Goal: Task Accomplishment & Management: Use online tool/utility

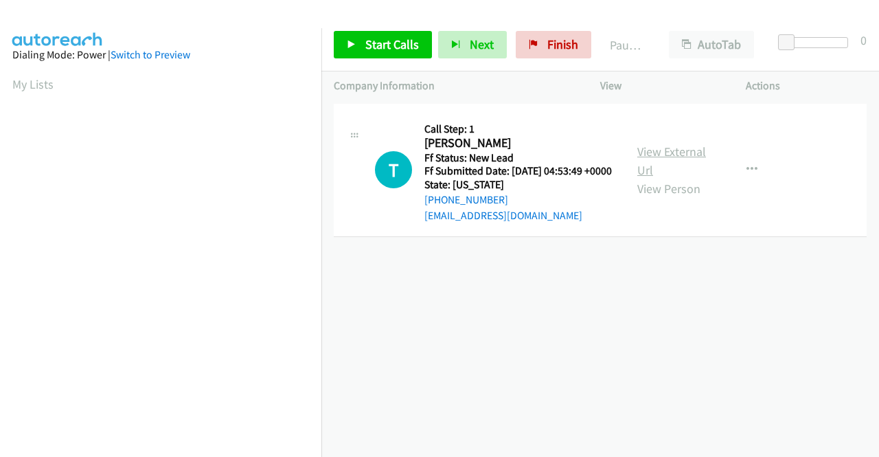
click at [653, 156] on link "View External Url" at bounding box center [672, 161] width 69 height 34
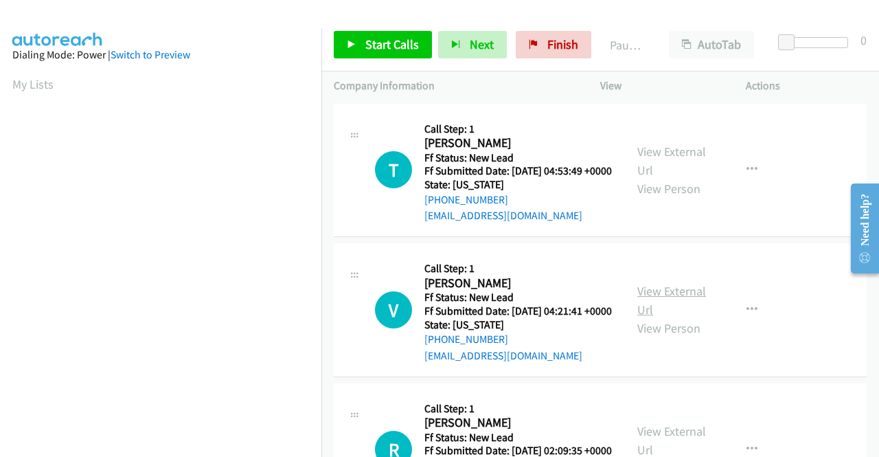
click at [673, 309] on link "View External Url" at bounding box center [672, 300] width 69 height 34
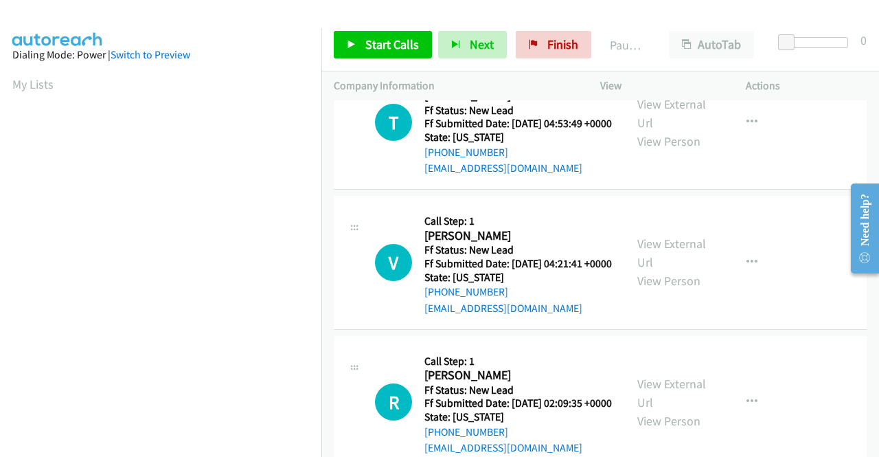
scroll to position [69, 0]
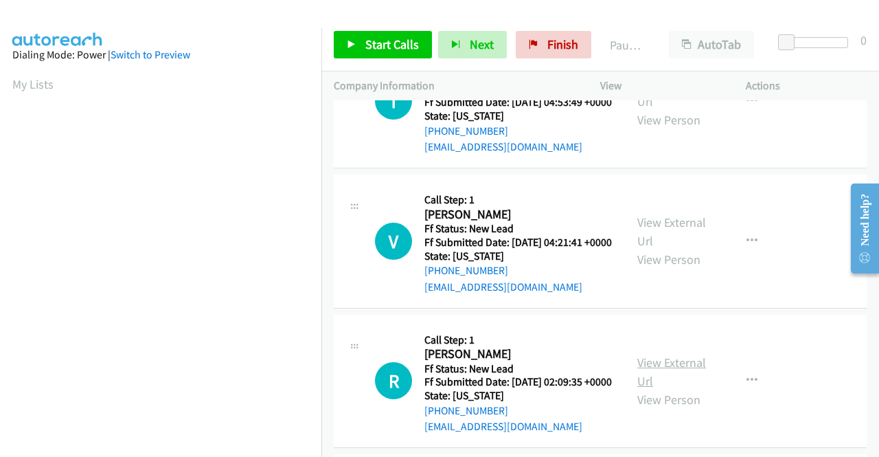
click at [665, 389] on link "View External Url" at bounding box center [672, 372] width 69 height 34
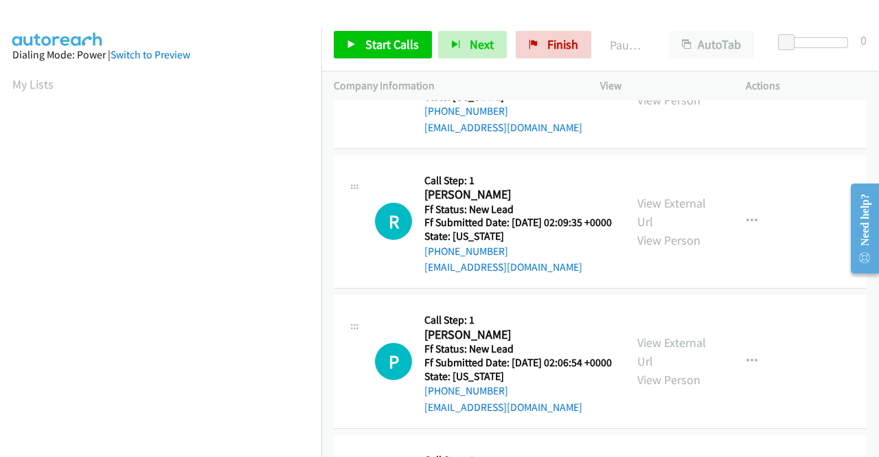
scroll to position [275, 0]
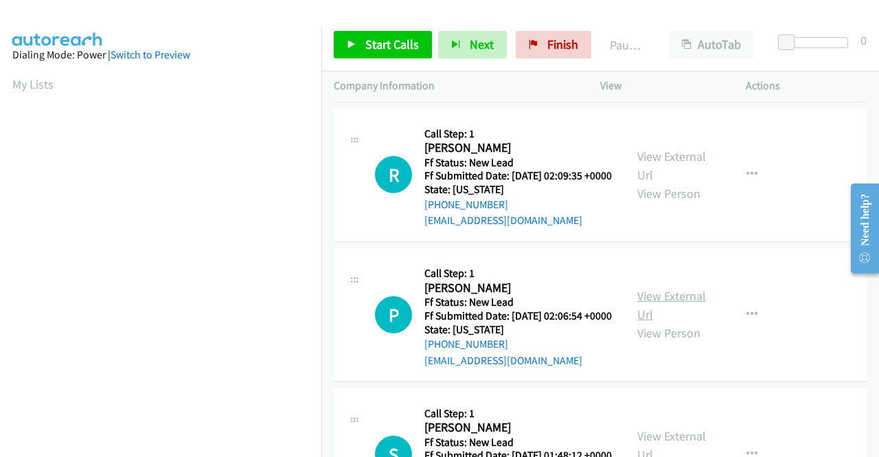
click at [655, 322] on link "View External Url" at bounding box center [672, 305] width 69 height 34
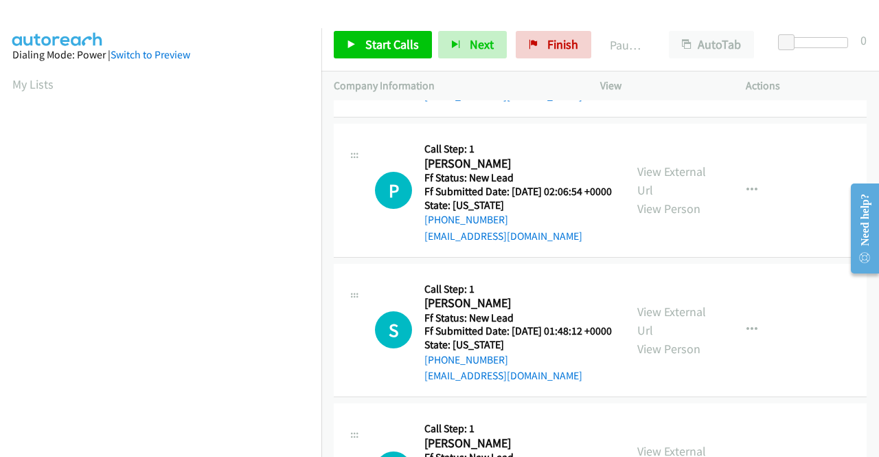
scroll to position [412, 0]
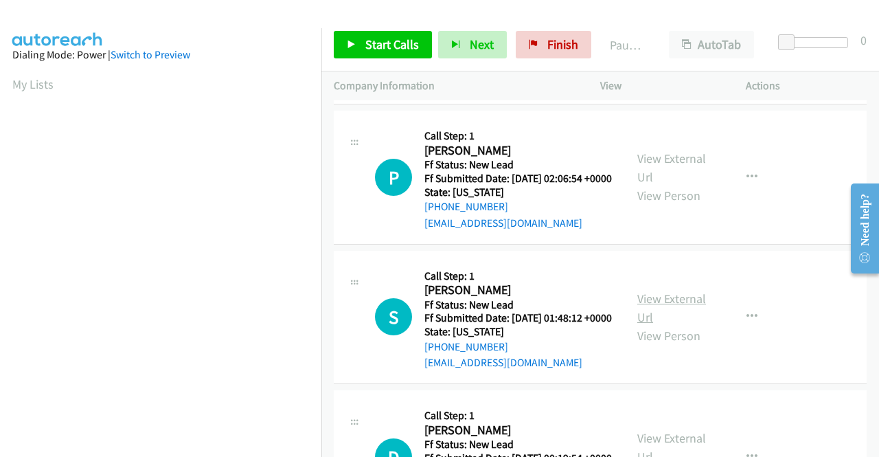
click at [651, 325] on link "View External Url" at bounding box center [672, 308] width 69 height 34
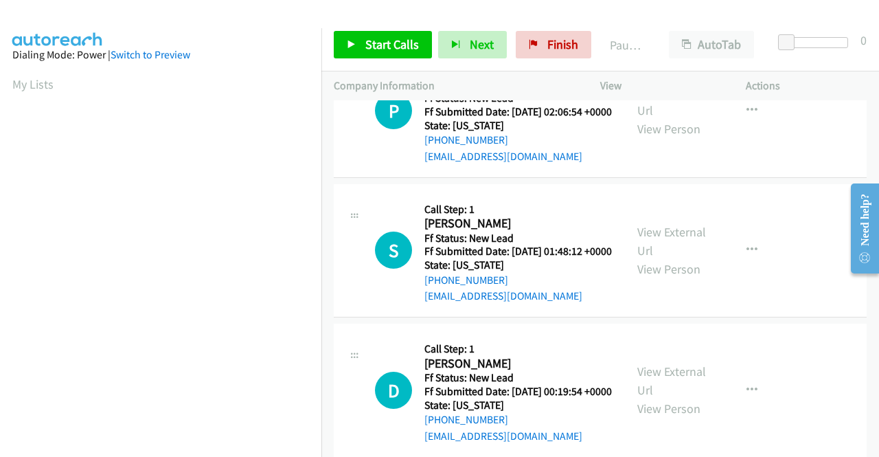
scroll to position [550, 0]
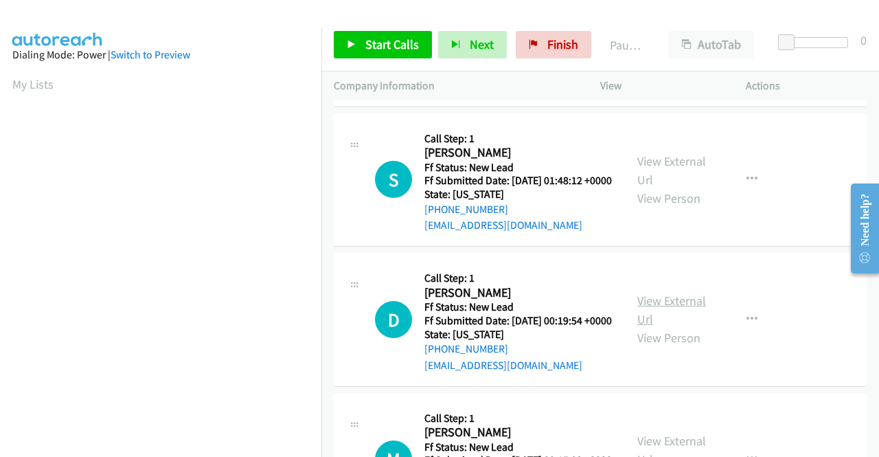
click at [664, 327] on link "View External Url" at bounding box center [672, 310] width 69 height 34
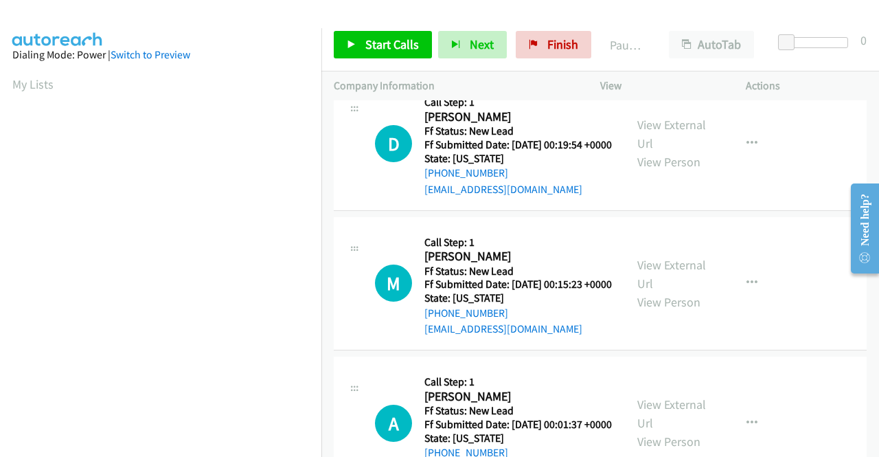
scroll to position [756, 0]
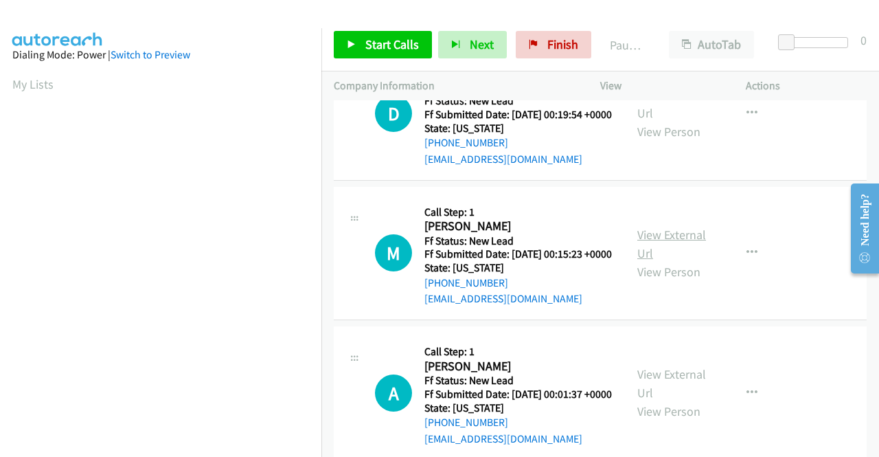
click at [651, 261] on link "View External Url" at bounding box center [672, 244] width 69 height 34
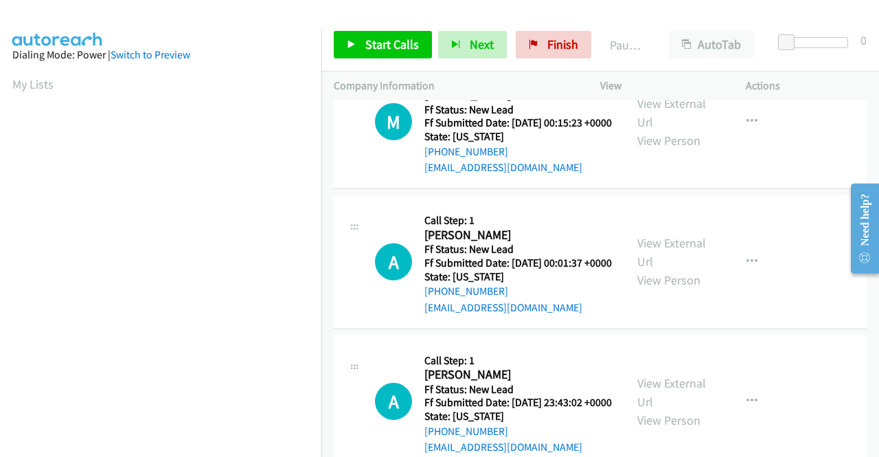
scroll to position [893, 0]
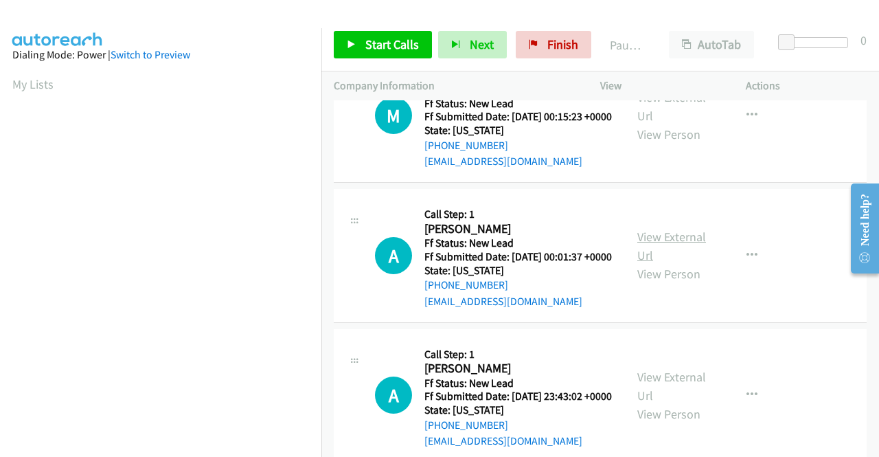
click at [682, 263] on link "View External Url" at bounding box center [672, 246] width 69 height 34
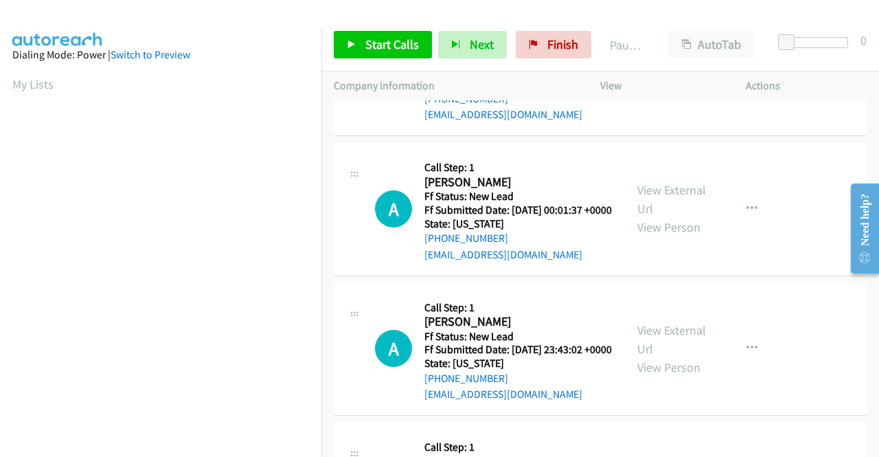
scroll to position [962, 0]
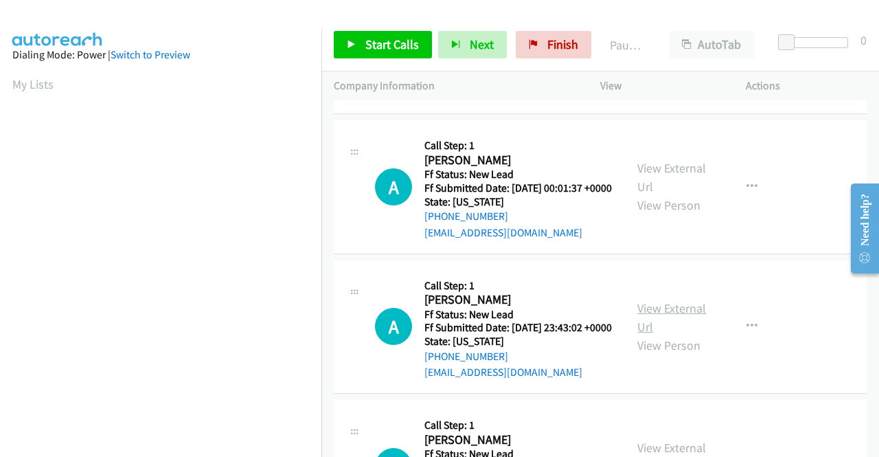
click at [654, 335] on link "View External Url" at bounding box center [672, 317] width 69 height 34
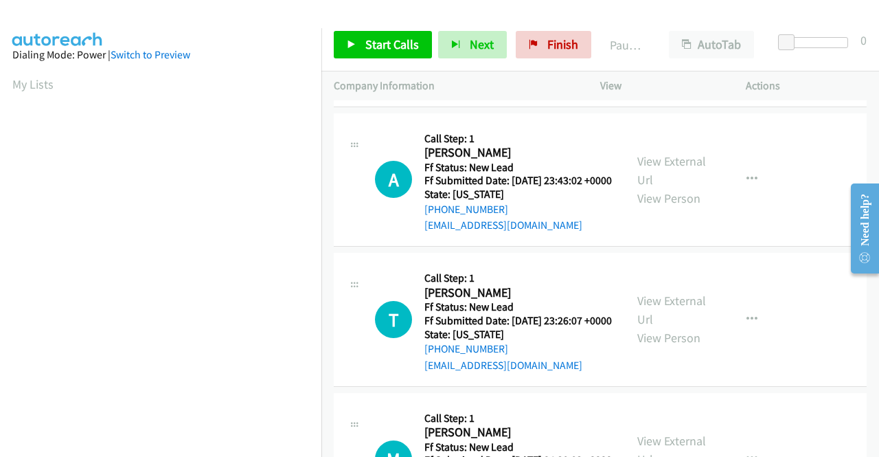
scroll to position [1237, 0]
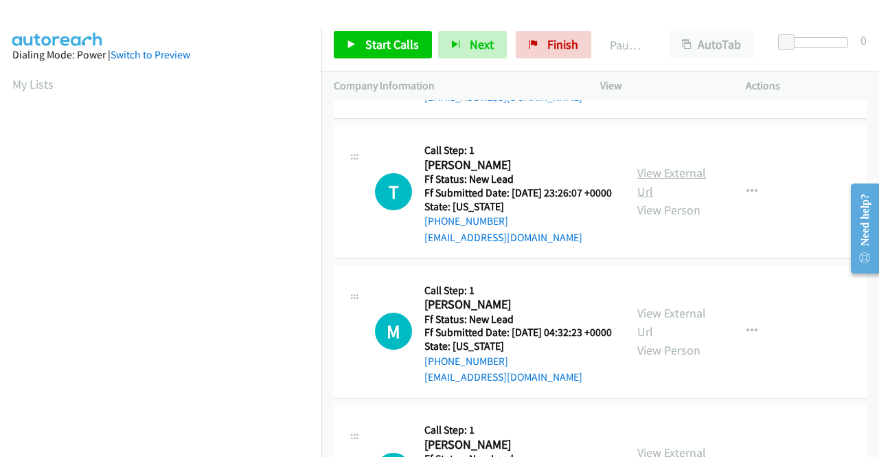
click at [664, 199] on link "View External Url" at bounding box center [672, 182] width 69 height 34
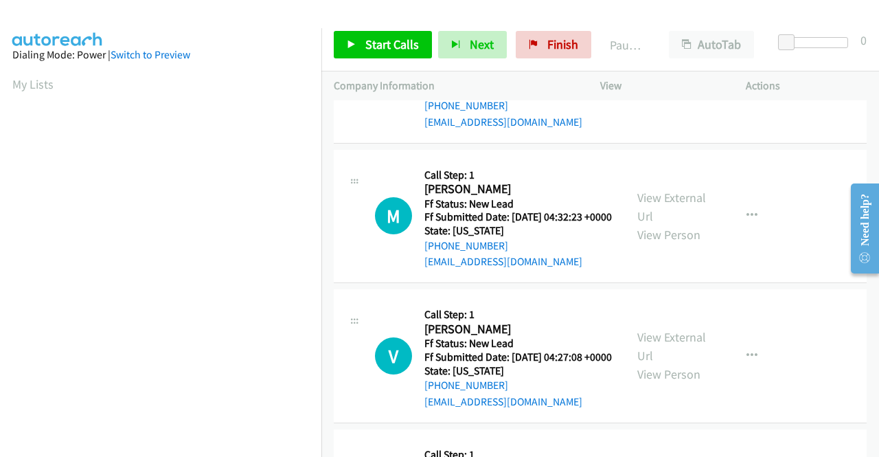
scroll to position [1374, 0]
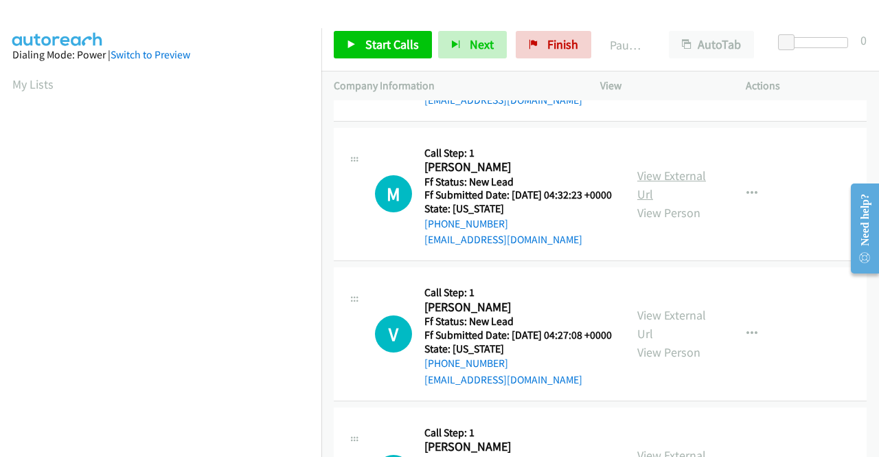
click at [671, 202] on link "View External Url" at bounding box center [672, 185] width 69 height 34
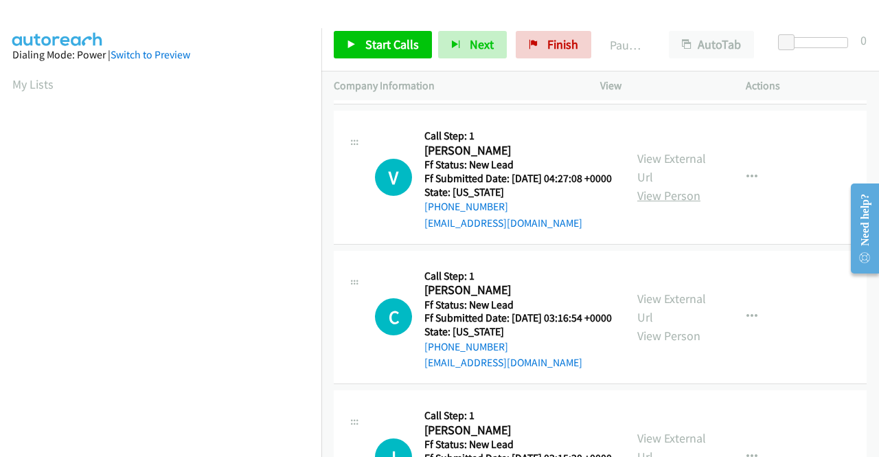
scroll to position [1511, 0]
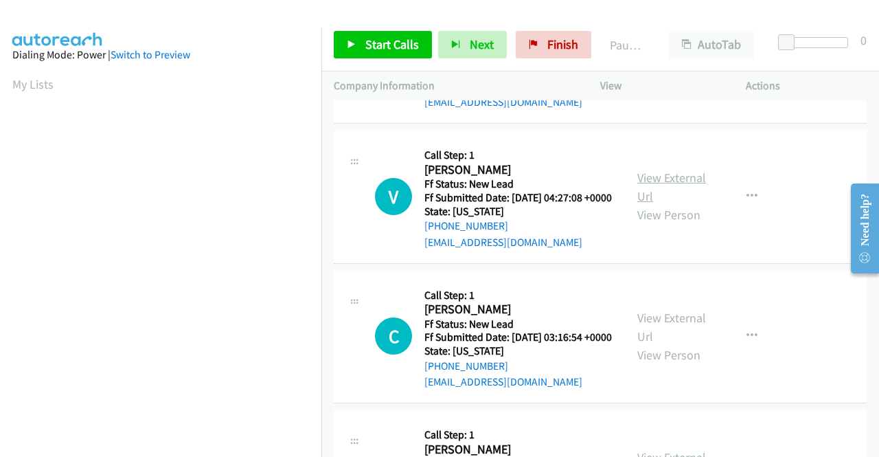
click at [651, 204] on link "View External Url" at bounding box center [672, 187] width 69 height 34
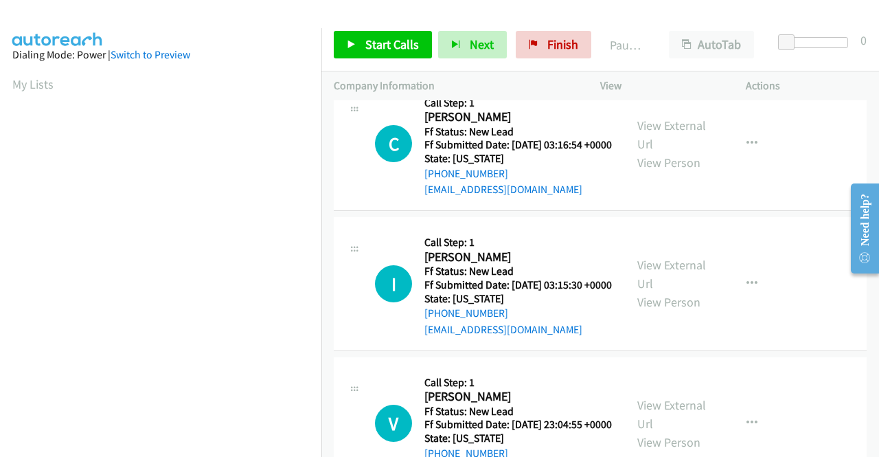
scroll to position [1718, 0]
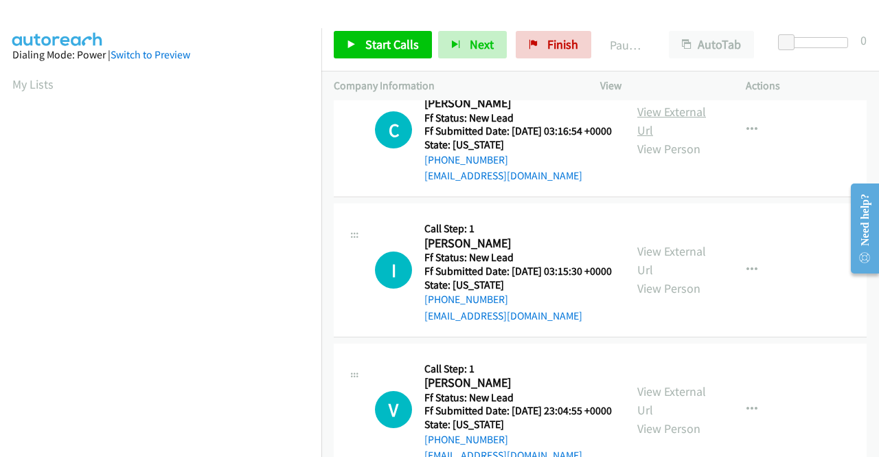
click at [666, 138] on link "View External Url" at bounding box center [672, 121] width 69 height 34
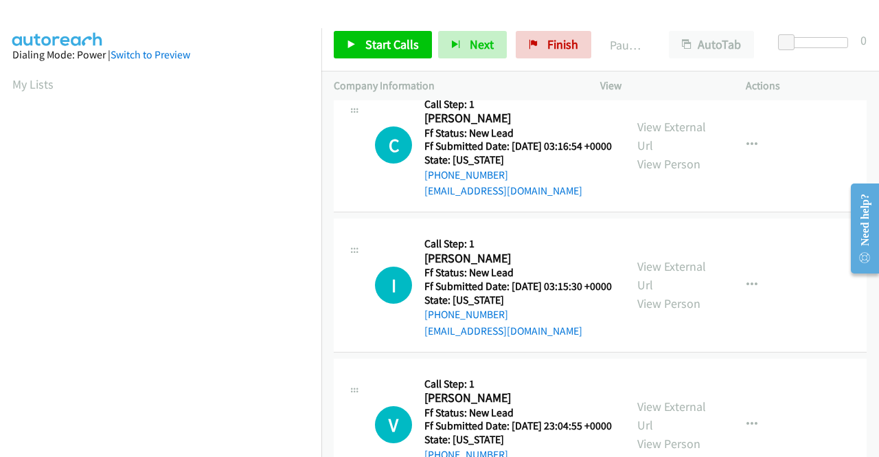
scroll to position [1786, 0]
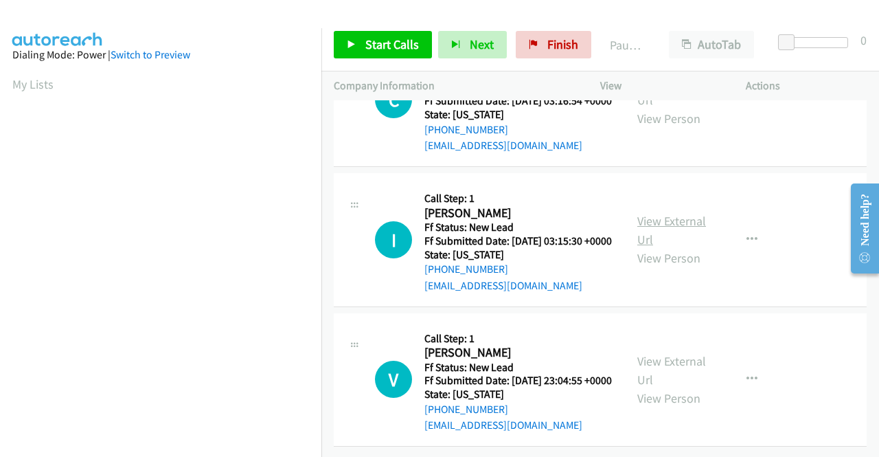
click at [681, 247] on link "View External Url" at bounding box center [672, 230] width 69 height 34
click at [664, 353] on link "View External Url" at bounding box center [672, 370] width 69 height 34
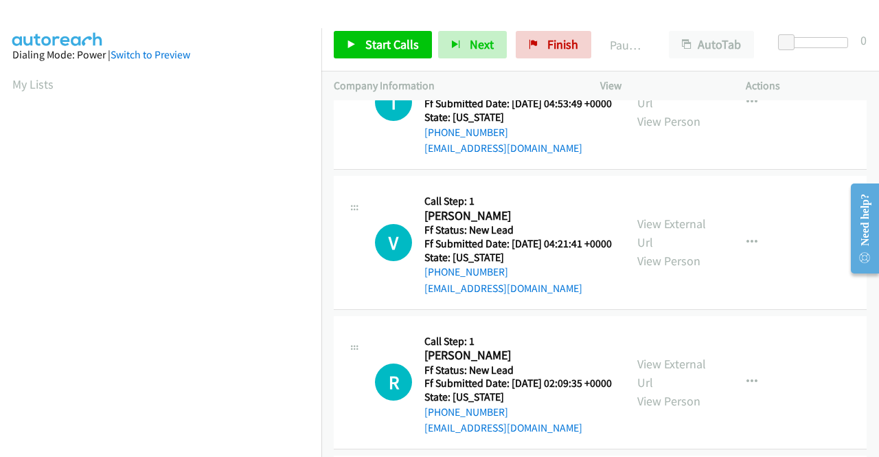
scroll to position [0, 0]
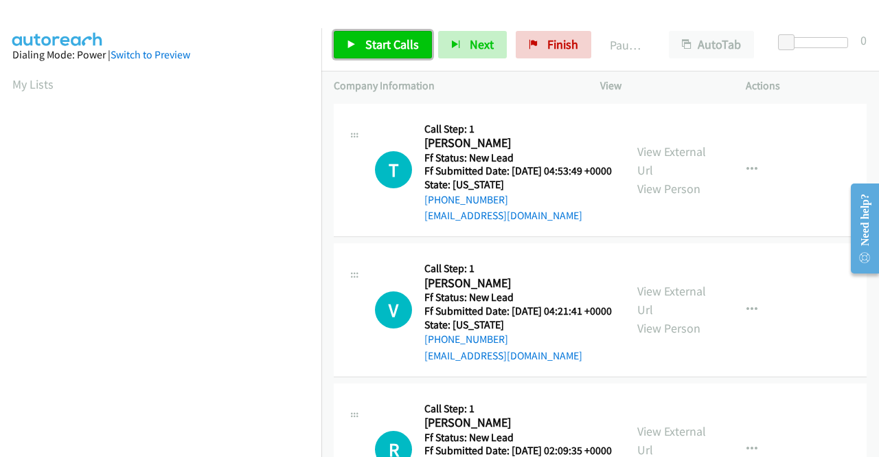
click at [395, 45] on span "Start Calls" at bounding box center [392, 44] width 54 height 16
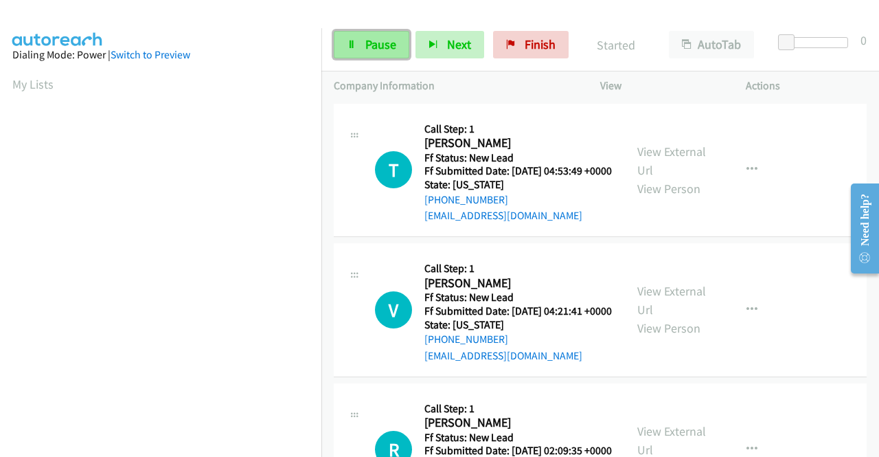
click at [371, 45] on span "Pause" at bounding box center [380, 44] width 31 height 16
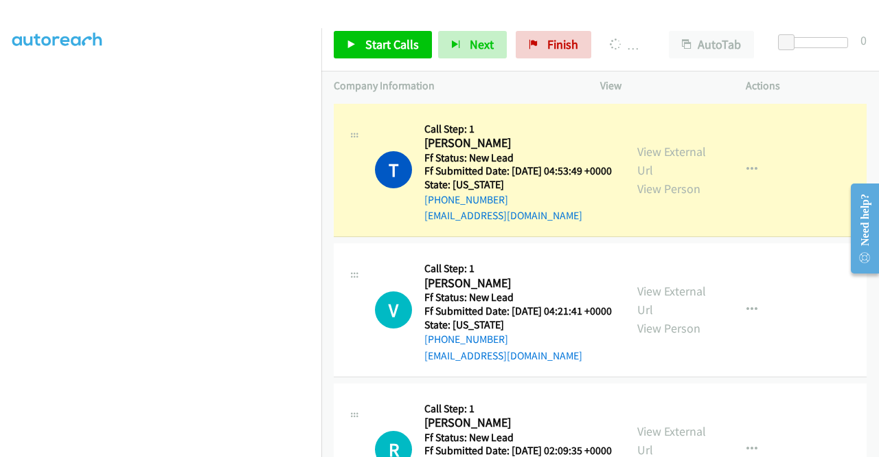
scroll to position [284, 0]
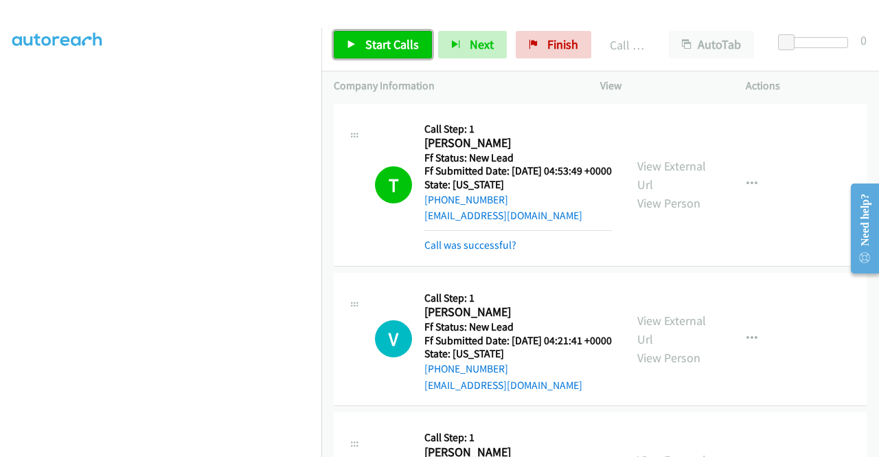
click at [378, 36] on span "Start Calls" at bounding box center [392, 44] width 54 height 16
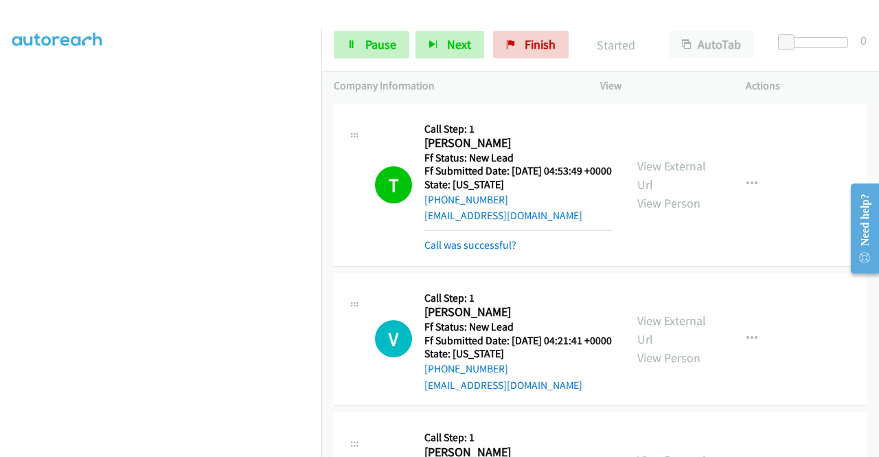
scroll to position [313, 0]
click at [366, 41] on span "Pause" at bounding box center [380, 44] width 31 height 16
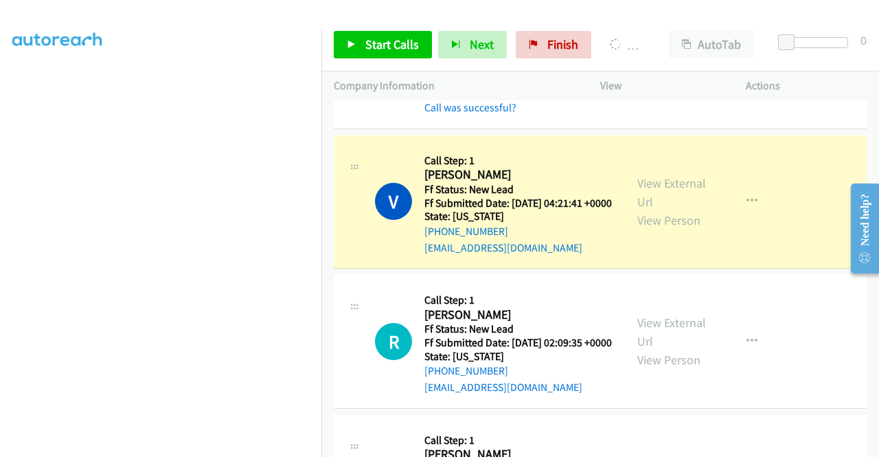
scroll to position [0, 0]
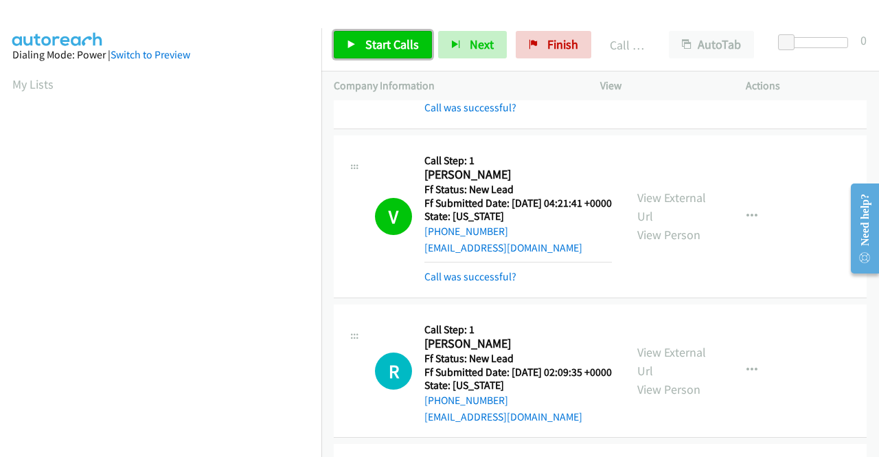
click at [409, 56] on link "Start Calls" at bounding box center [383, 44] width 98 height 27
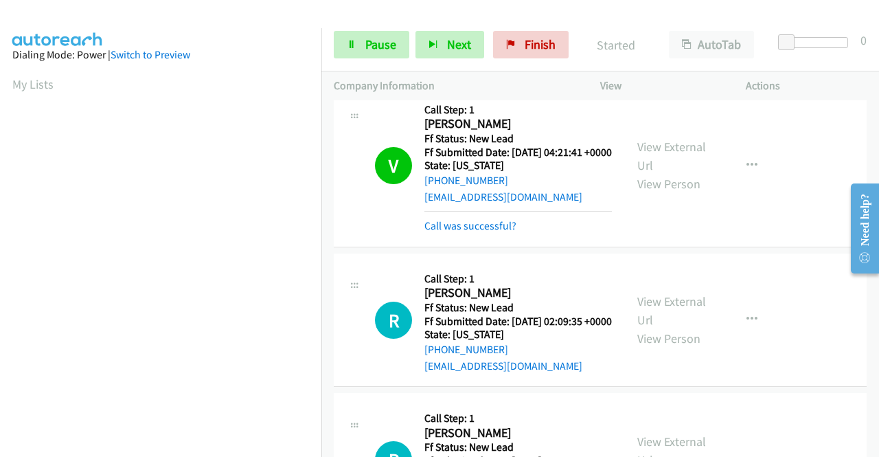
scroll to position [206, 0]
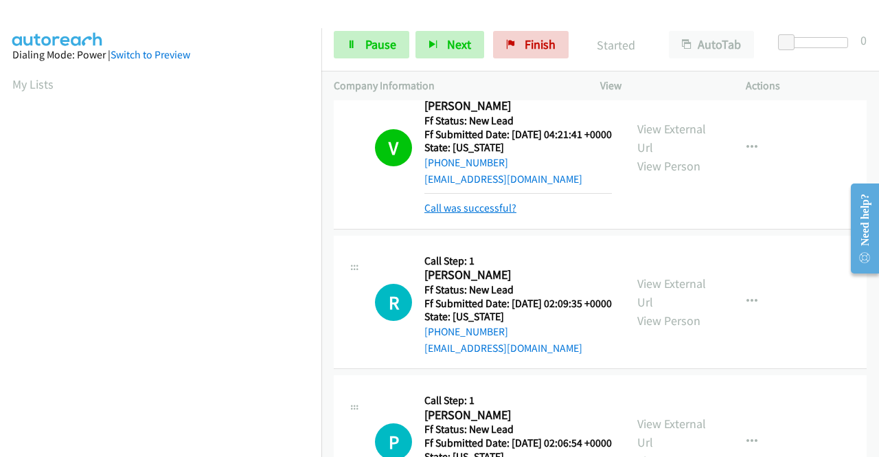
click at [493, 214] on link "Call was successful?" at bounding box center [471, 207] width 92 height 13
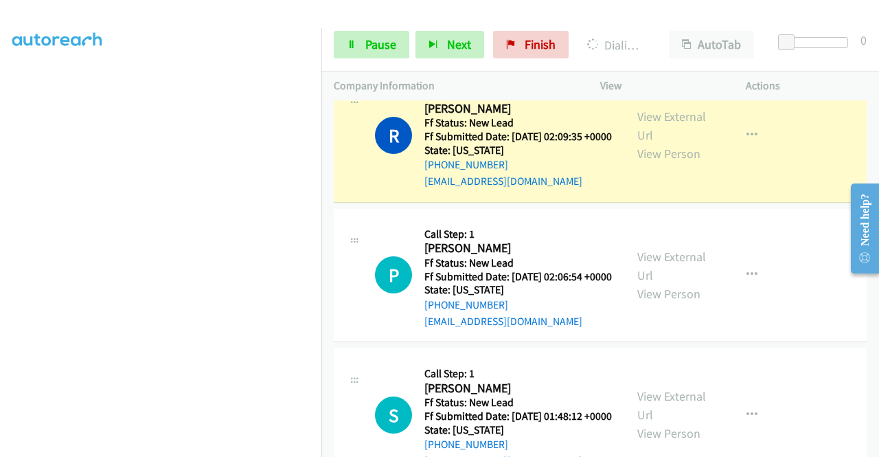
scroll to position [0, 0]
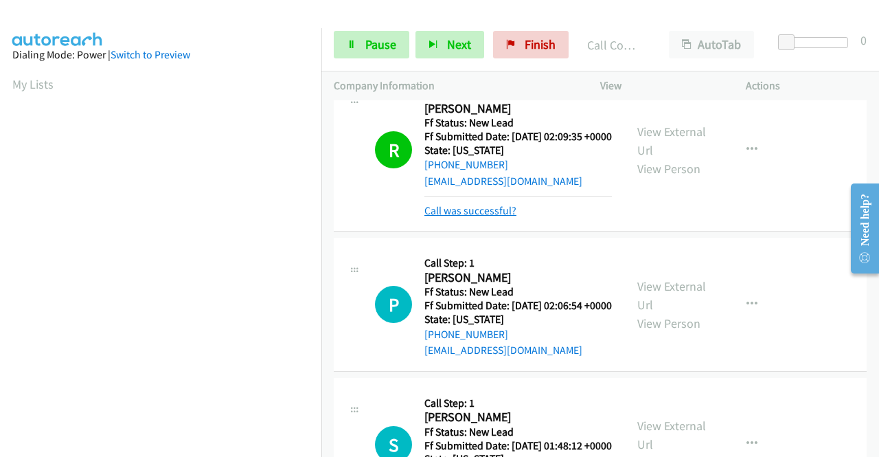
click at [489, 217] on link "Call was successful?" at bounding box center [471, 210] width 92 height 13
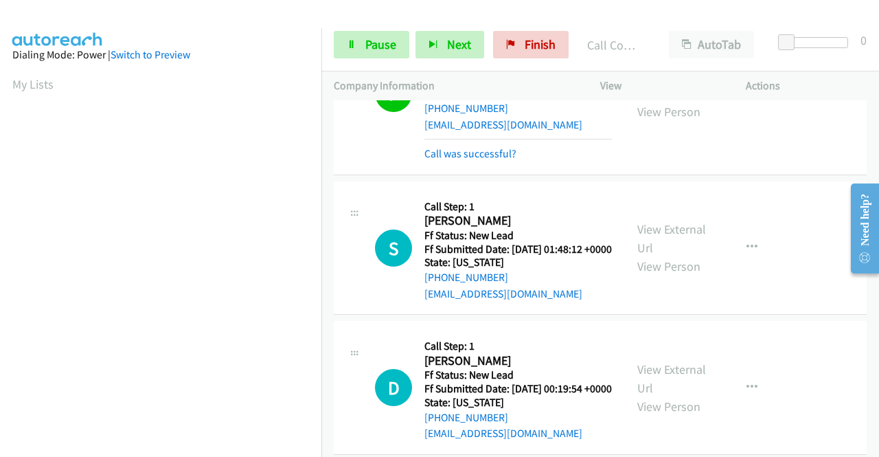
scroll to position [550, 0]
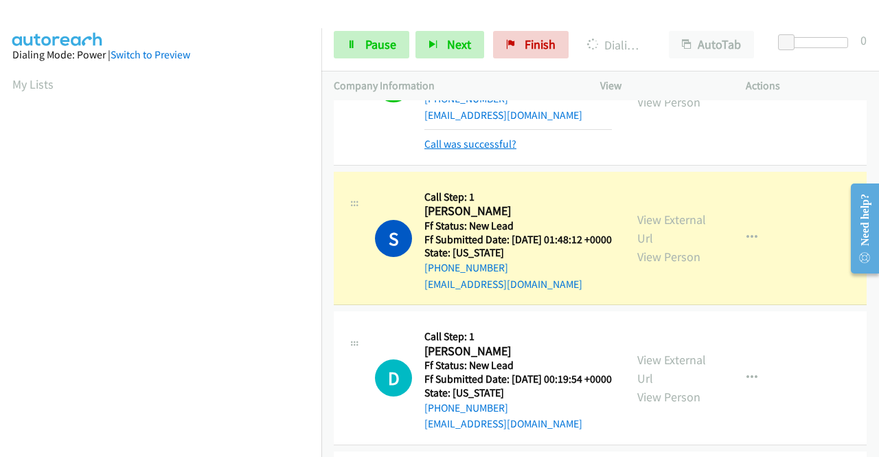
click at [454, 150] on link "Call was successful?" at bounding box center [471, 143] width 92 height 13
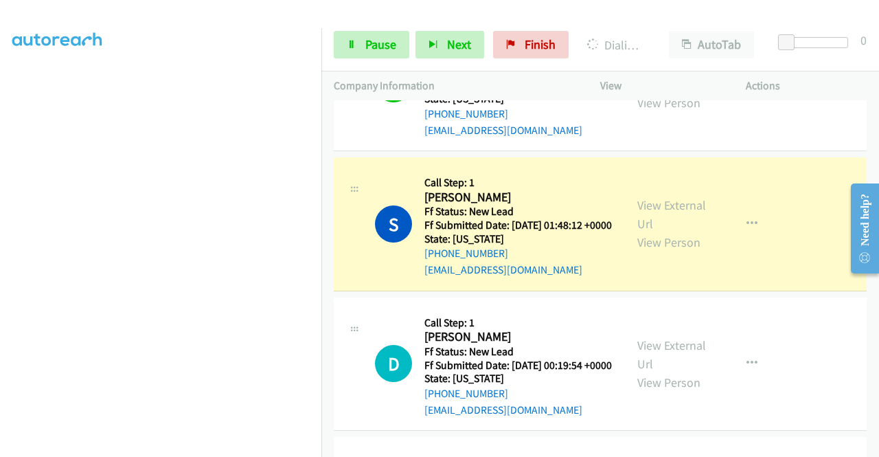
scroll to position [313, 0]
click at [378, 44] on span "Pause" at bounding box center [380, 44] width 31 height 16
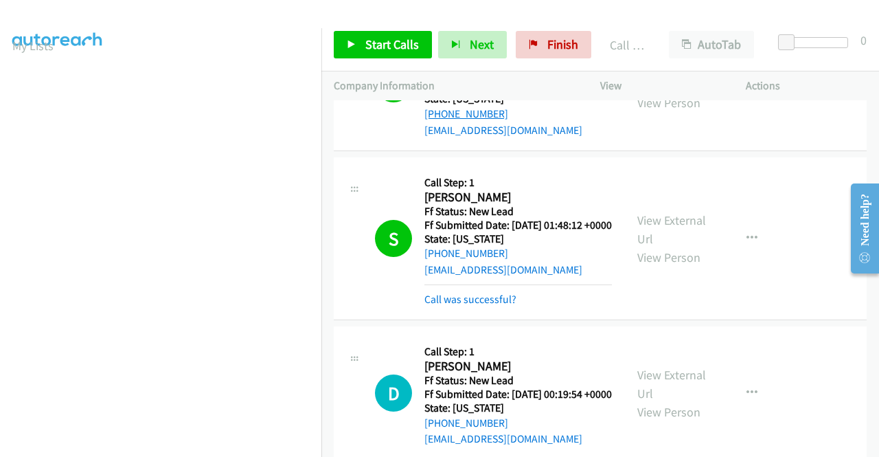
scroll to position [603, 0]
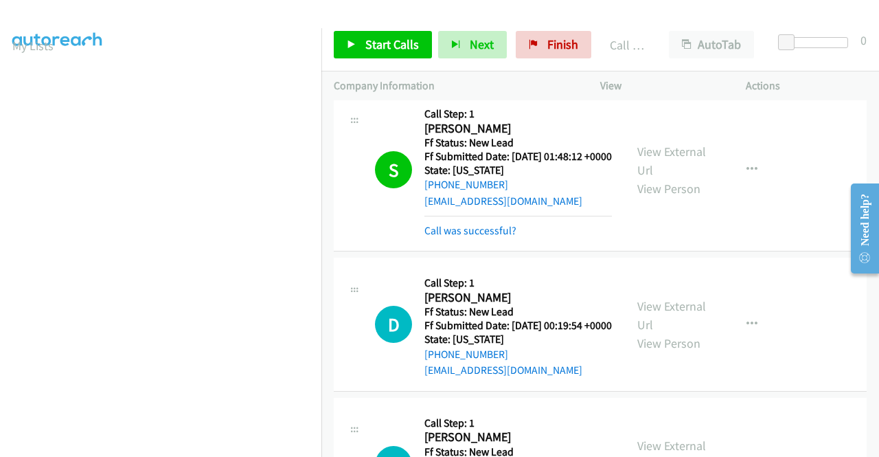
drag, startPoint x: 456, startPoint y: 292, endPoint x: 488, endPoint y: 284, distance: 33.3
click at [456, 237] on link "Call was successful?" at bounding box center [471, 230] width 92 height 13
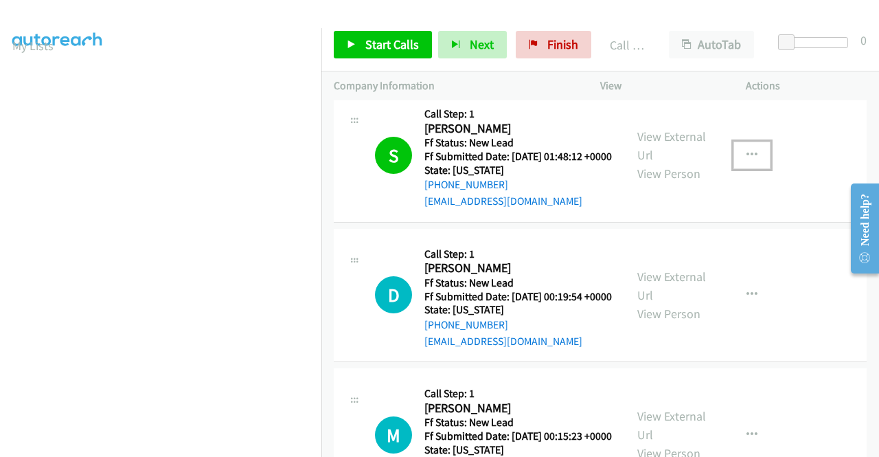
click at [743, 169] on button "button" at bounding box center [752, 155] width 37 height 27
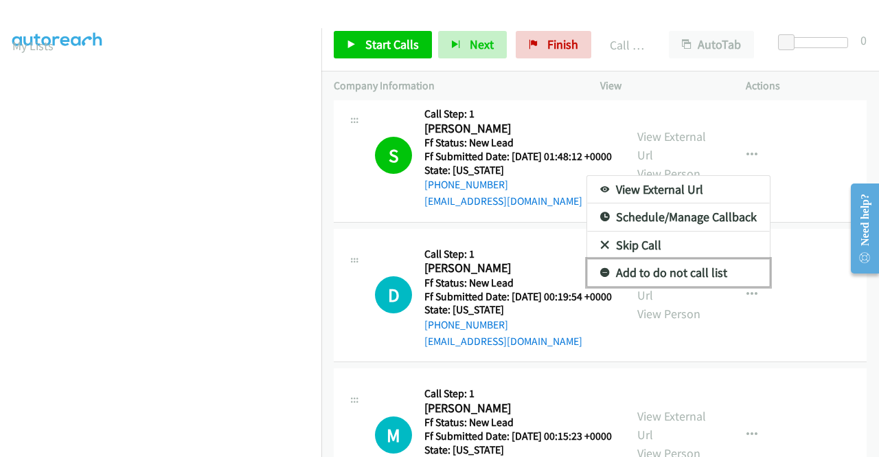
click at [671, 286] on link "Add to do not call list" at bounding box center [678, 272] width 183 height 27
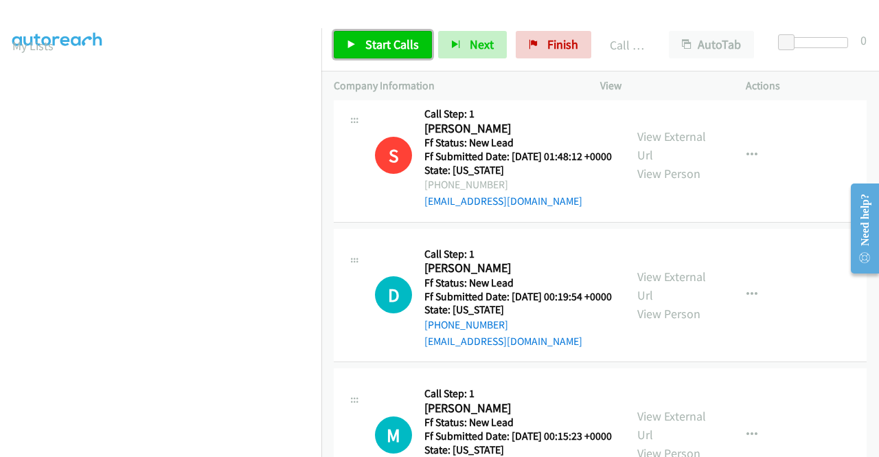
click at [380, 31] on link "Start Calls" at bounding box center [383, 44] width 98 height 27
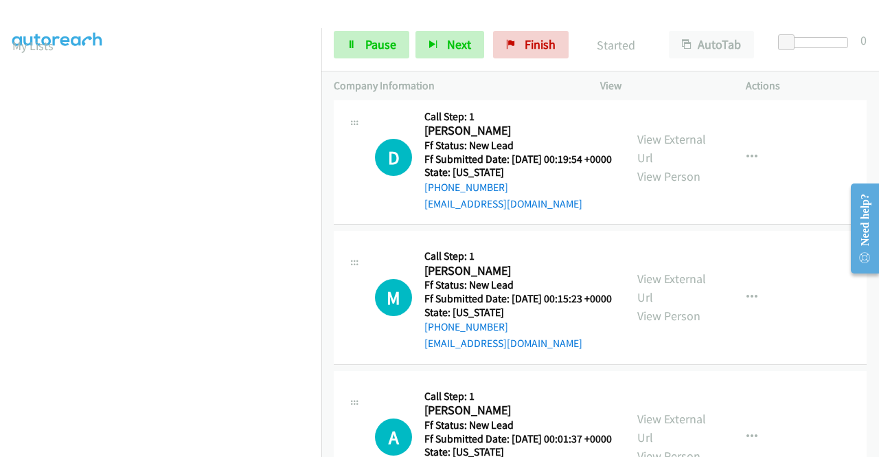
scroll to position [313, 0]
click at [136, 445] on section at bounding box center [160, 130] width 297 height 657
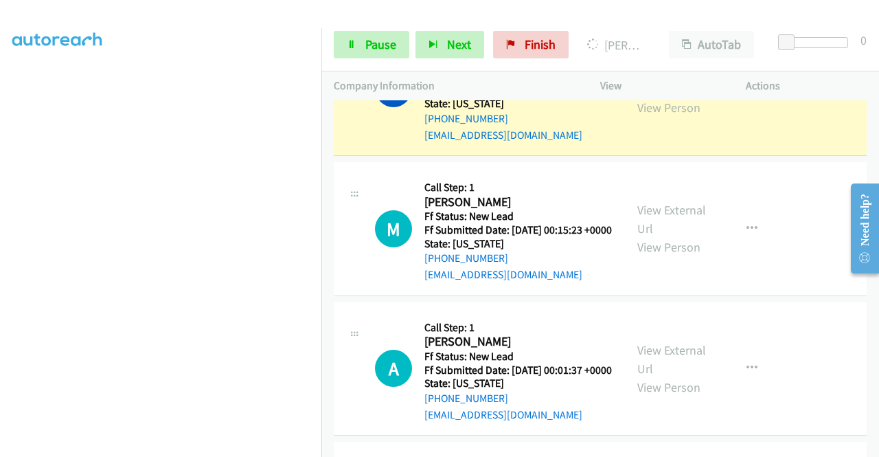
scroll to position [0, 0]
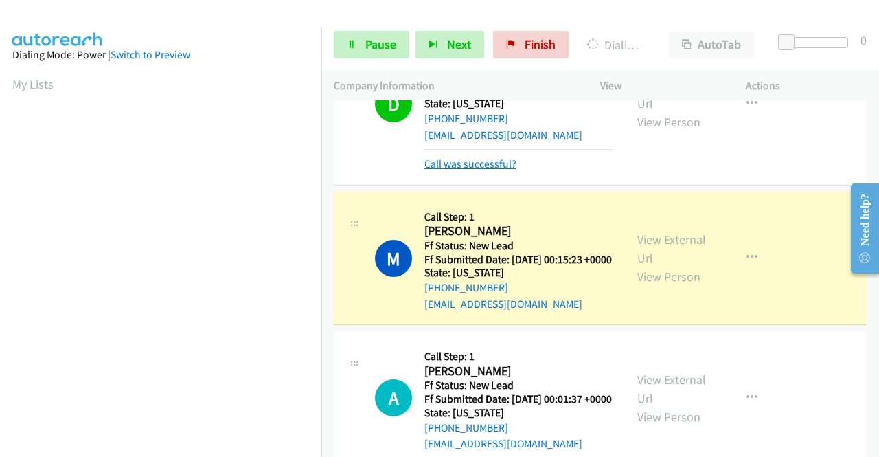
click at [460, 170] on link "Call was successful?" at bounding box center [471, 163] width 92 height 13
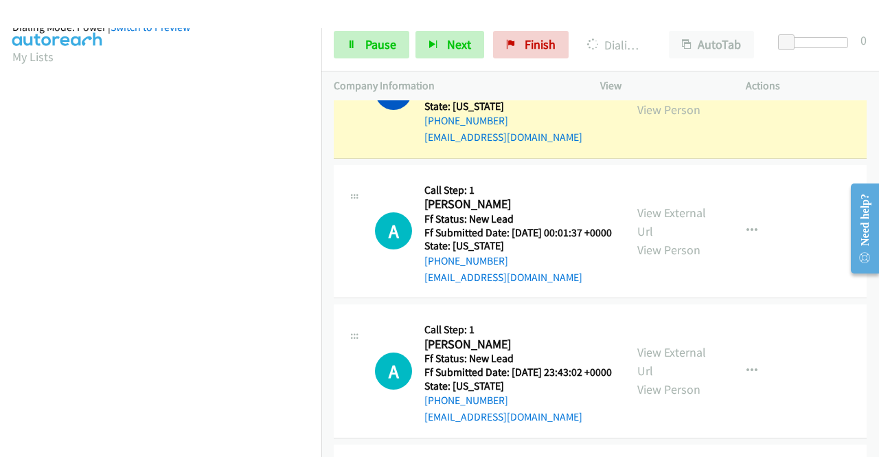
scroll to position [313, 0]
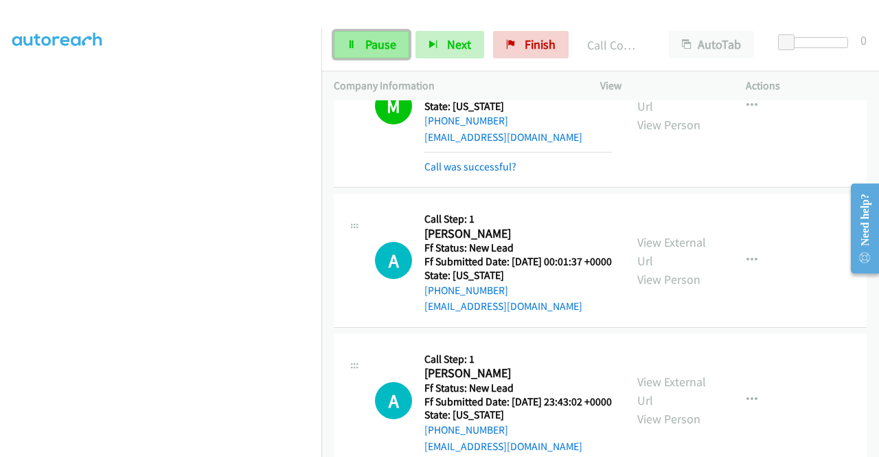
click at [356, 39] on link "Pause" at bounding box center [372, 44] width 76 height 27
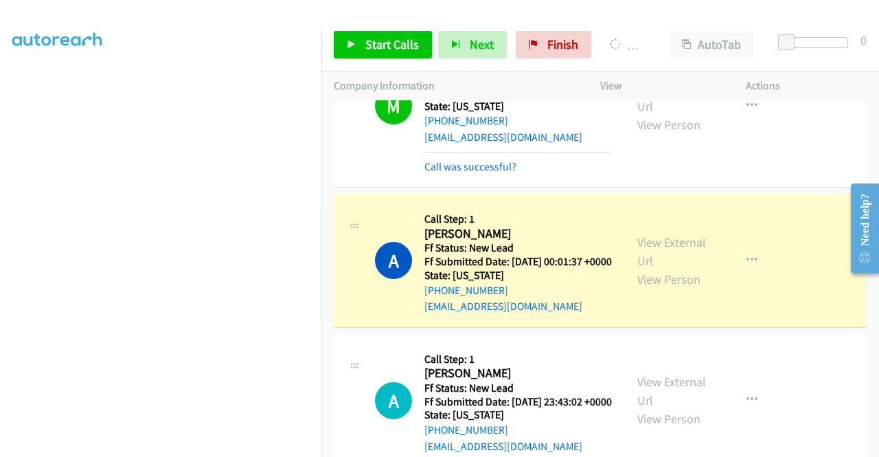
scroll to position [0, 0]
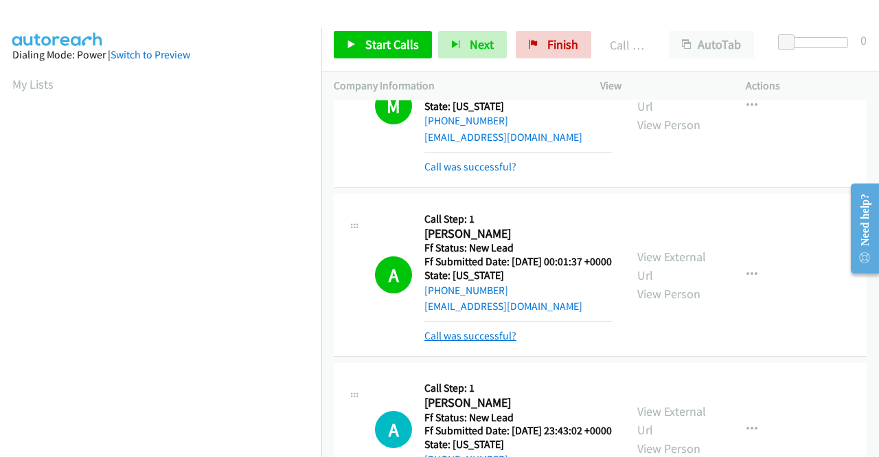
click at [473, 342] on link "Call was successful?" at bounding box center [471, 335] width 92 height 13
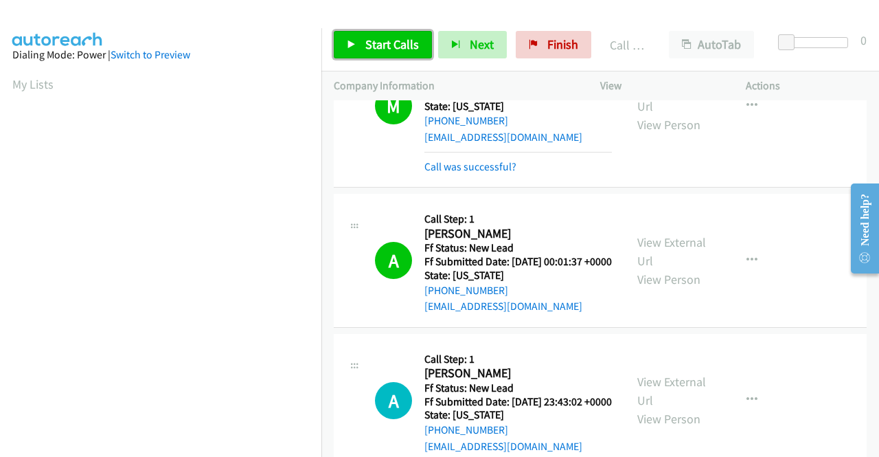
click at [387, 49] on span "Start Calls" at bounding box center [392, 44] width 54 height 16
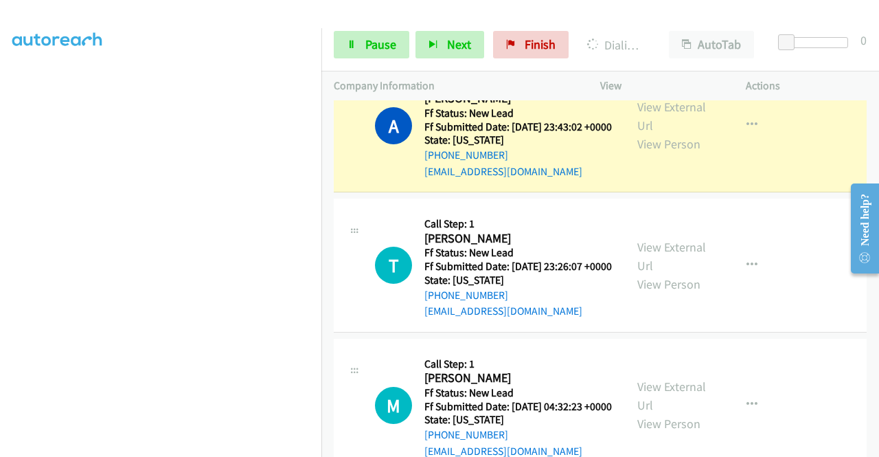
scroll to position [1290, 0]
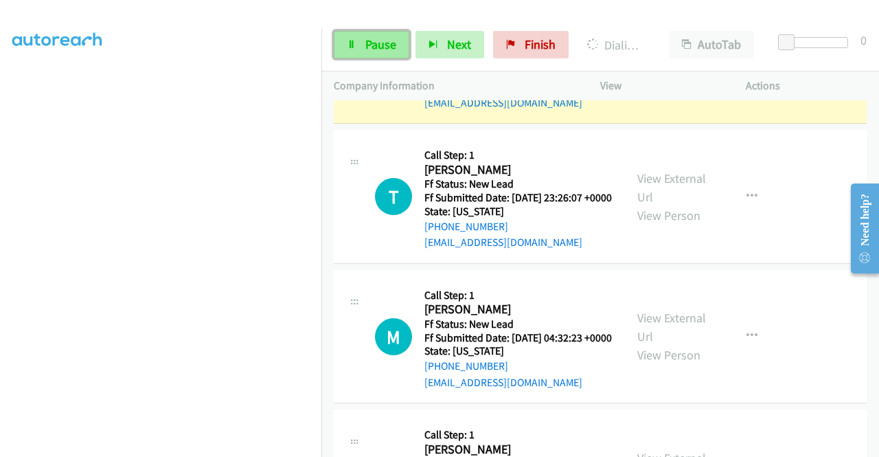
click at [375, 52] on span "Pause" at bounding box center [380, 44] width 31 height 16
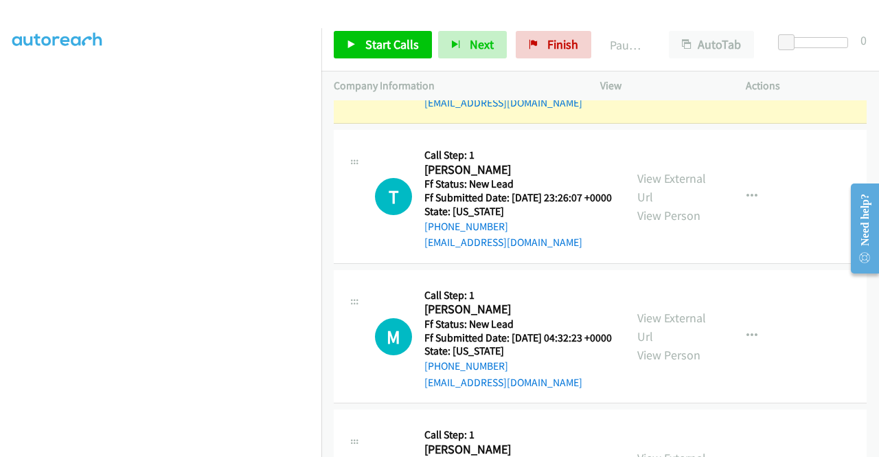
scroll to position [0, 0]
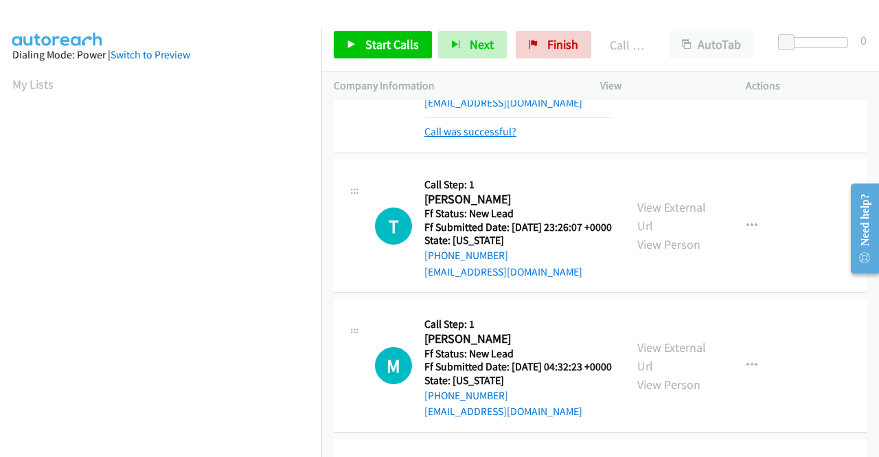
click at [503, 138] on link "Call was successful?" at bounding box center [471, 131] width 92 height 13
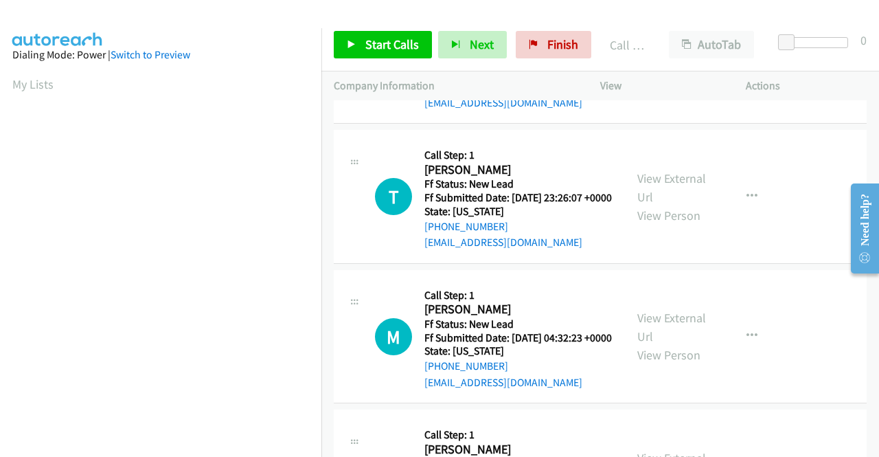
click at [748, 62] on icon "button" at bounding box center [752, 56] width 11 height 11
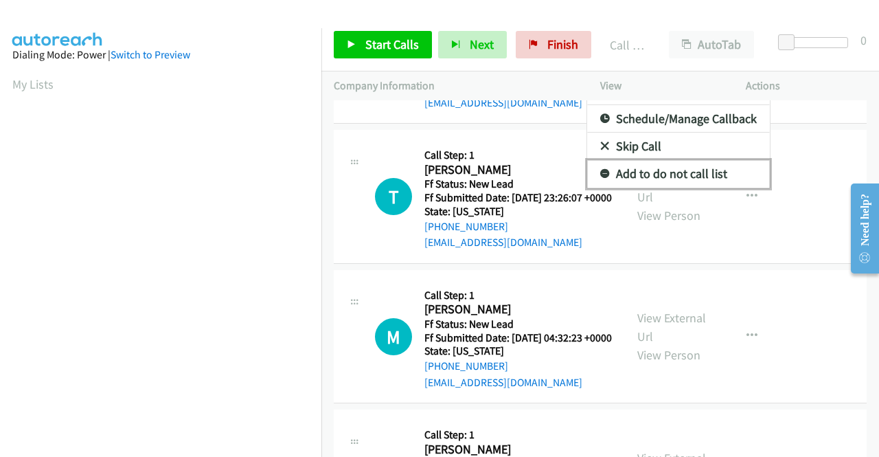
click at [664, 188] on link "Add to do not call list" at bounding box center [678, 173] width 183 height 27
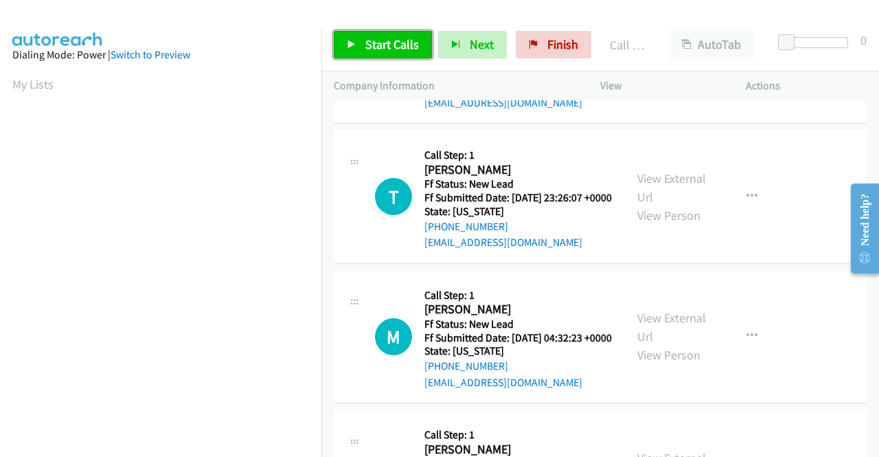
click at [363, 41] on link "Start Calls" at bounding box center [383, 44] width 98 height 27
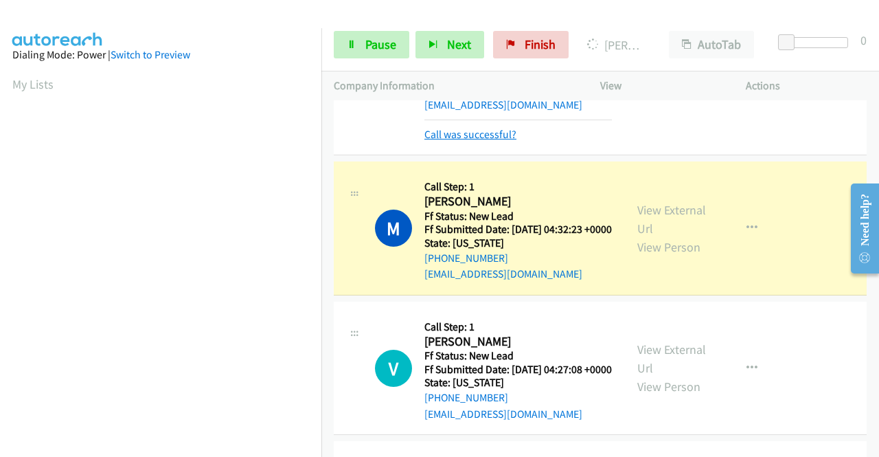
click at [458, 141] on link "Call was successful?" at bounding box center [471, 134] width 92 height 13
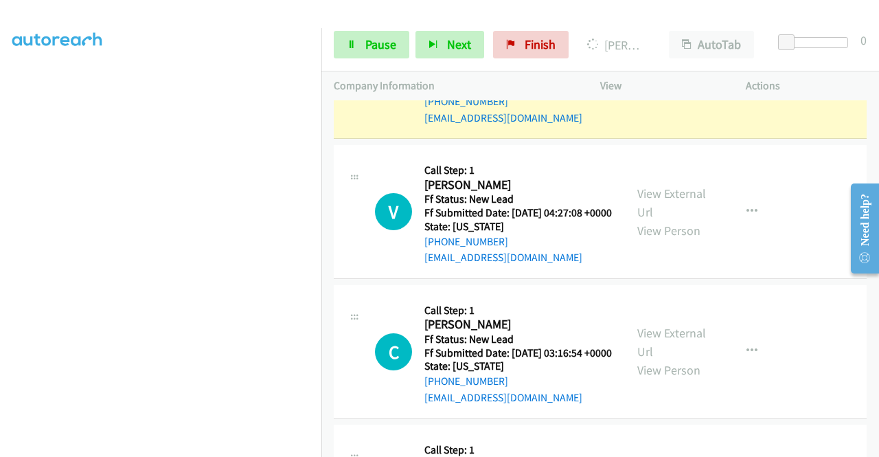
scroll to position [1565, 0]
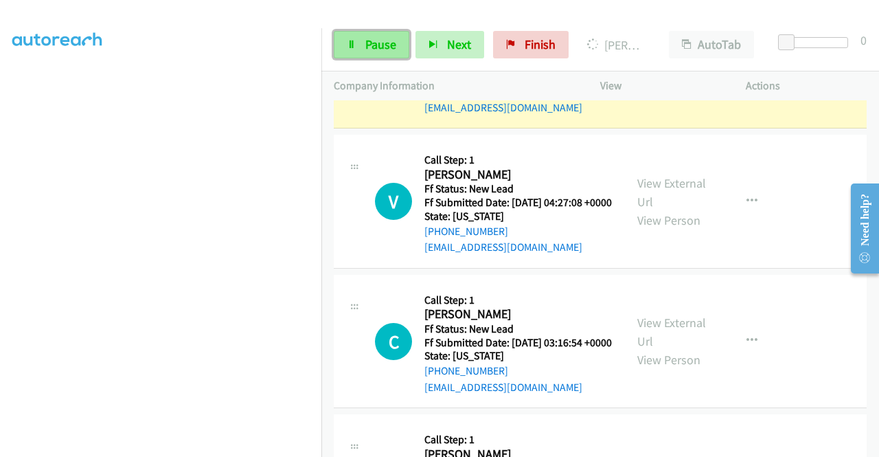
click at [385, 40] on span "Pause" at bounding box center [380, 44] width 31 height 16
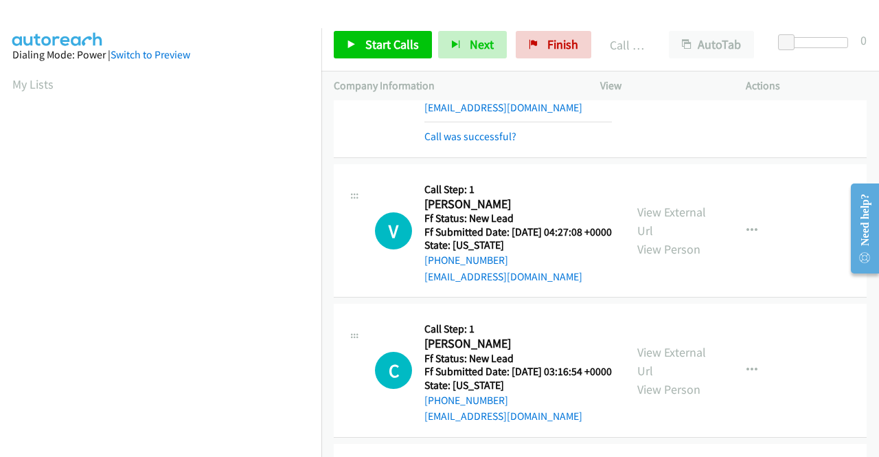
scroll to position [313, 0]
click at [472, 143] on link "Call was successful?" at bounding box center [471, 136] width 92 height 13
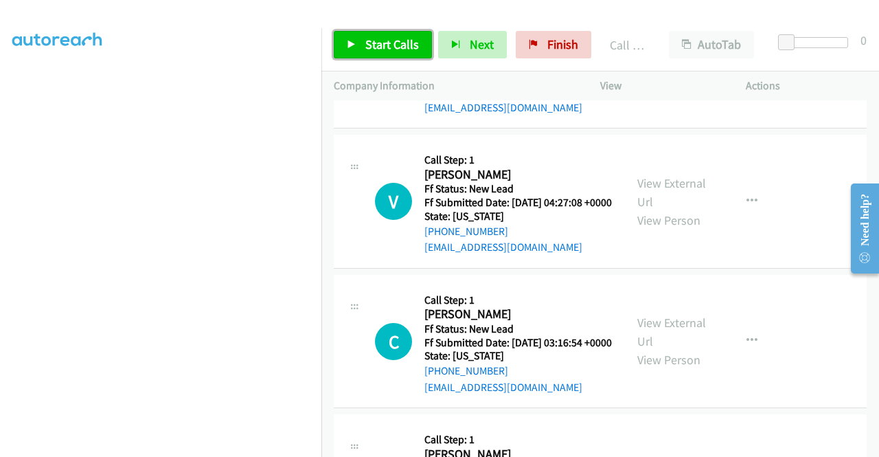
click at [390, 42] on span "Start Calls" at bounding box center [392, 44] width 54 height 16
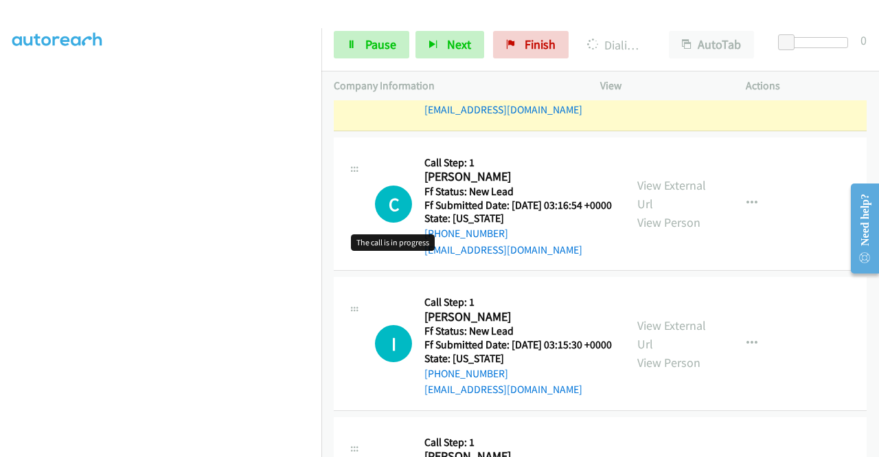
scroll to position [1771, 0]
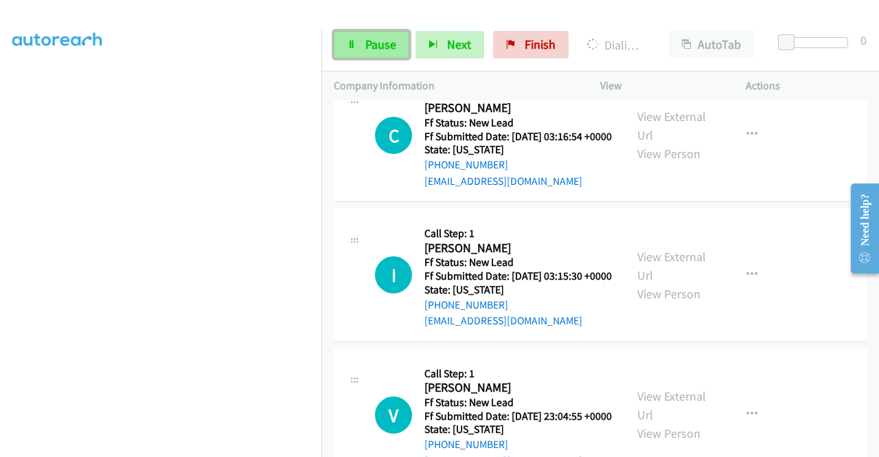
click at [389, 38] on span "Pause" at bounding box center [380, 44] width 31 height 16
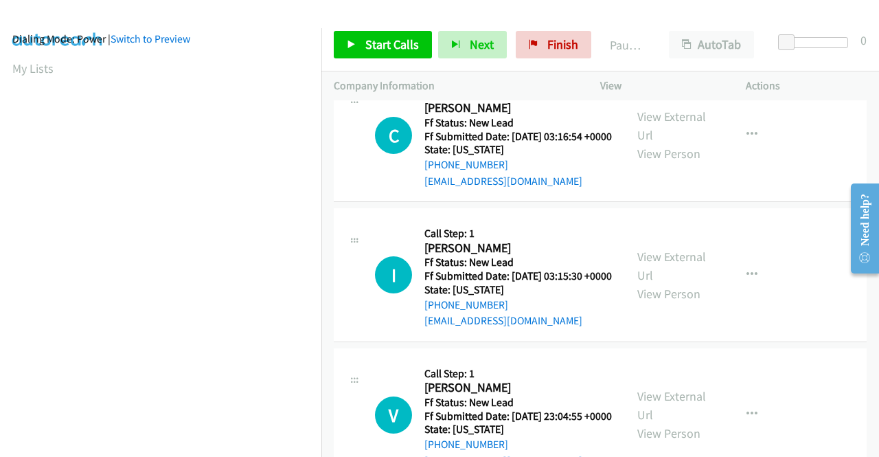
scroll to position [0, 0]
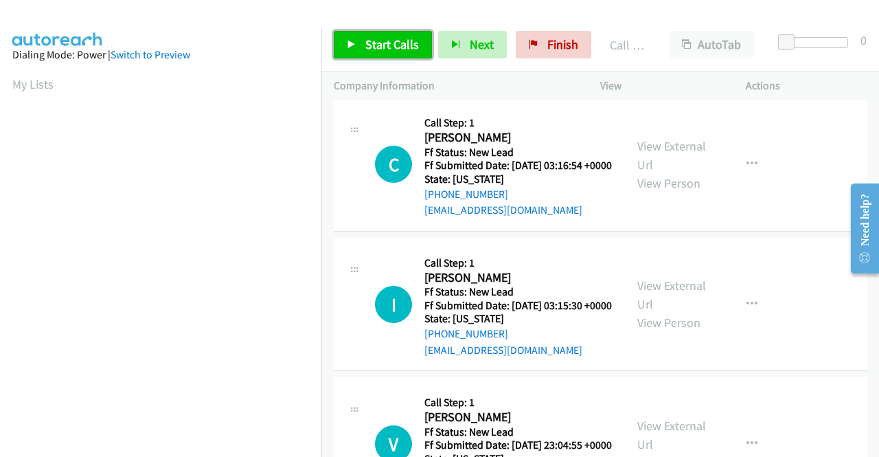
click at [376, 38] on span "Start Calls" at bounding box center [392, 44] width 54 height 16
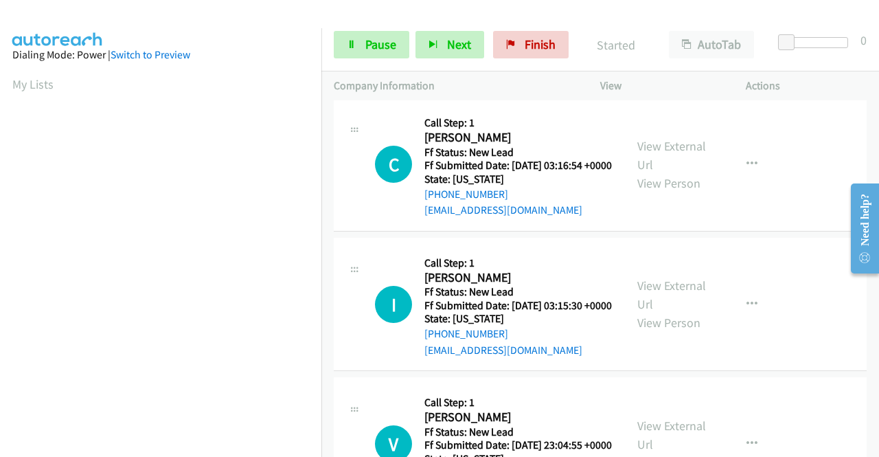
click at [486, 77] on link "Call was successful?" at bounding box center [471, 70] width 92 height 13
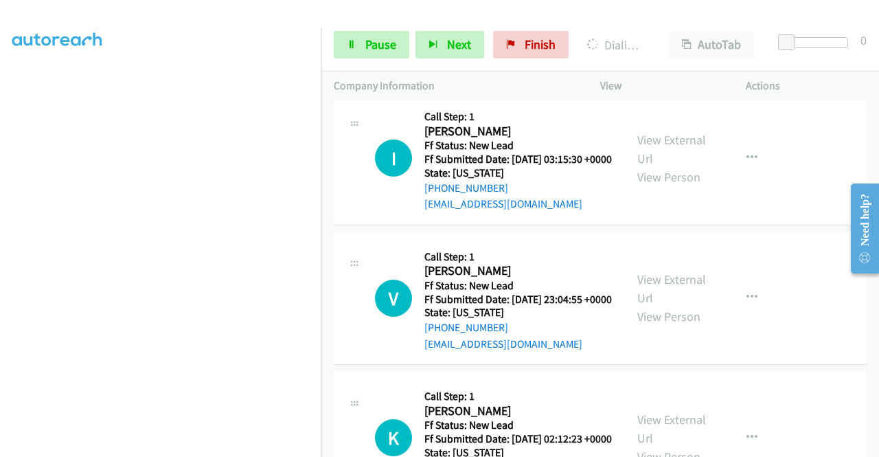
scroll to position [1909, 0]
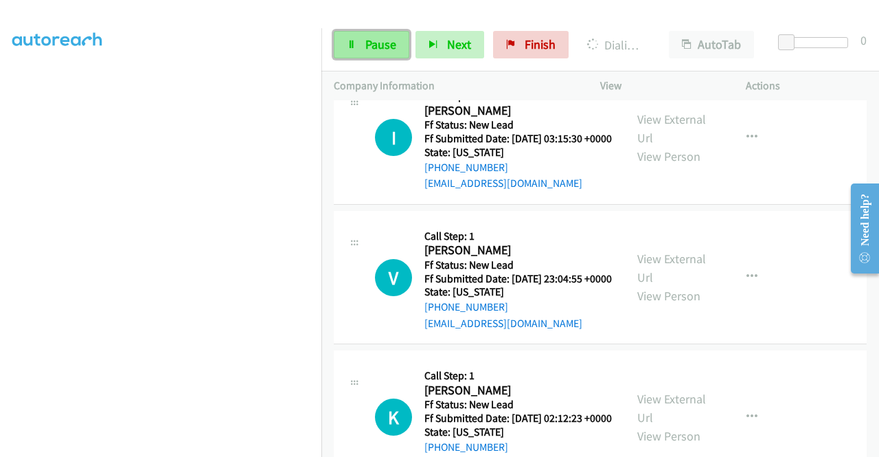
click at [381, 45] on span "Pause" at bounding box center [380, 44] width 31 height 16
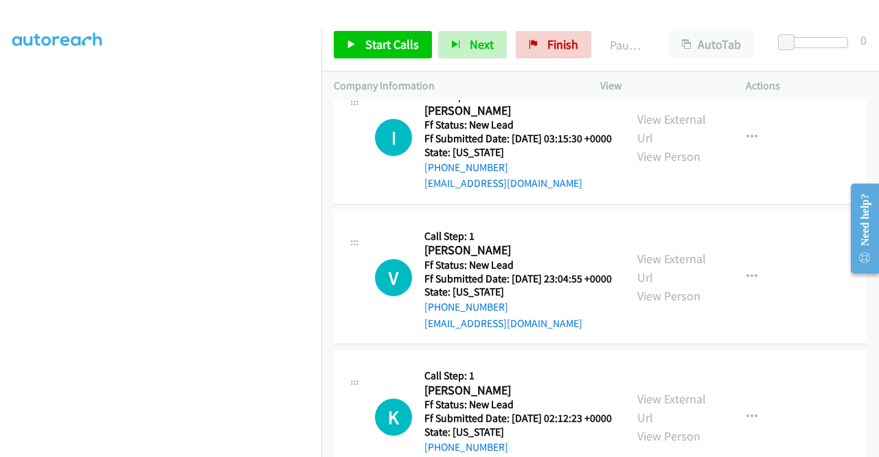
scroll to position [107, 0]
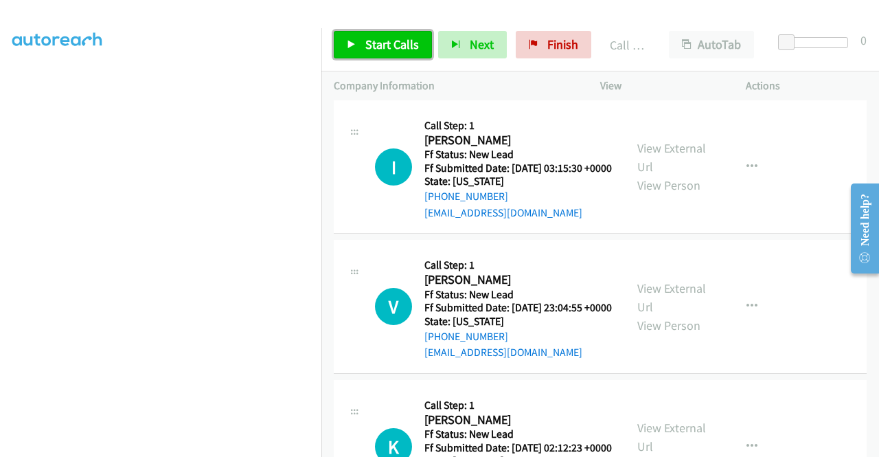
click at [407, 42] on span "Start Calls" at bounding box center [392, 44] width 54 height 16
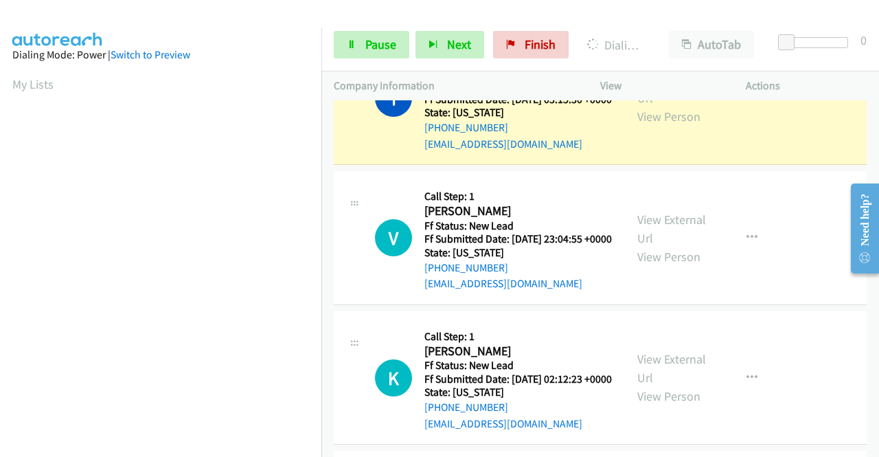
scroll to position [313, 0]
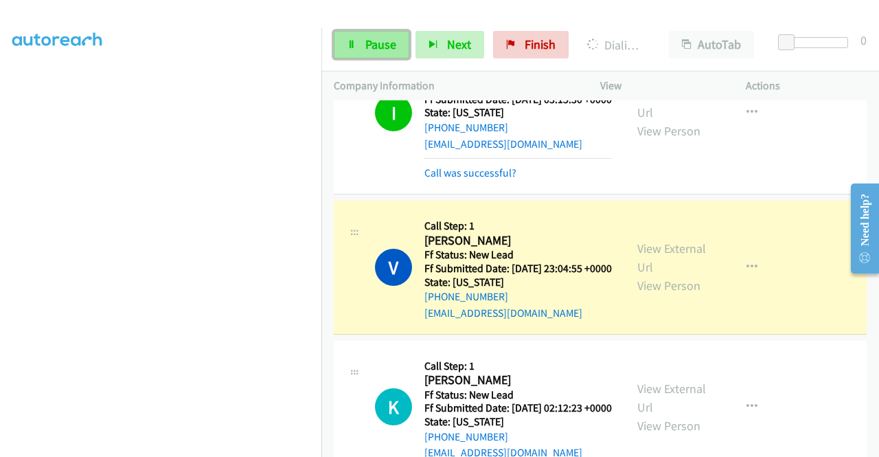
click at [379, 38] on span "Pause" at bounding box center [380, 44] width 31 height 16
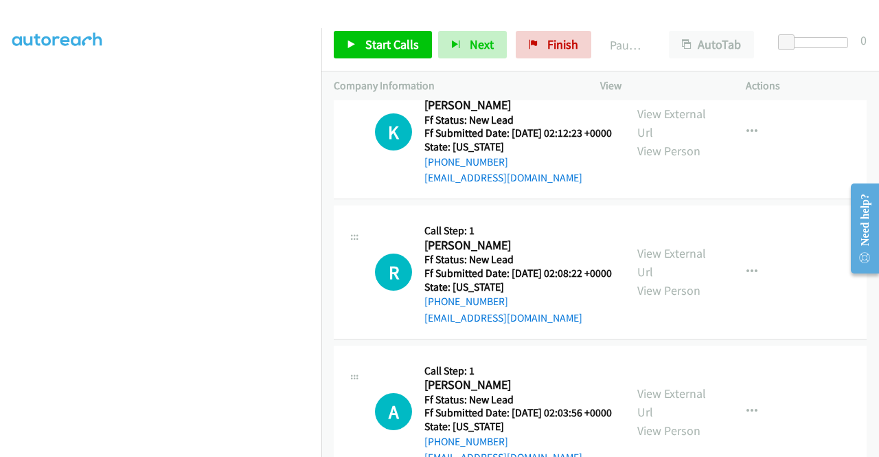
scroll to position [0, 0]
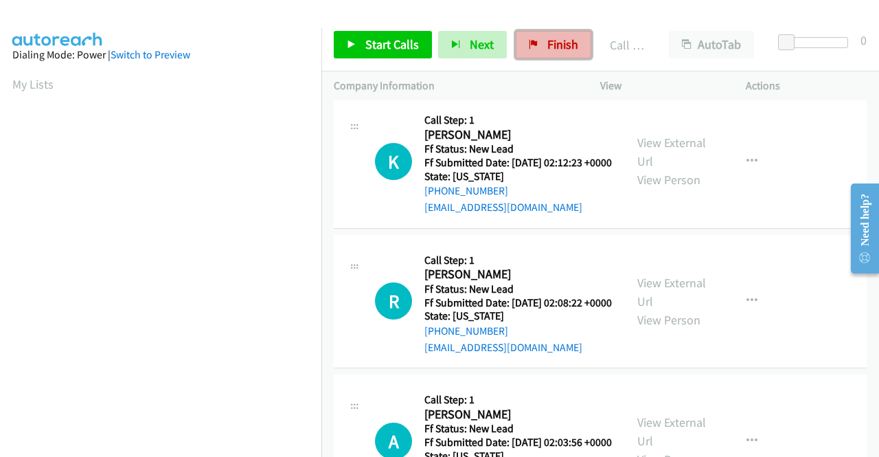
click at [552, 48] on span "Finish" at bounding box center [563, 44] width 31 height 16
click at [480, 68] on div "Start Calls Pause Next Finish Call Completed AutoTab AutoTab 0" at bounding box center [601, 45] width 558 height 53
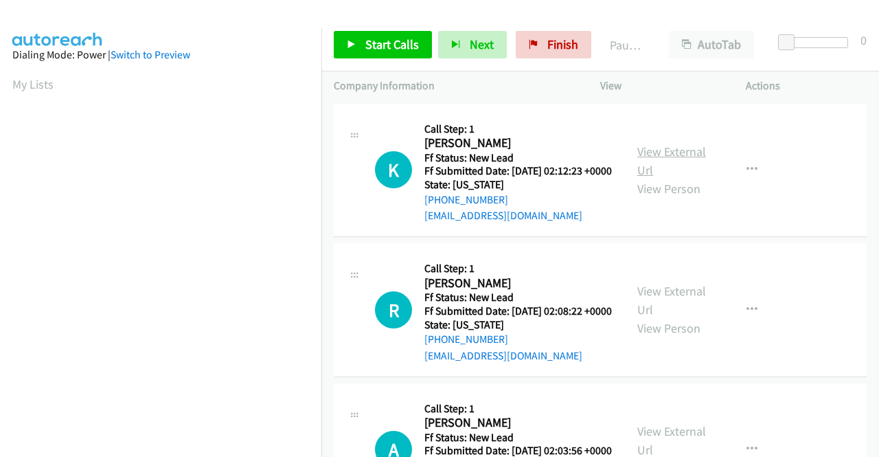
click at [675, 155] on link "View External Url" at bounding box center [672, 161] width 69 height 34
click at [670, 319] on div "View External Url View Person" at bounding box center [673, 310] width 71 height 56
click at [664, 313] on link "View External Url" at bounding box center [672, 300] width 69 height 34
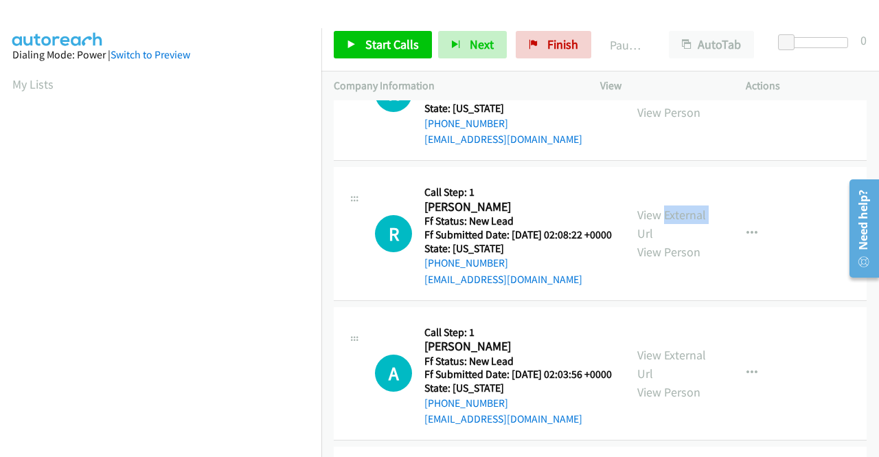
scroll to position [137, 0]
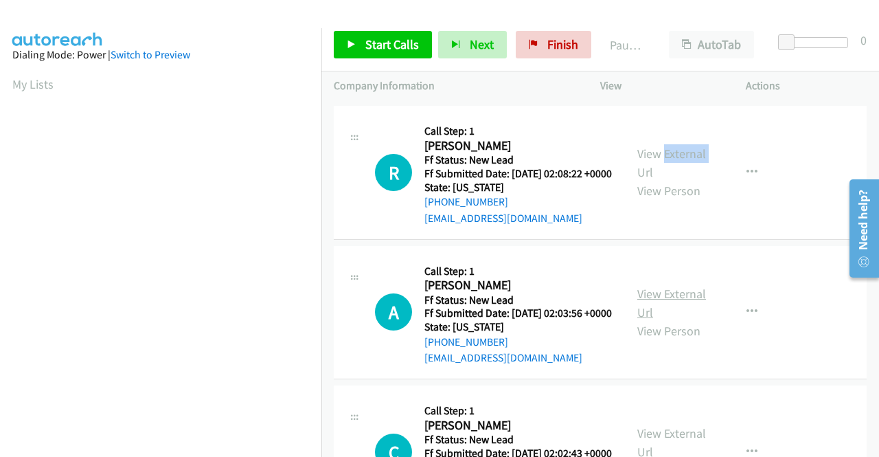
click at [693, 320] on link "View External Url" at bounding box center [672, 303] width 69 height 34
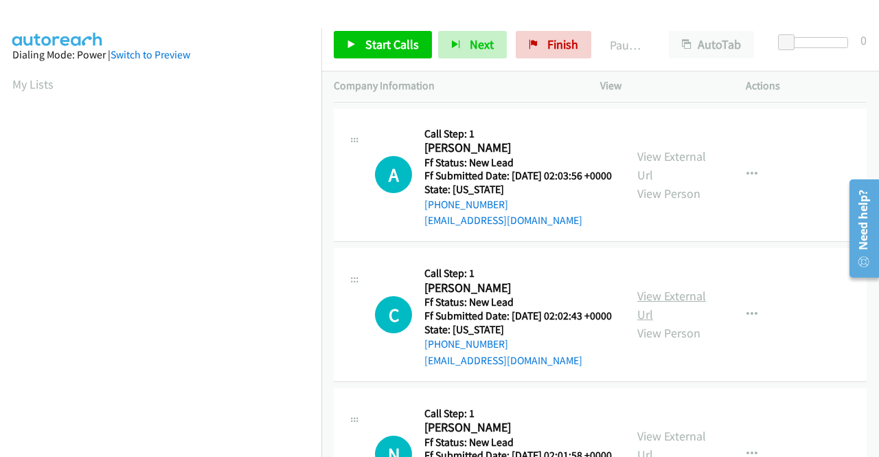
click at [648, 322] on link "View External Url" at bounding box center [672, 305] width 69 height 34
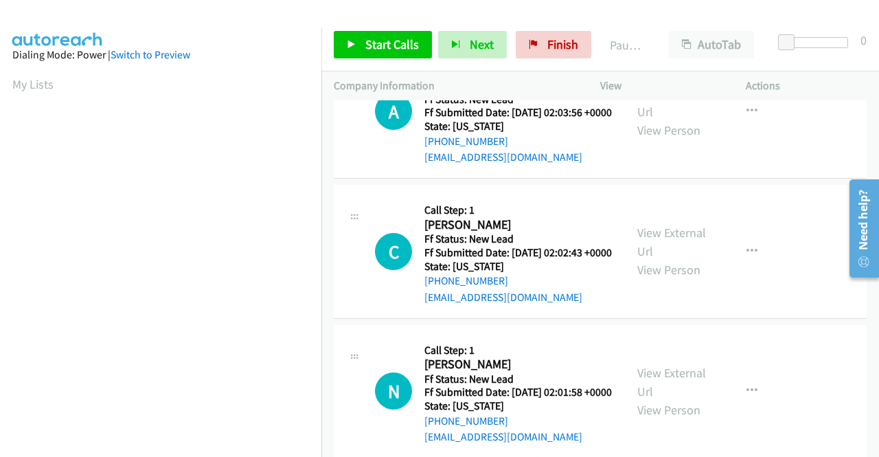
scroll to position [412, 0]
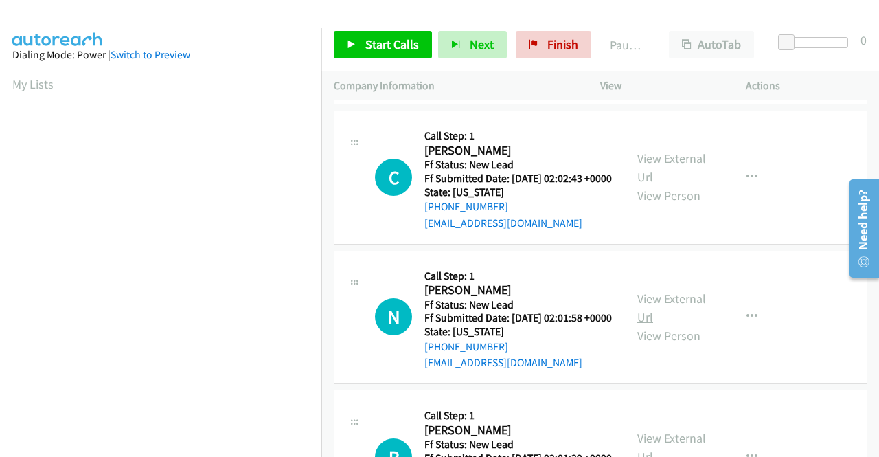
click at [657, 325] on link "View External Url" at bounding box center [672, 308] width 69 height 34
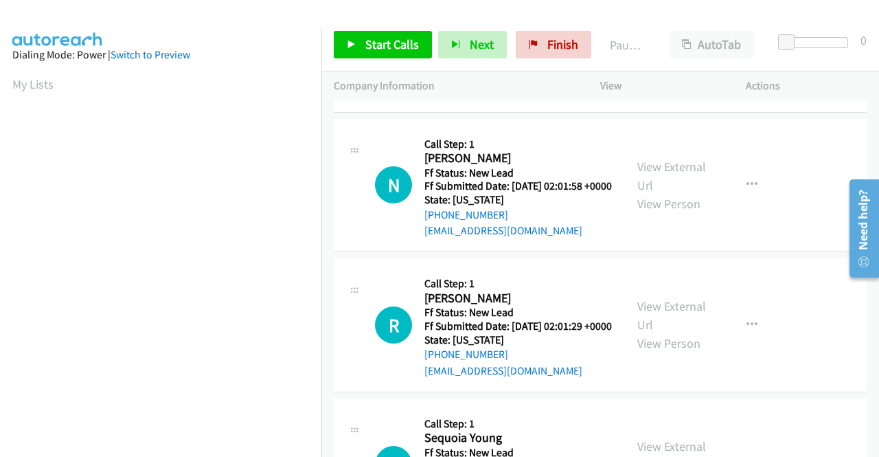
scroll to position [550, 0]
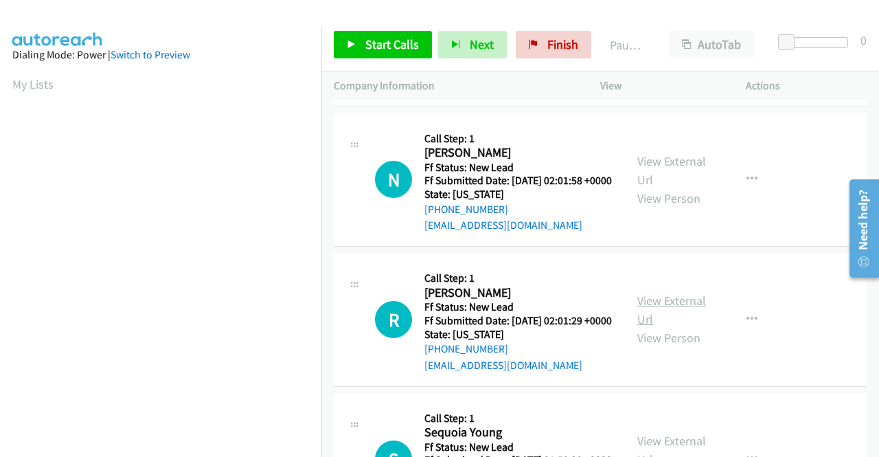
click at [661, 327] on link "View External Url" at bounding box center [672, 310] width 69 height 34
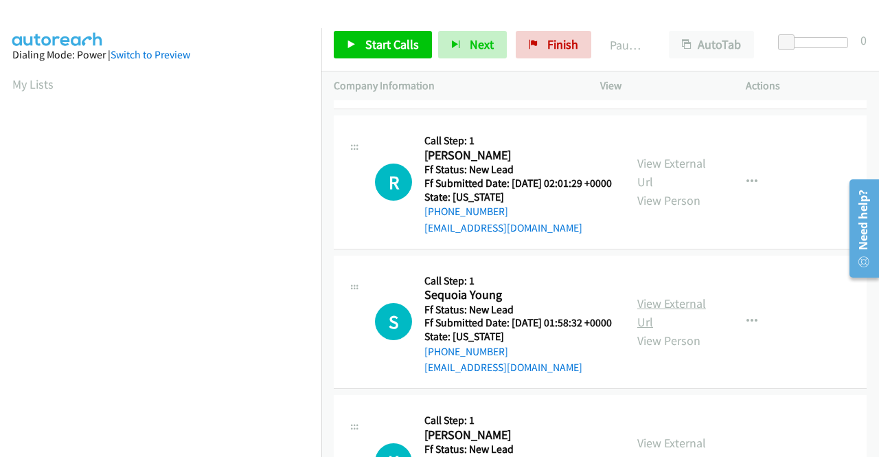
click at [664, 330] on link "View External Url" at bounding box center [672, 312] width 69 height 34
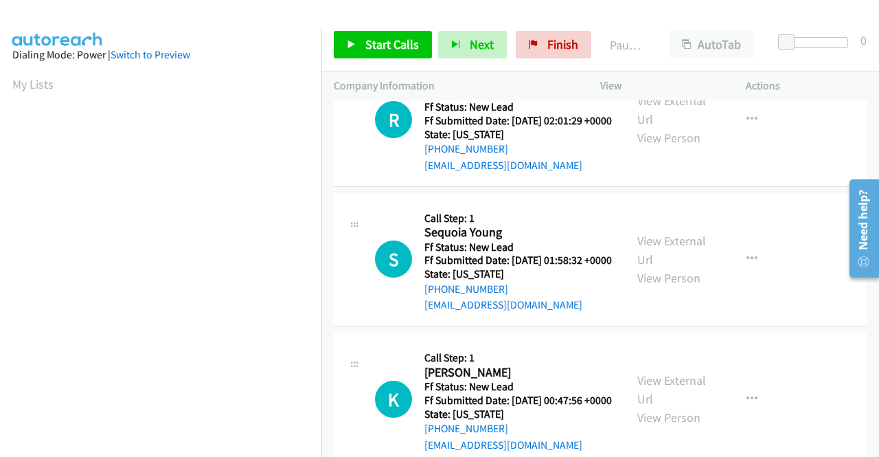
scroll to position [824, 0]
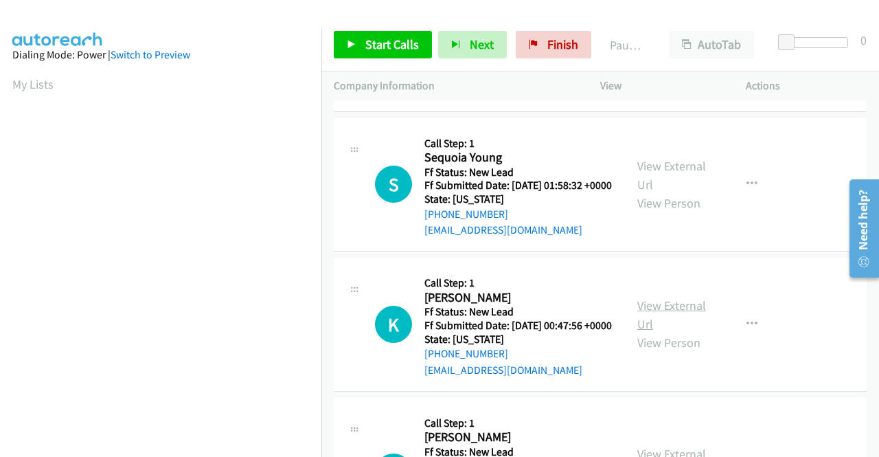
click at [663, 332] on link "View External Url" at bounding box center [672, 314] width 69 height 34
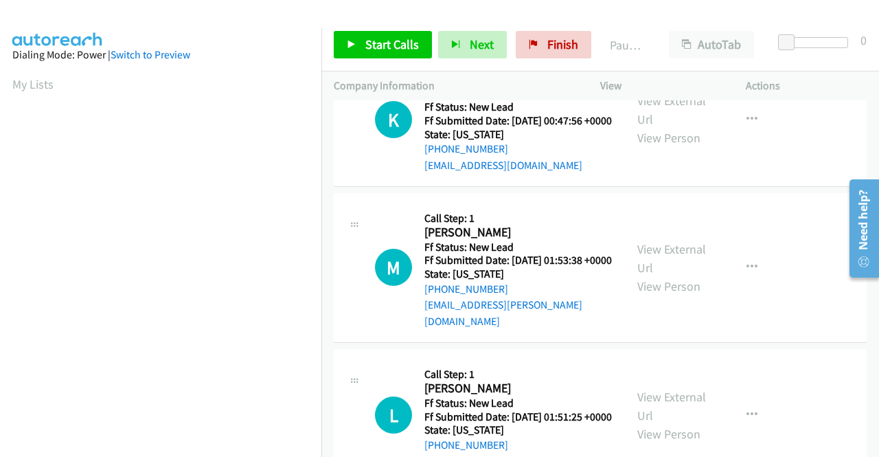
scroll to position [1031, 0]
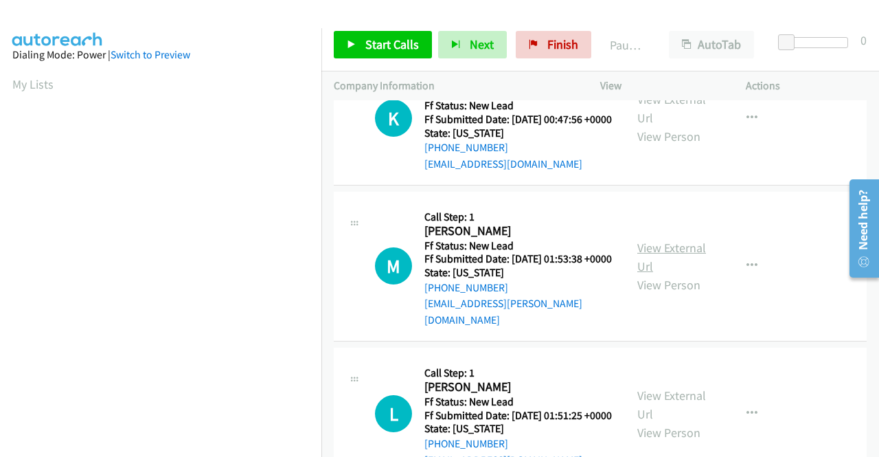
click at [655, 274] on link "View External Url" at bounding box center [672, 257] width 69 height 34
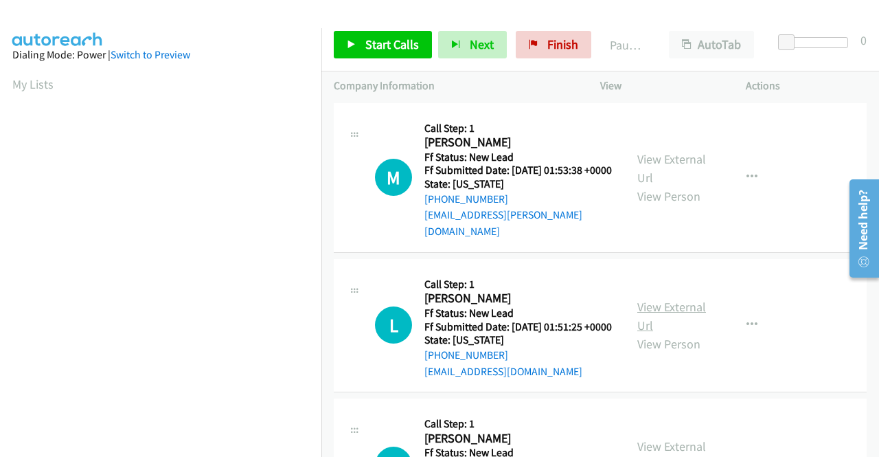
scroll to position [1168, 0]
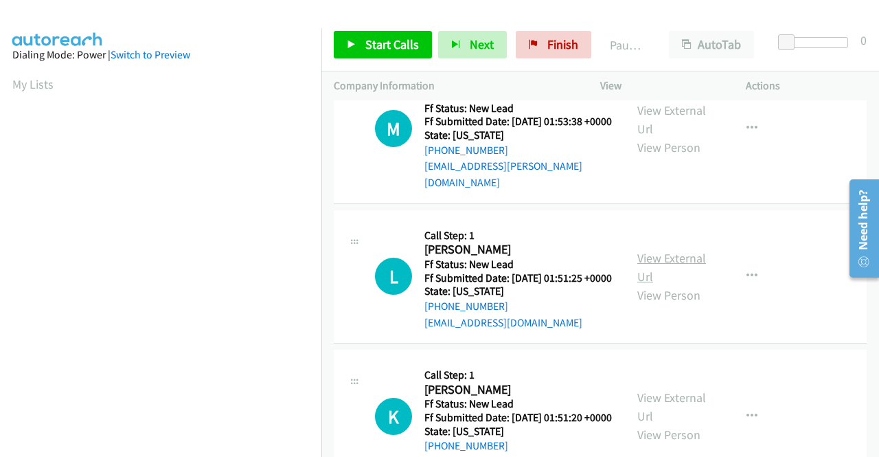
click at [659, 284] on link "View External Url" at bounding box center [672, 267] width 69 height 34
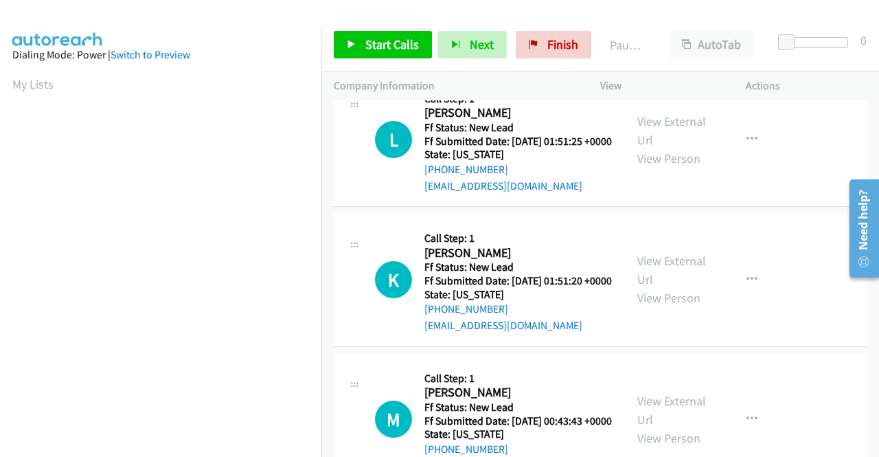
scroll to position [1305, 0]
click at [677, 286] on link "View External Url" at bounding box center [672, 269] width 69 height 34
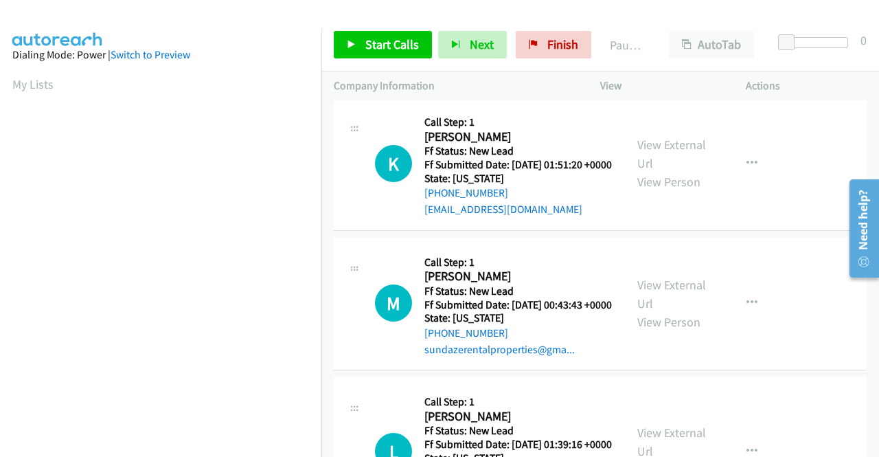
scroll to position [1443, 0]
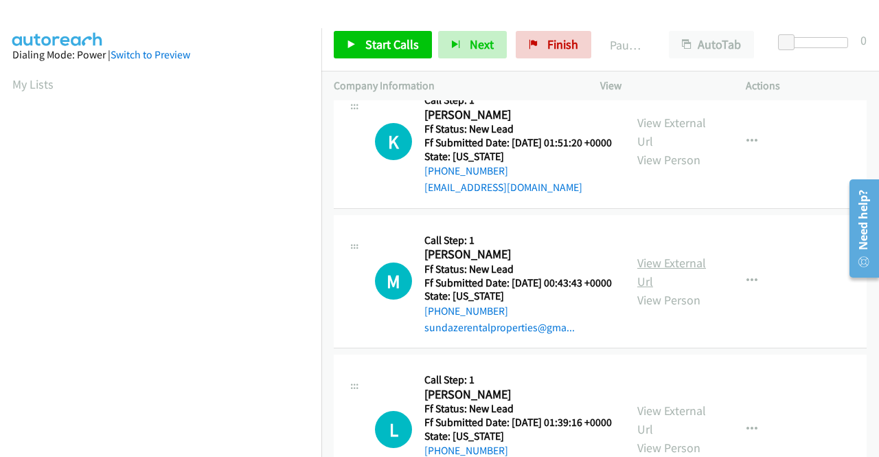
click at [673, 289] on link "View External Url" at bounding box center [672, 272] width 69 height 34
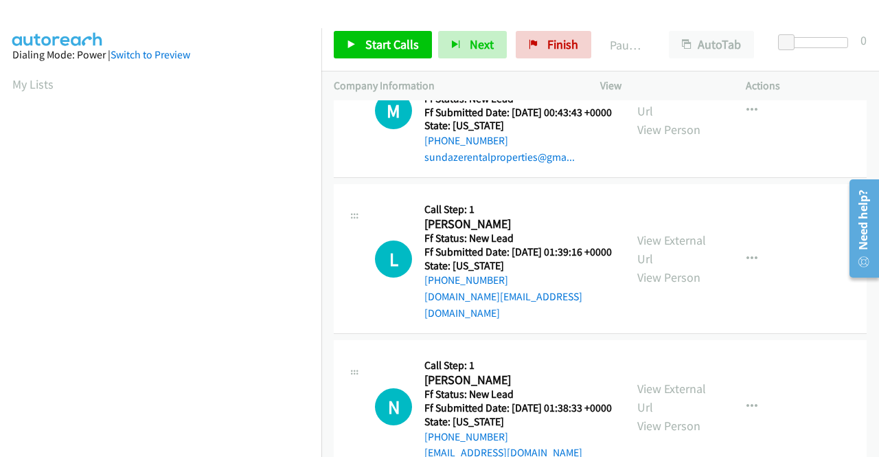
scroll to position [1649, 0]
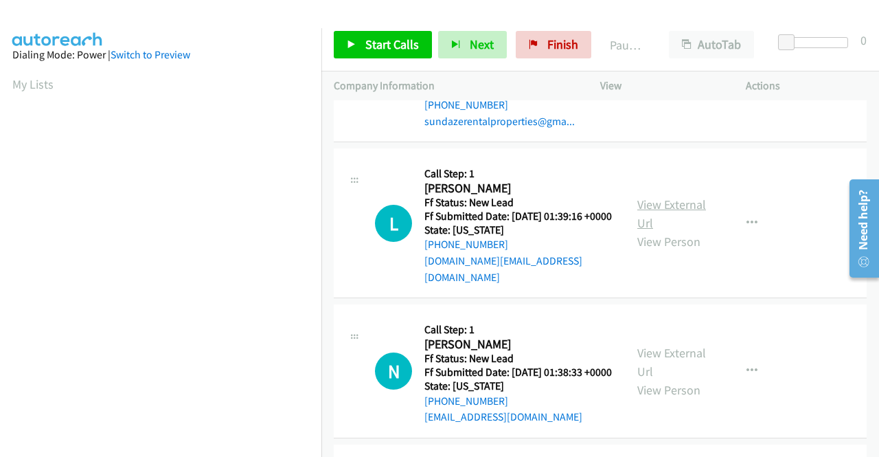
click at [654, 231] on link "View External Url" at bounding box center [672, 213] width 69 height 34
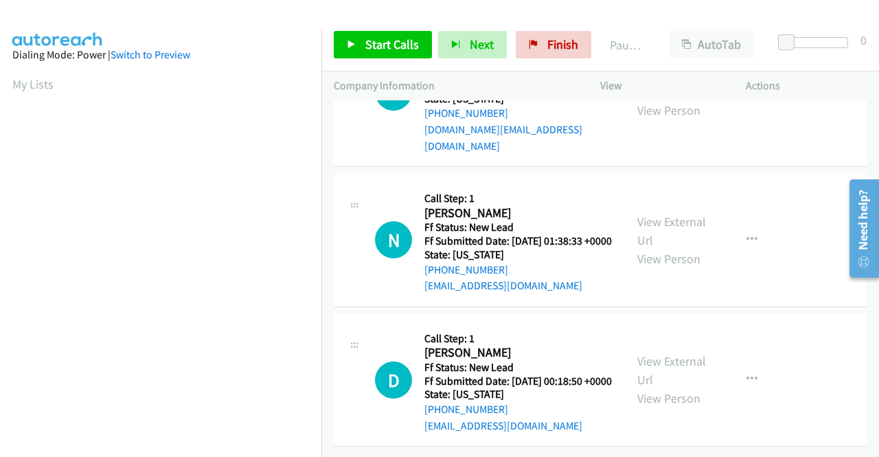
scroll to position [1924, 0]
click at [673, 223] on link "View External Url" at bounding box center [672, 231] width 69 height 34
click at [660, 353] on link "View External Url" at bounding box center [672, 370] width 69 height 34
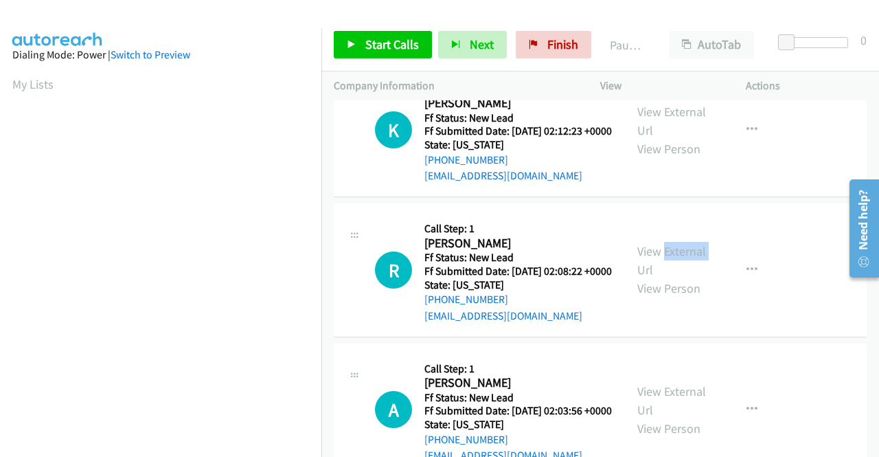
scroll to position [0, 0]
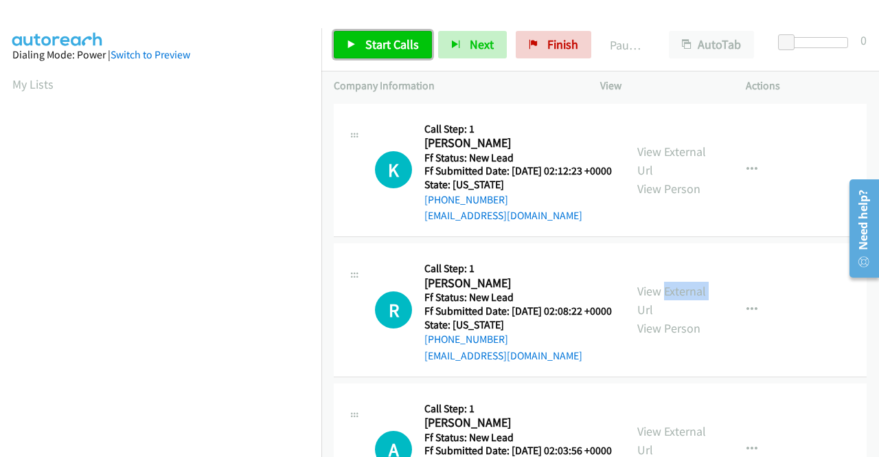
click at [371, 44] on span "Start Calls" at bounding box center [392, 44] width 54 height 16
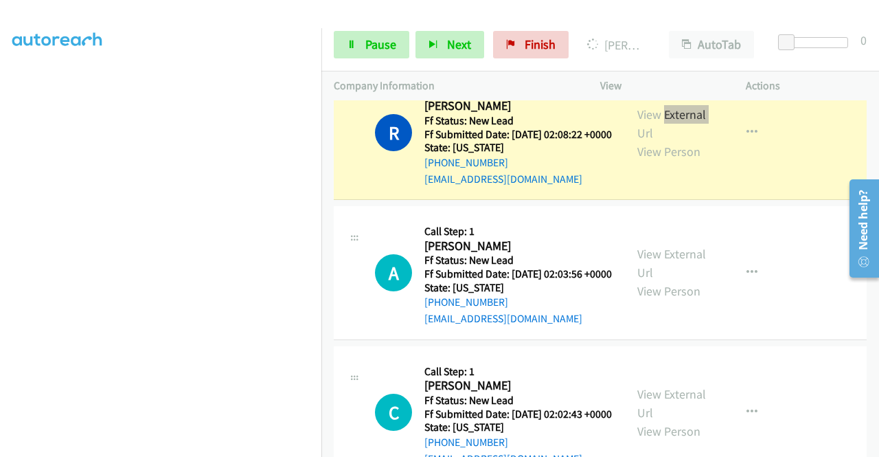
scroll to position [313, 0]
click at [352, 41] on icon at bounding box center [352, 46] width 10 height 10
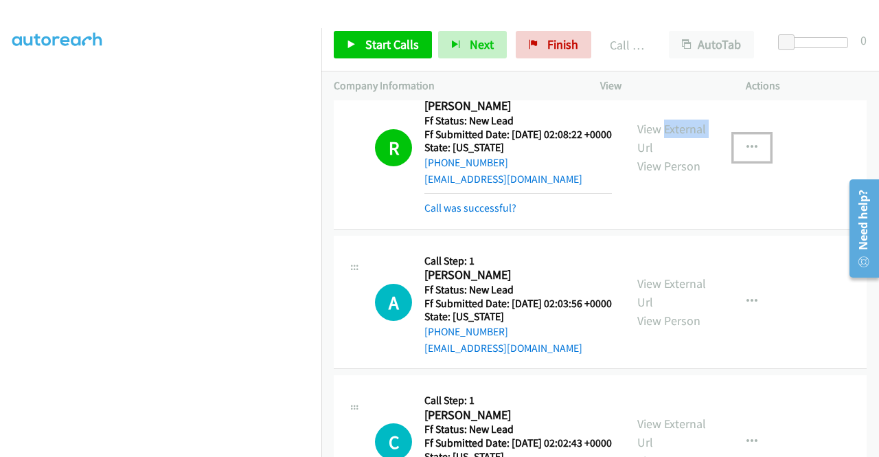
click at [748, 155] on button "button" at bounding box center [752, 147] width 37 height 27
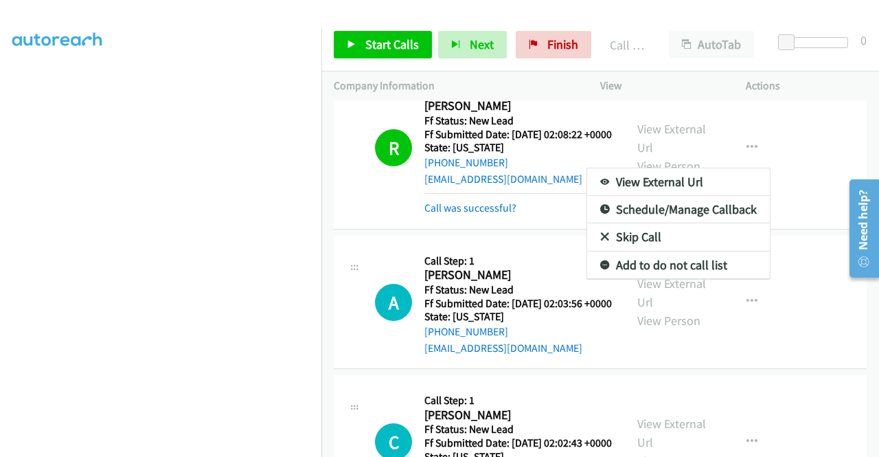
click at [477, 230] on div at bounding box center [439, 228] width 879 height 457
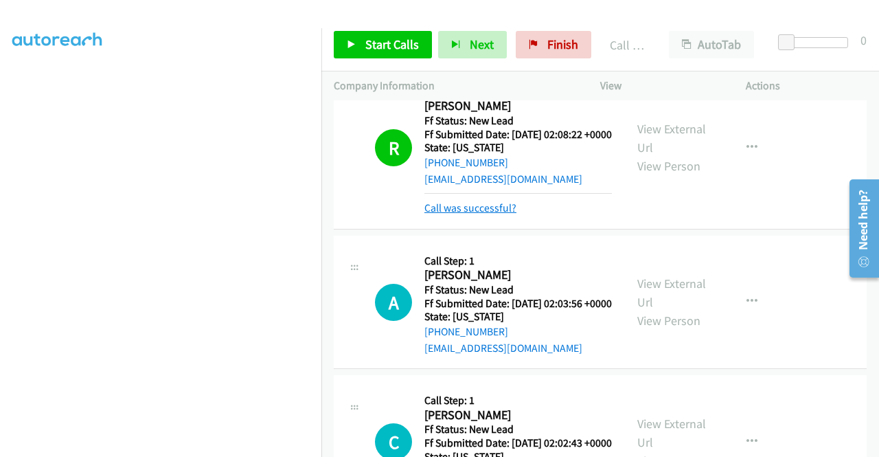
click at [480, 214] on link "Call was successful?" at bounding box center [471, 207] width 92 height 13
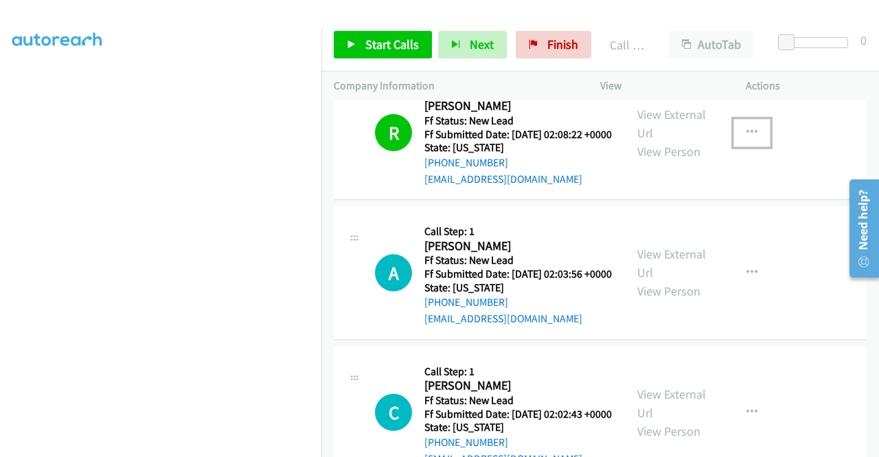
click at [747, 138] on icon "button" at bounding box center [752, 132] width 11 height 11
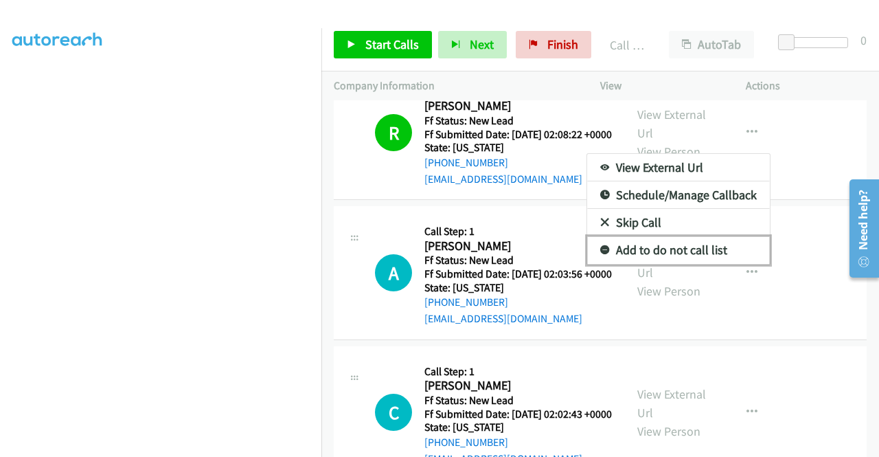
click at [690, 264] on link "Add to do not call list" at bounding box center [678, 249] width 183 height 27
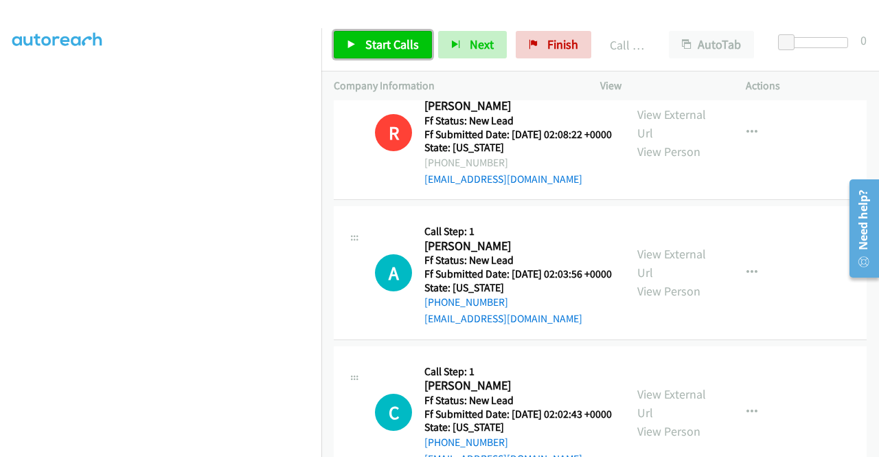
click at [381, 51] on span "Start Calls" at bounding box center [392, 44] width 54 height 16
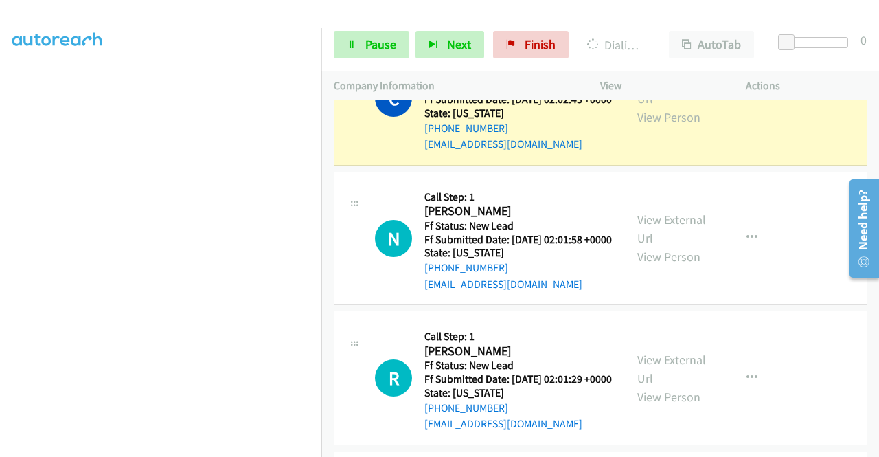
click at [157, 446] on section at bounding box center [160, 130] width 297 height 657
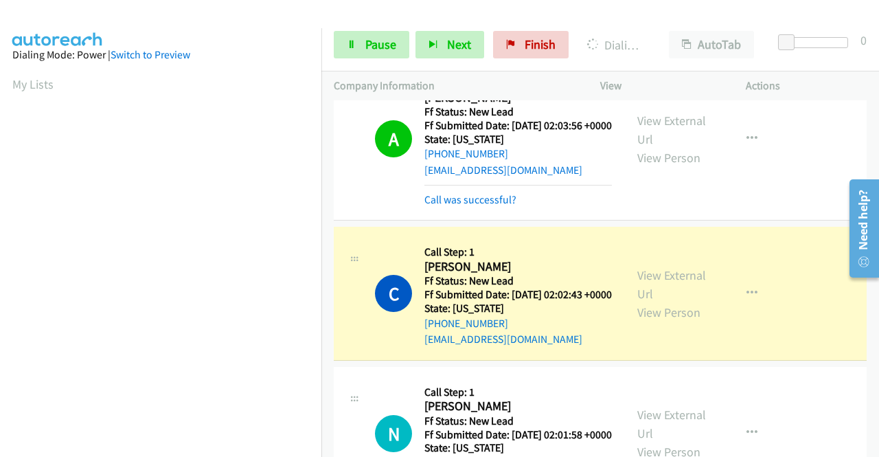
scroll to position [344, 0]
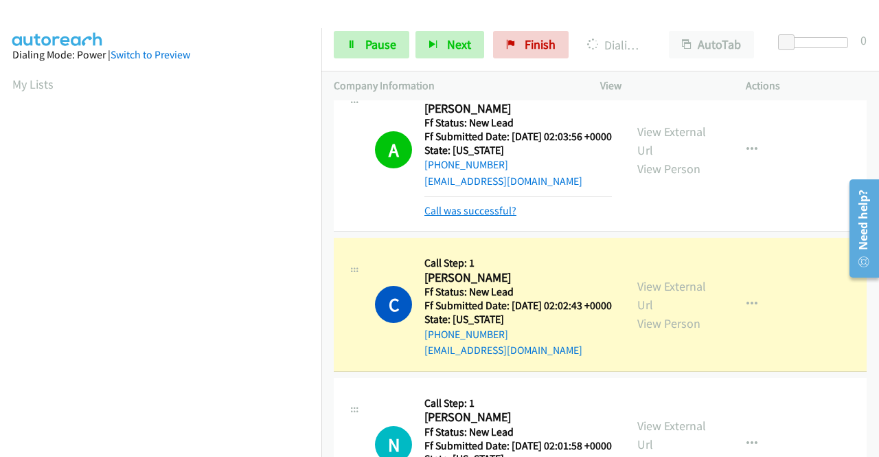
click at [503, 217] on link "Call was successful?" at bounding box center [471, 210] width 92 height 13
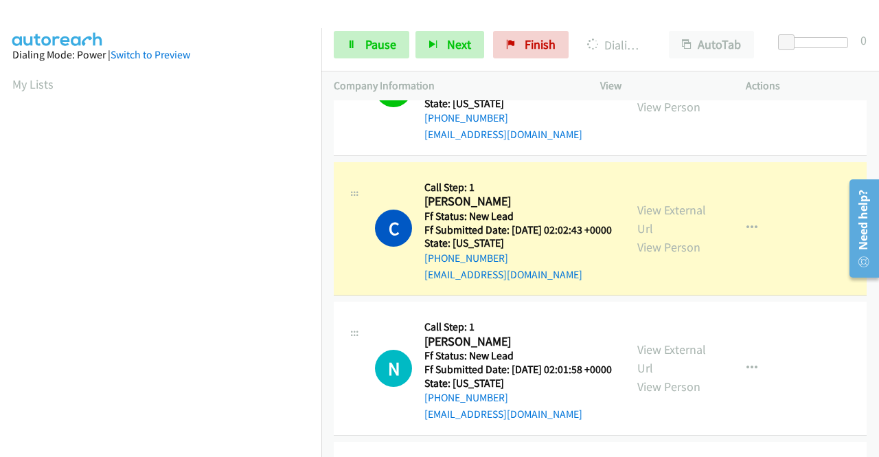
scroll to position [412, 0]
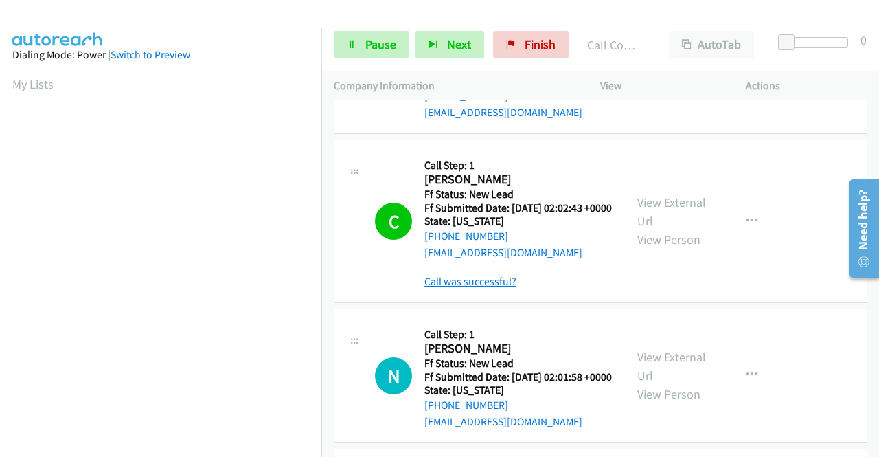
click at [500, 288] on link "Call was successful?" at bounding box center [471, 281] width 92 height 13
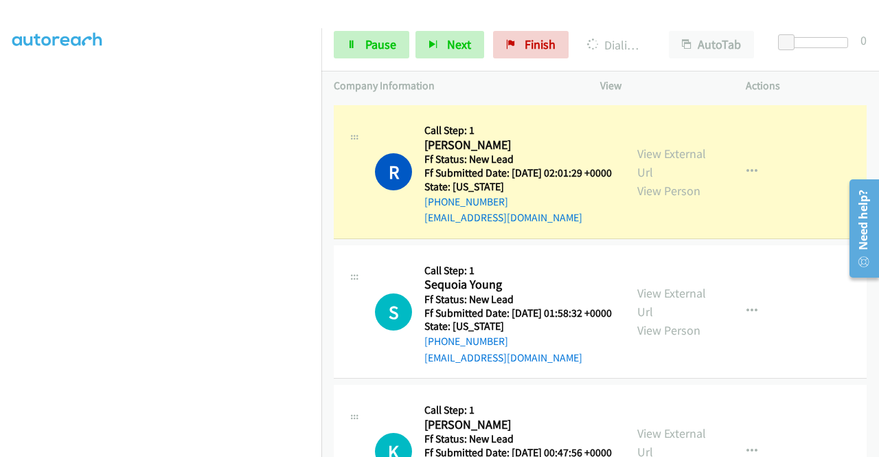
scroll to position [313, 0]
click at [492, 85] on link "Call was successful?" at bounding box center [471, 77] width 92 height 13
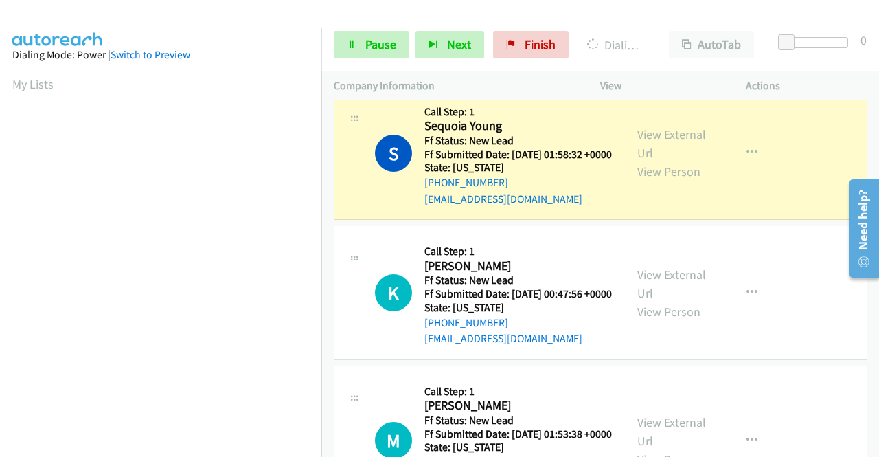
scroll to position [893, 0]
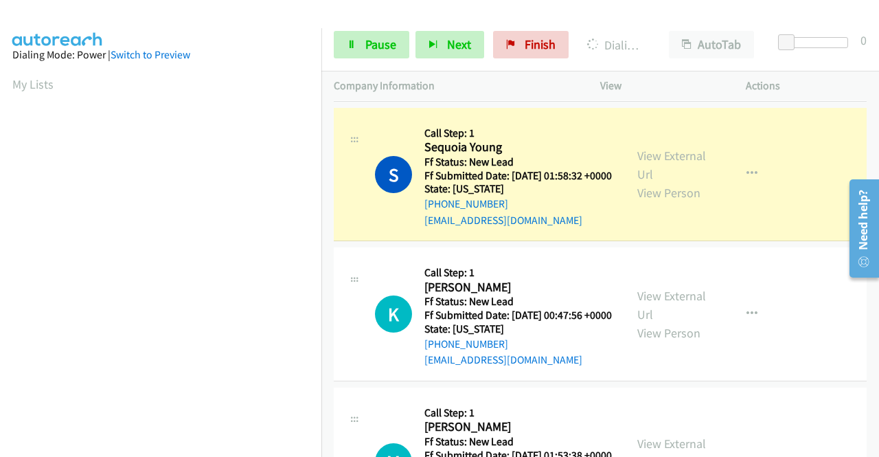
click at [473, 87] on link "Call was successful?" at bounding box center [471, 80] width 92 height 13
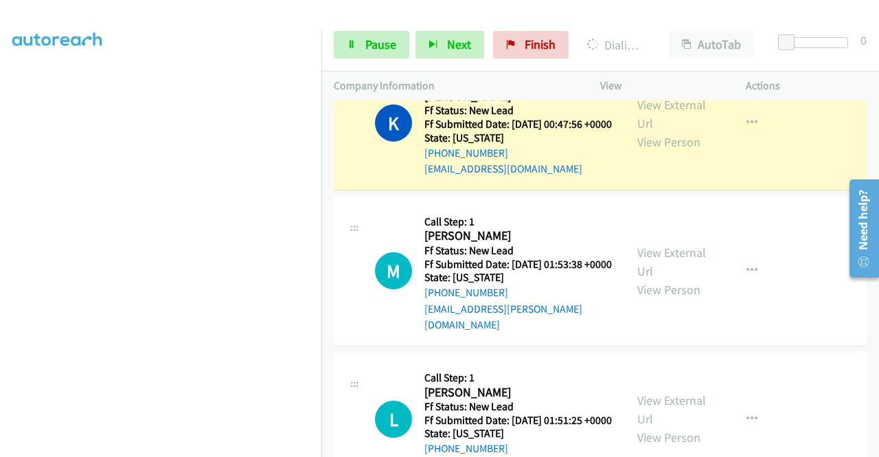
scroll to position [0, 0]
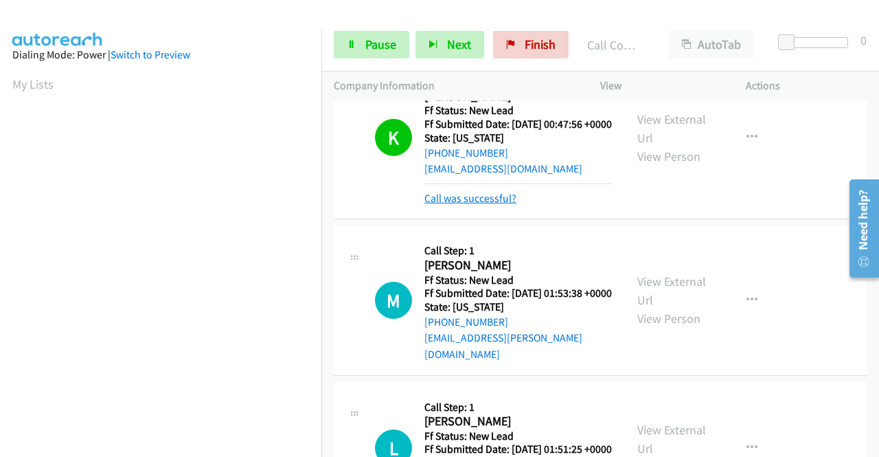
click at [459, 205] on link "Call was successful?" at bounding box center [471, 198] width 92 height 13
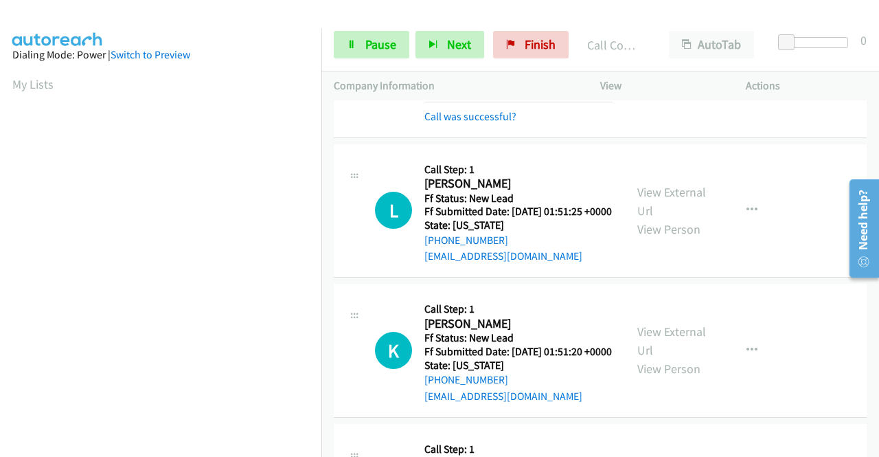
scroll to position [1290, 0]
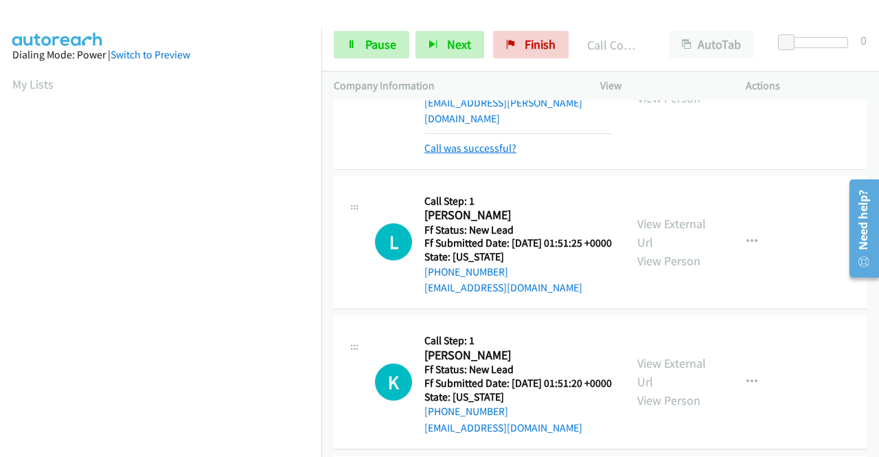
click at [467, 155] on link "Call was successful?" at bounding box center [471, 148] width 92 height 13
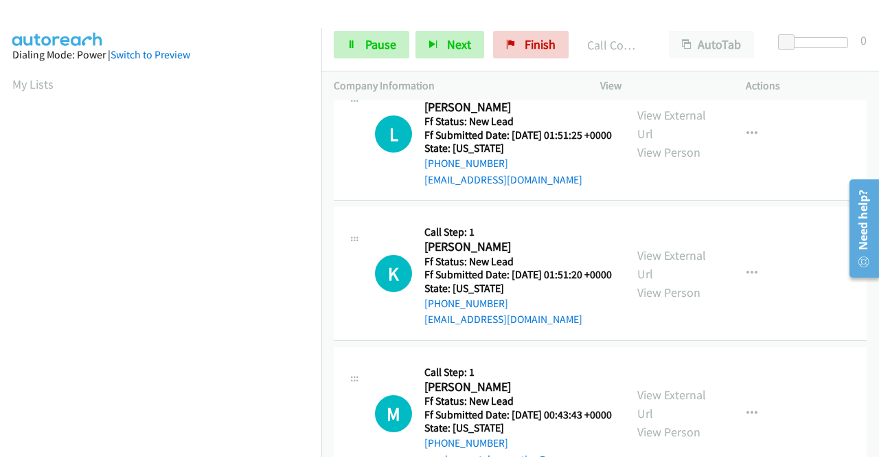
scroll to position [1428, 0]
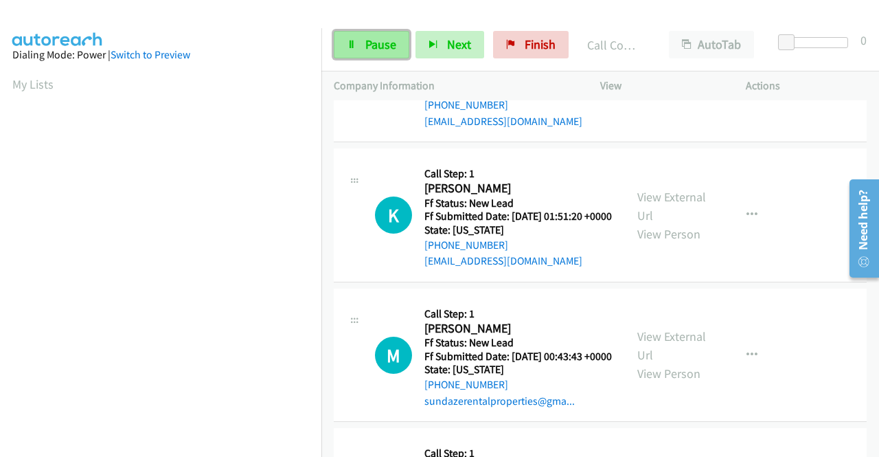
click at [374, 49] on span "Pause" at bounding box center [380, 44] width 31 height 16
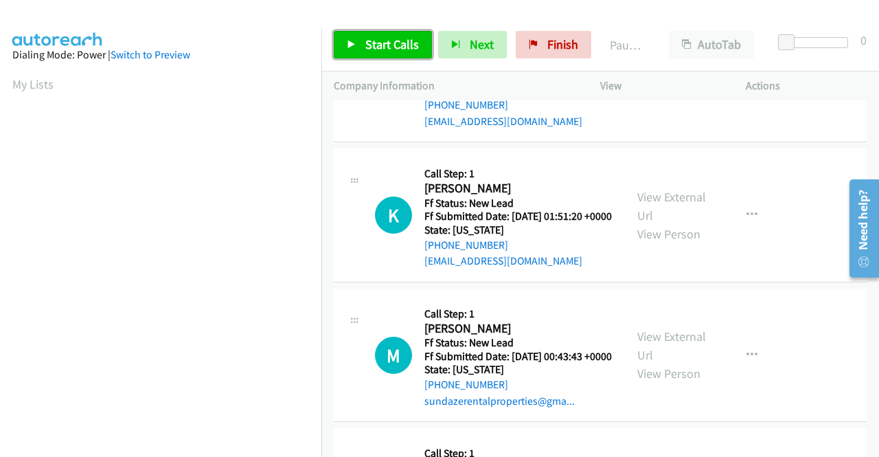
click at [374, 49] on span "Start Calls" at bounding box center [392, 44] width 54 height 16
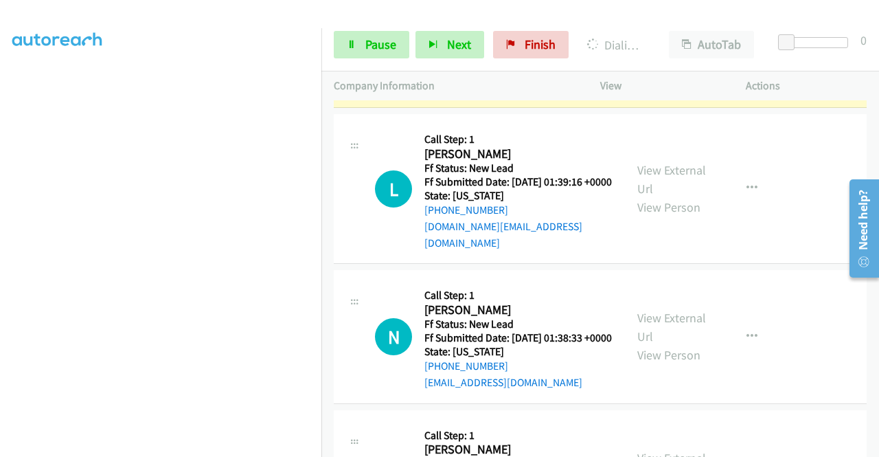
scroll to position [0, 0]
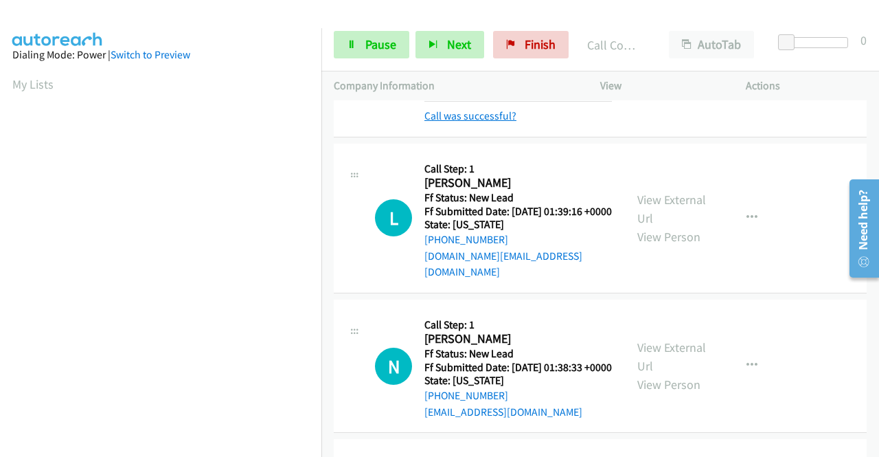
click at [497, 122] on link "Call was successful?" at bounding box center [471, 115] width 92 height 13
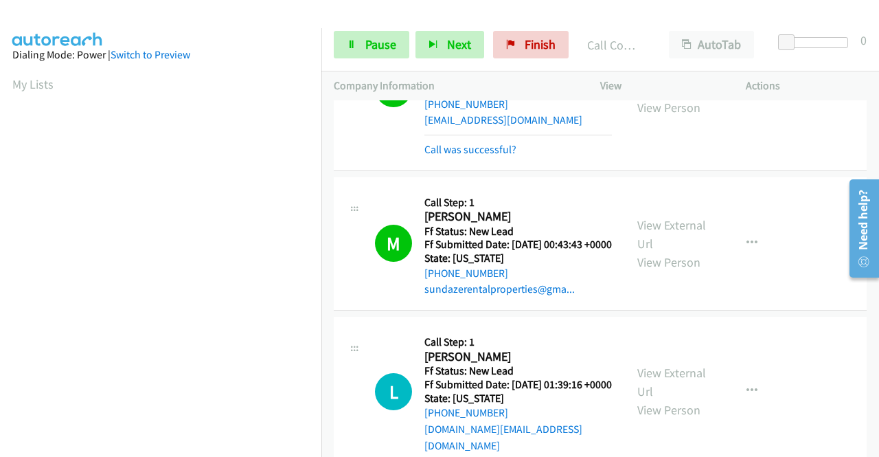
scroll to position [1565, 0]
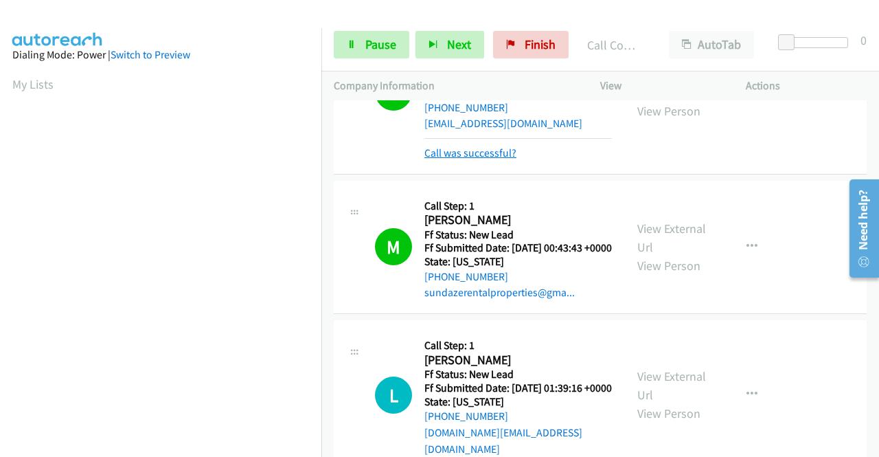
click at [483, 159] on link "Call was successful?" at bounding box center [471, 152] width 92 height 13
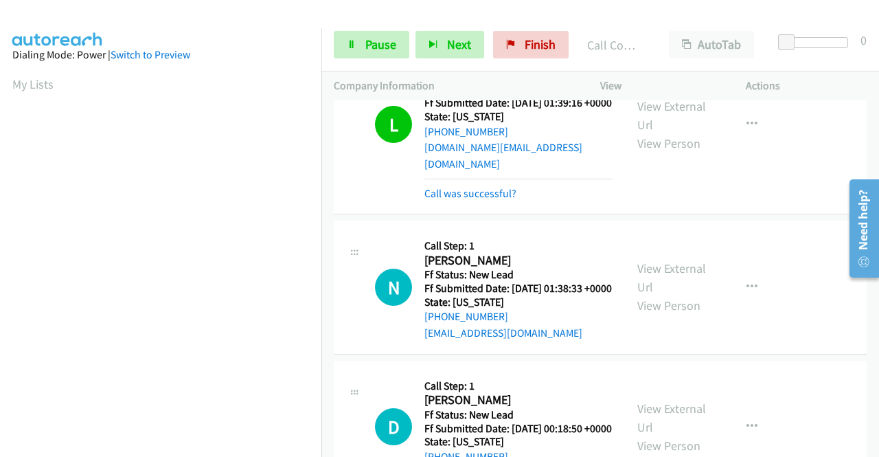
scroll to position [1840, 0]
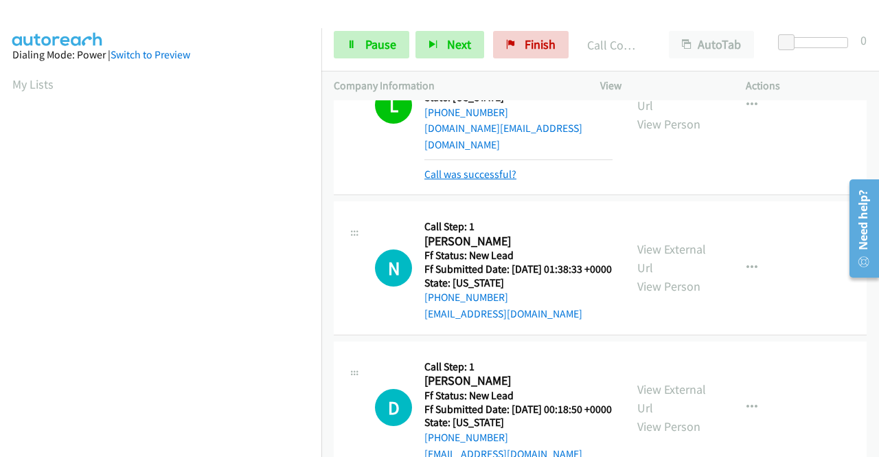
click at [482, 181] on link "Call was successful?" at bounding box center [471, 174] width 92 height 13
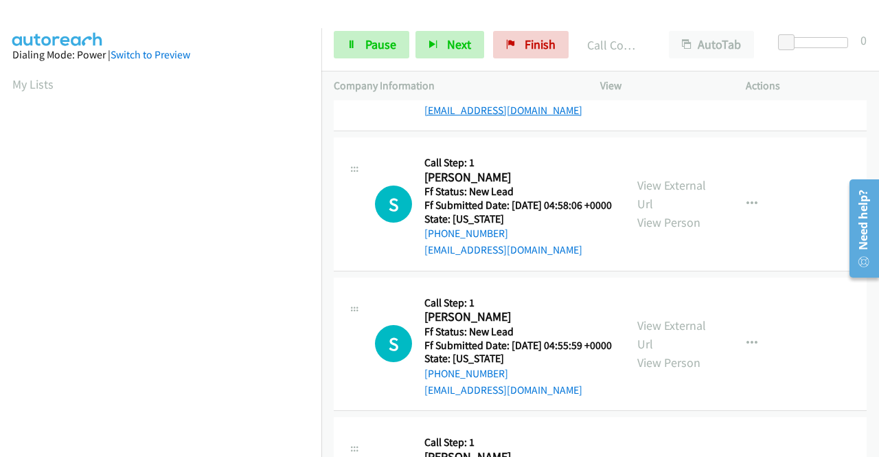
scroll to position [2115, 0]
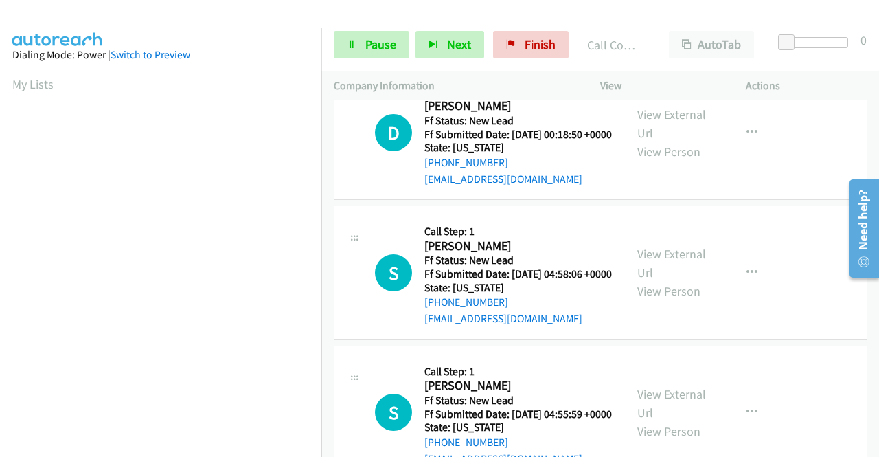
click at [493, 45] on link "Call was successful?" at bounding box center [471, 38] width 92 height 13
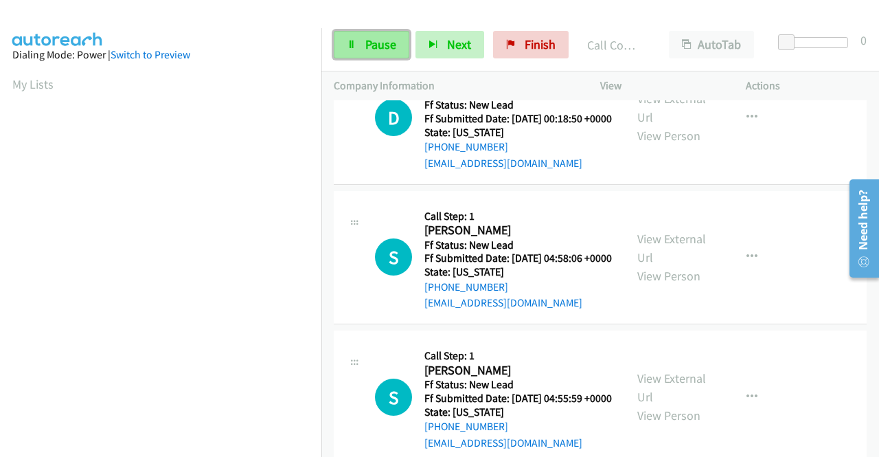
click at [381, 47] on span "Pause" at bounding box center [380, 44] width 31 height 16
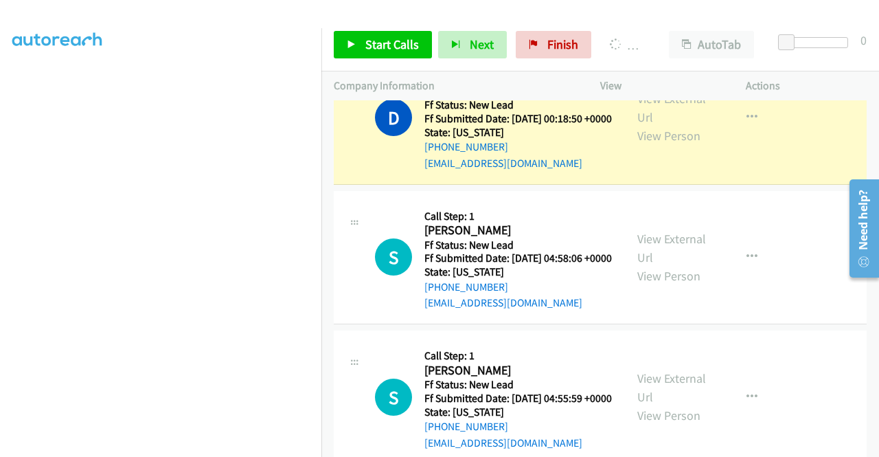
scroll to position [0, 0]
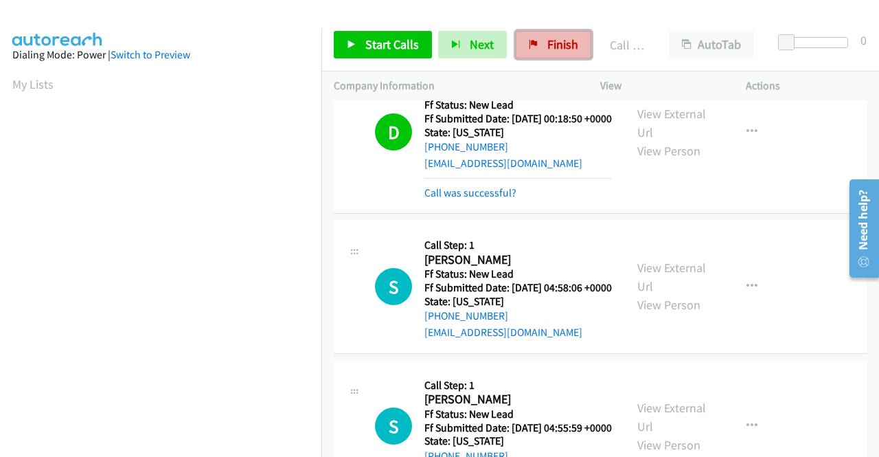
click at [559, 49] on span "Finish" at bounding box center [563, 44] width 31 height 16
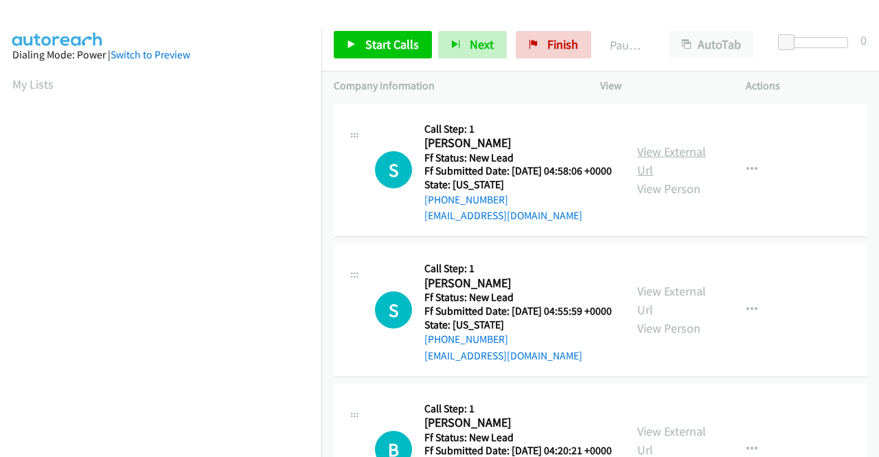
click at [642, 159] on link "View External Url" at bounding box center [672, 161] width 69 height 34
click at [683, 315] on link "View External Url" at bounding box center [672, 300] width 69 height 34
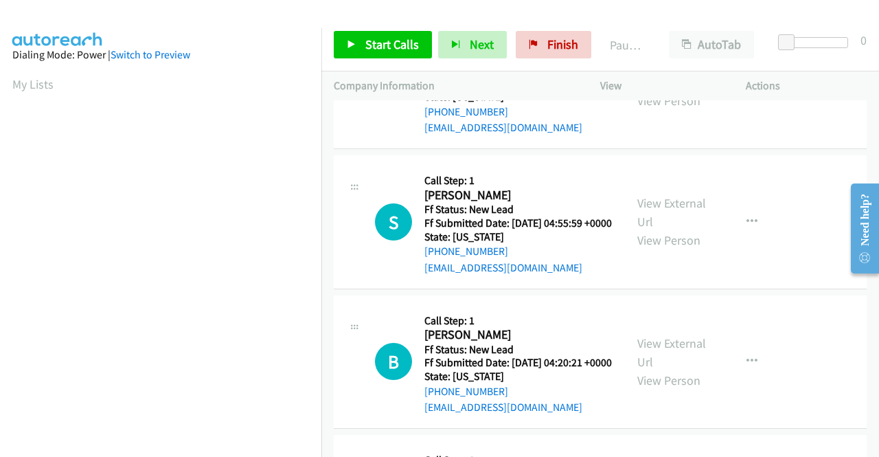
scroll to position [137, 0]
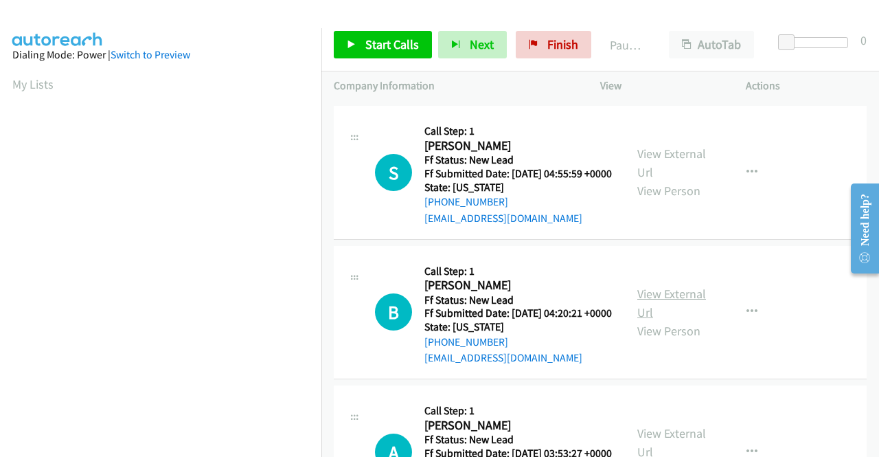
click at [658, 320] on link "View External Url" at bounding box center [672, 303] width 69 height 34
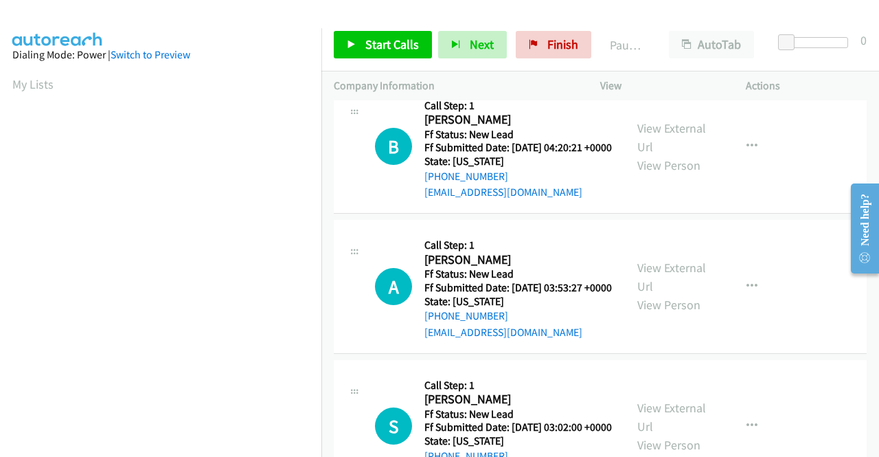
scroll to position [344, 0]
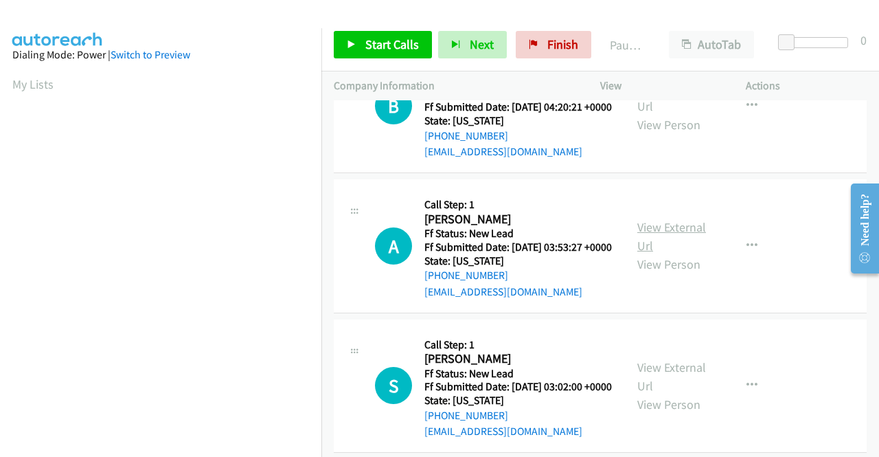
click at [675, 254] on link "View External Url" at bounding box center [672, 236] width 69 height 34
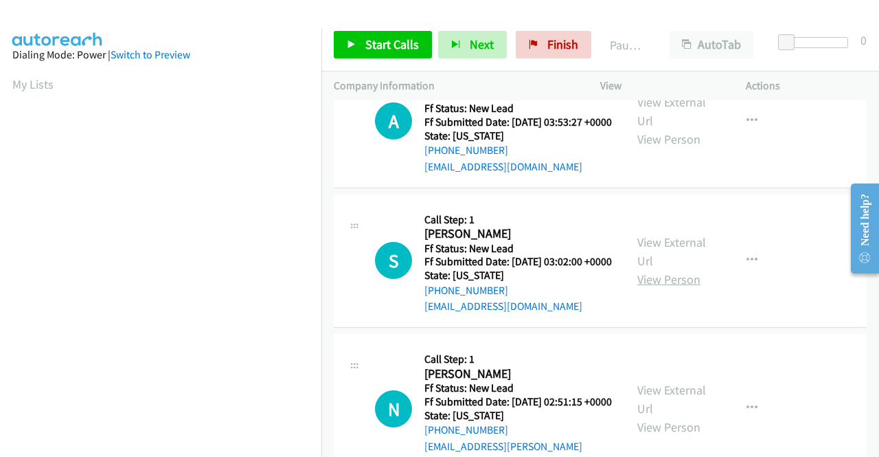
scroll to position [481, 0]
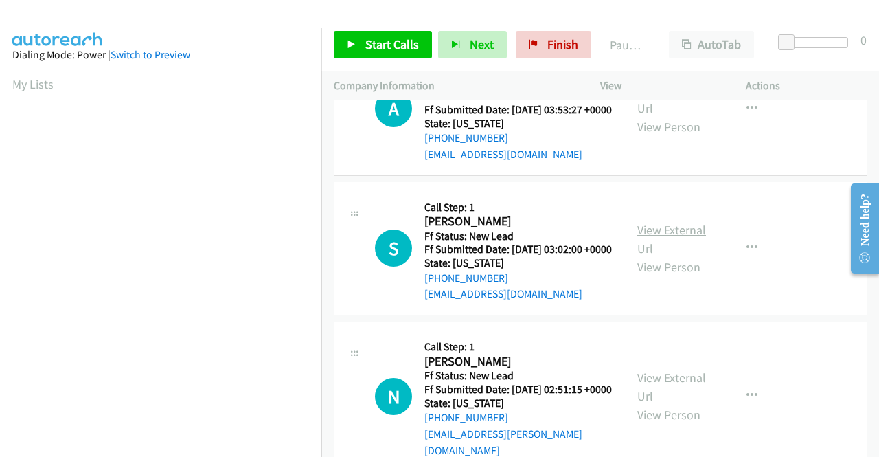
click at [666, 256] on link "View External Url" at bounding box center [672, 239] width 69 height 34
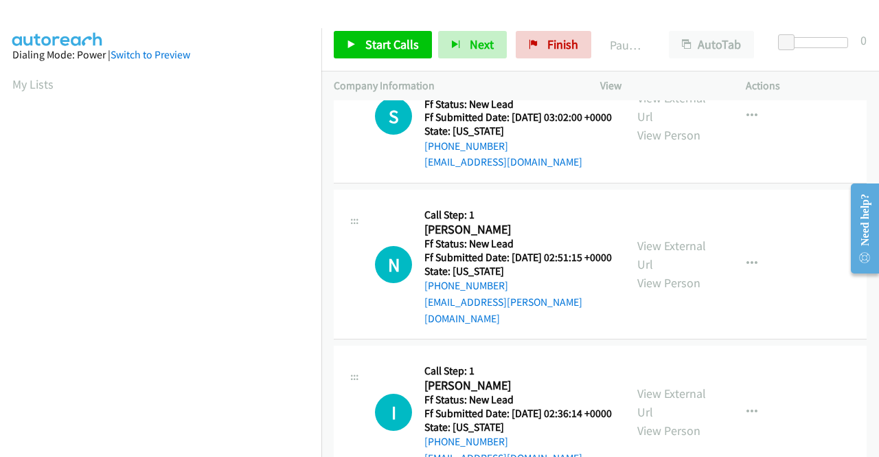
scroll to position [618, 0]
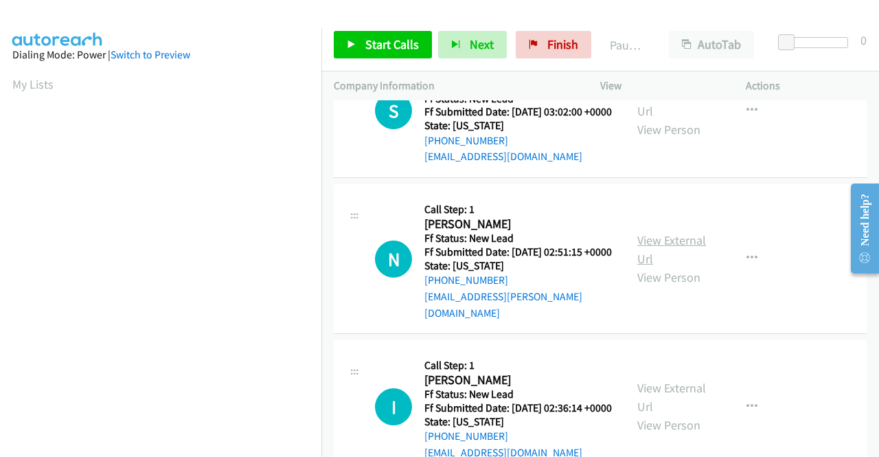
click at [655, 267] on link "View External Url" at bounding box center [672, 249] width 69 height 34
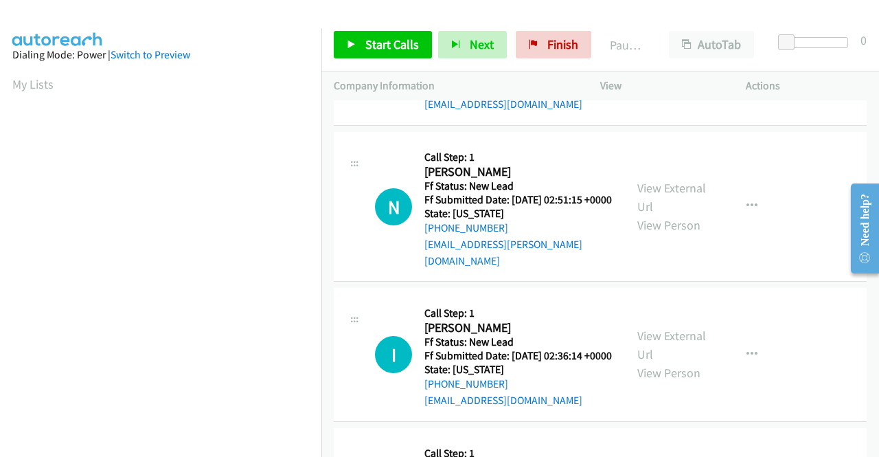
scroll to position [824, 0]
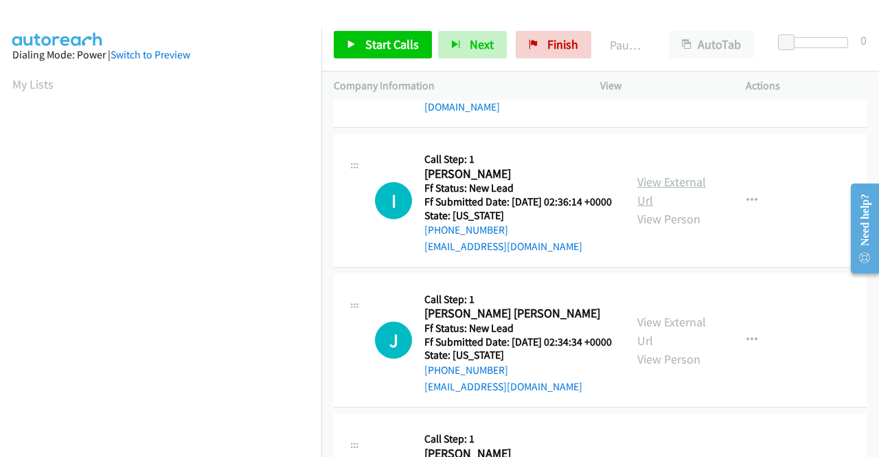
click at [647, 208] on link "View External Url" at bounding box center [672, 191] width 69 height 34
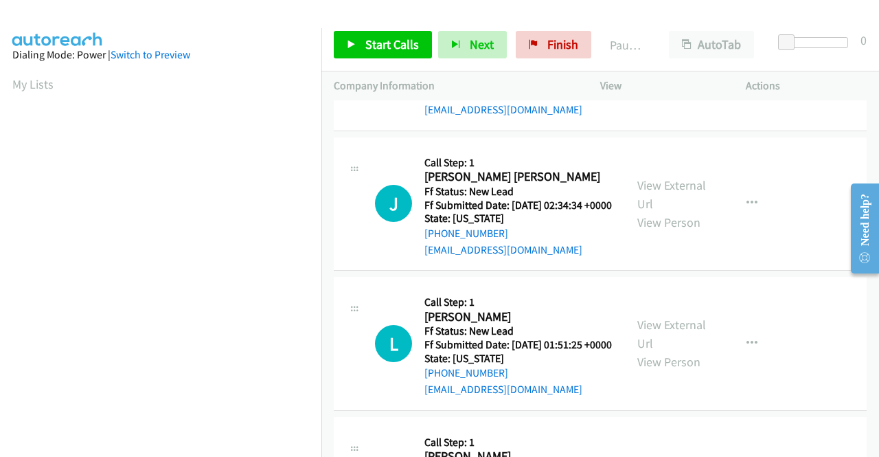
scroll to position [962, 0]
click at [643, 211] on link "View External Url" at bounding box center [672, 194] width 69 height 34
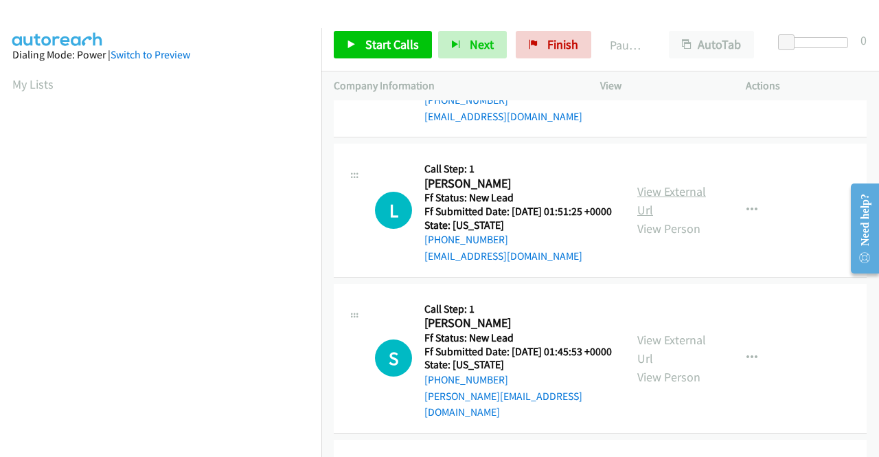
scroll to position [1099, 0]
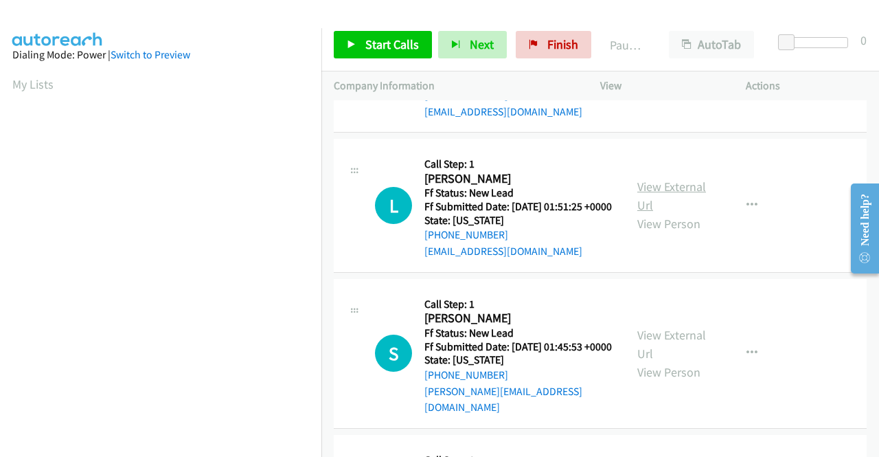
click at [647, 213] on link "View External Url" at bounding box center [672, 196] width 69 height 34
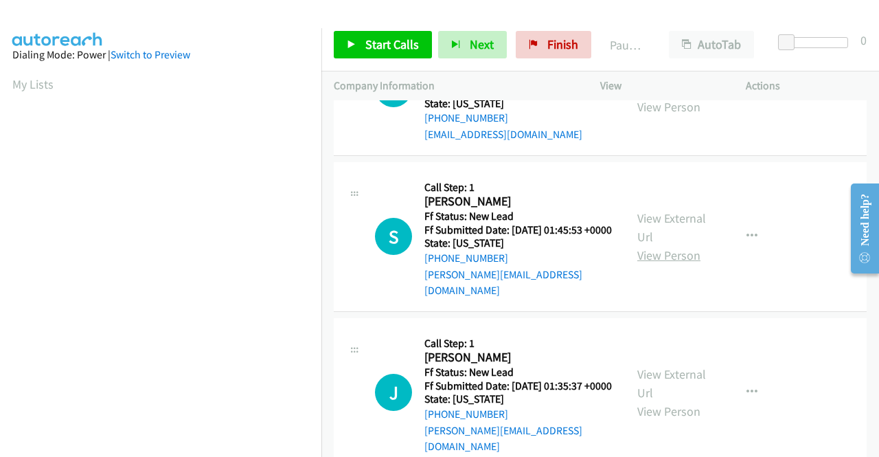
scroll to position [1237, 0]
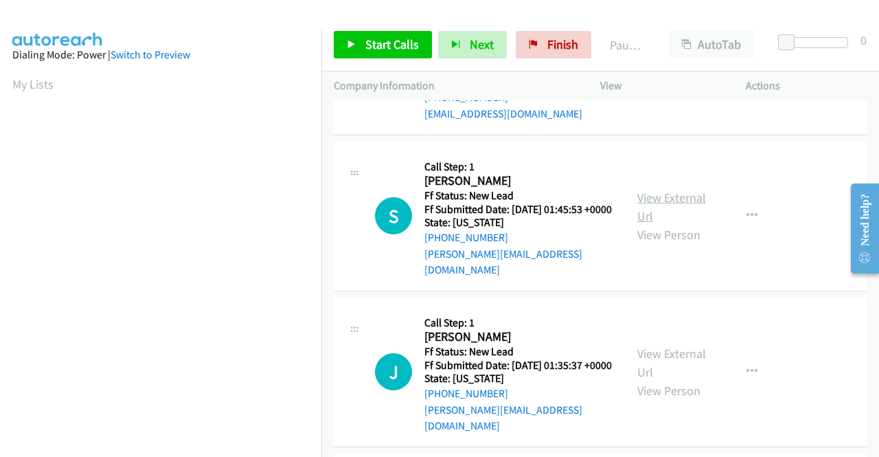
click at [655, 224] on link "View External Url" at bounding box center [672, 207] width 69 height 34
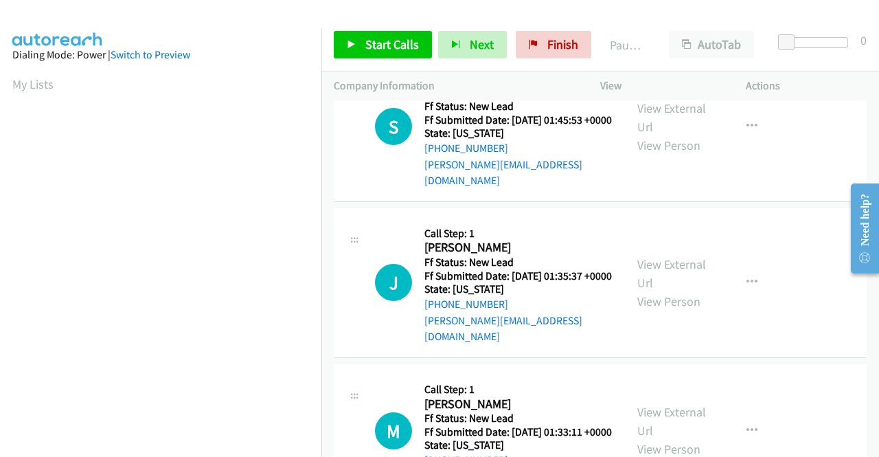
scroll to position [1374, 0]
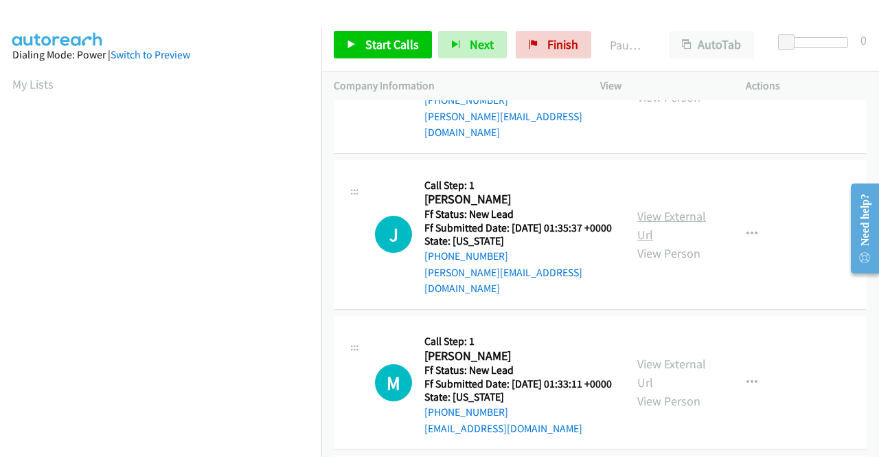
click at [695, 243] on link "View External Url" at bounding box center [672, 225] width 69 height 34
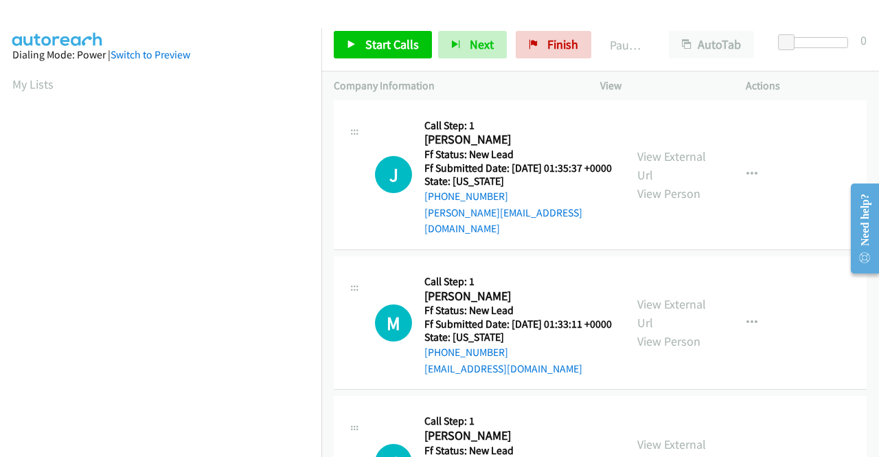
scroll to position [1511, 0]
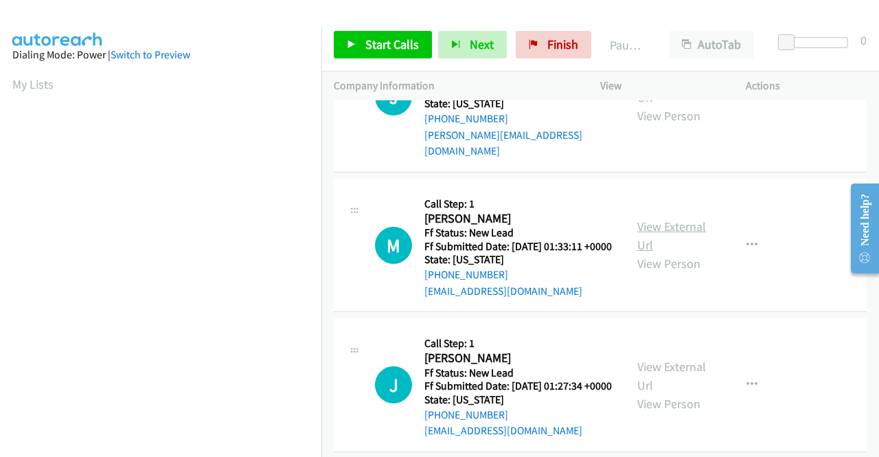
click at [660, 253] on link "View External Url" at bounding box center [672, 235] width 69 height 34
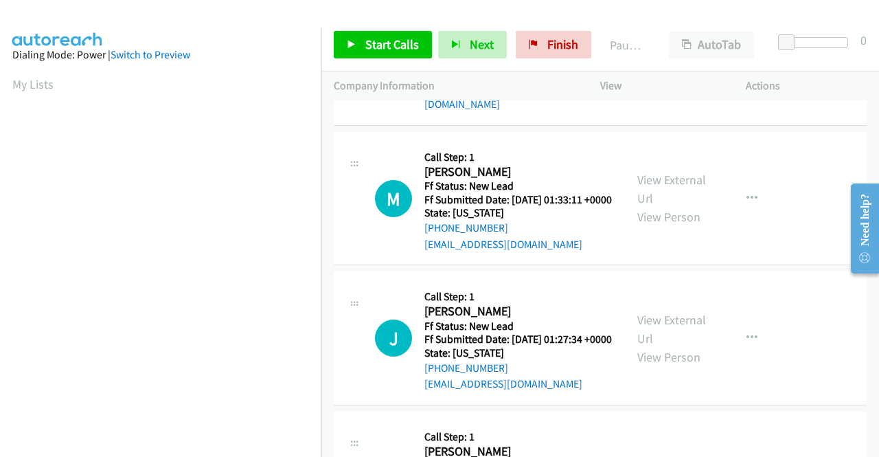
scroll to position [1649, 0]
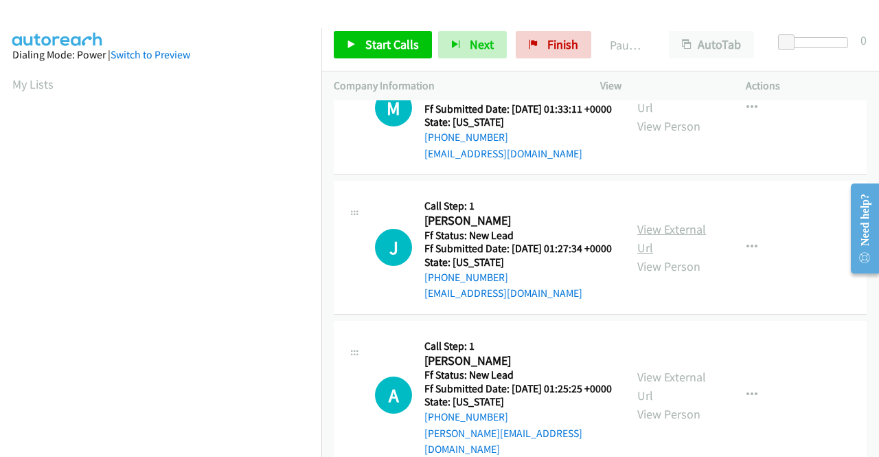
click at [661, 256] on link "View External Url" at bounding box center [672, 238] width 69 height 34
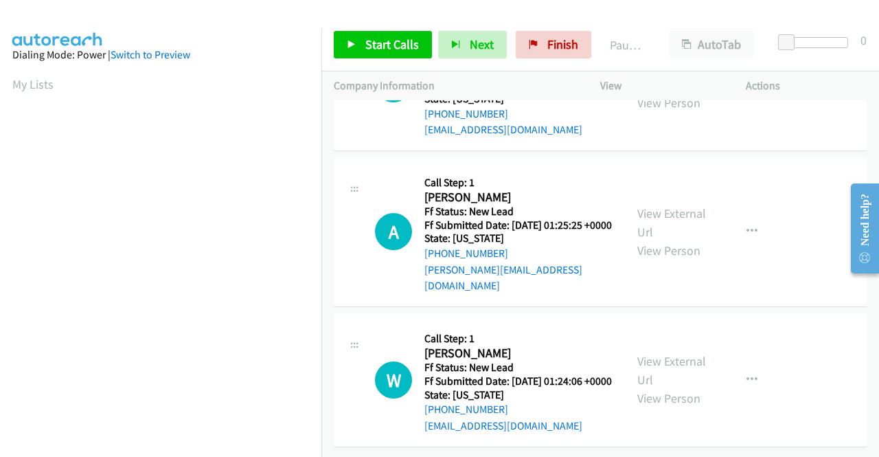
scroll to position [1855, 0]
click at [660, 240] on link "View External Url" at bounding box center [672, 222] width 69 height 34
click at [678, 353] on link "View External Url" at bounding box center [672, 370] width 69 height 34
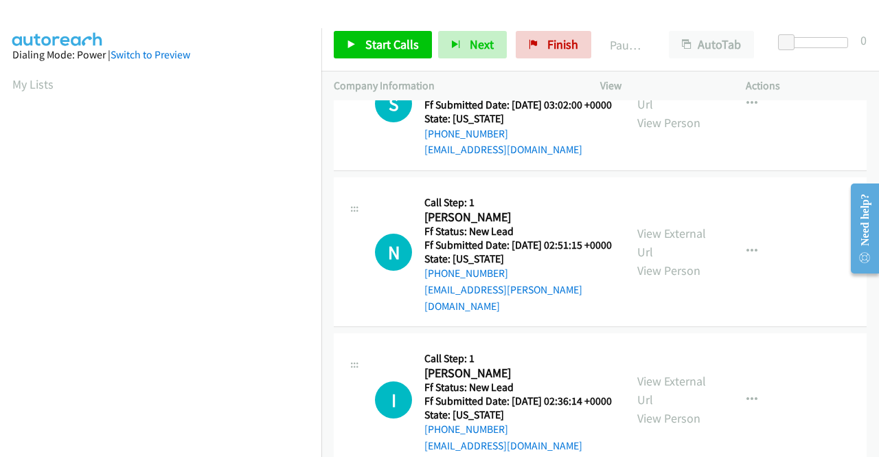
scroll to position [0, 0]
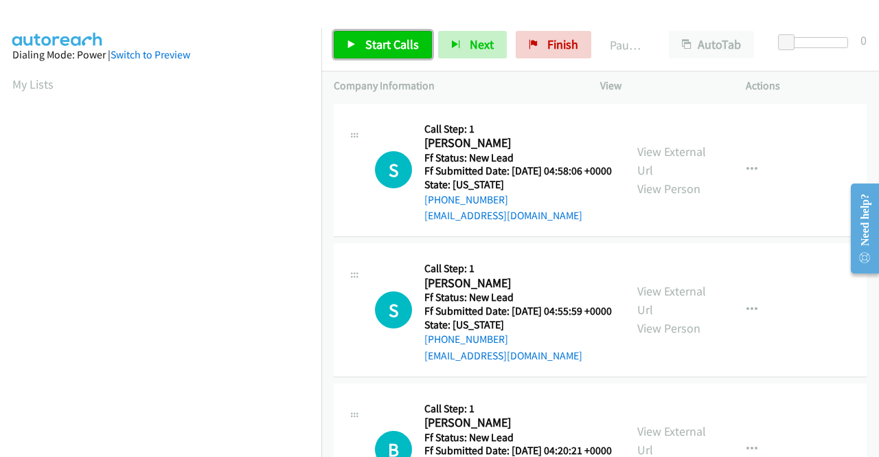
click at [414, 36] on span "Start Calls" at bounding box center [392, 44] width 54 height 16
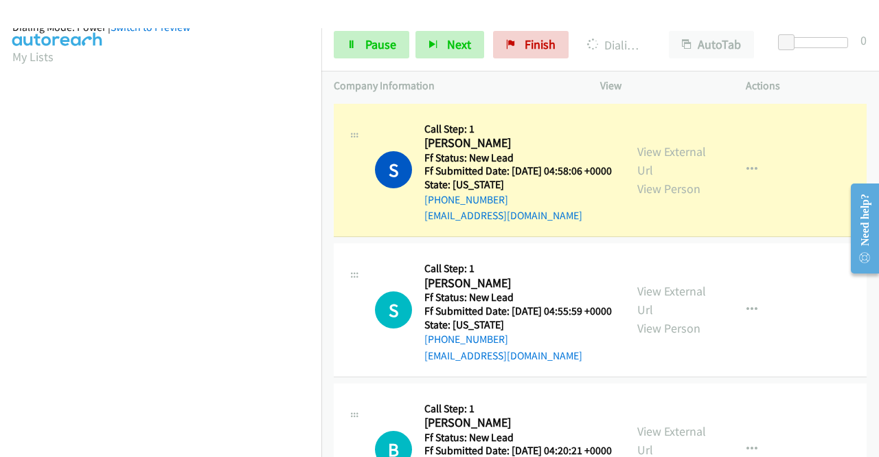
scroll to position [302, 0]
click at [385, 41] on span "Pause" at bounding box center [380, 44] width 31 height 16
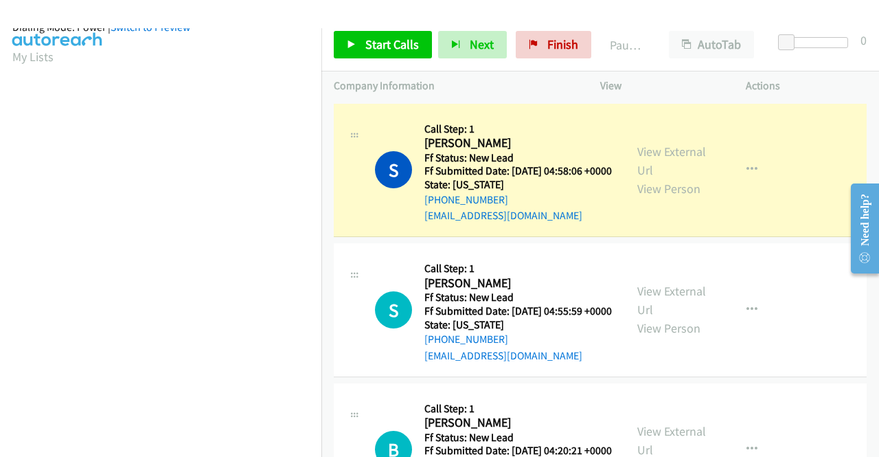
scroll to position [0, 0]
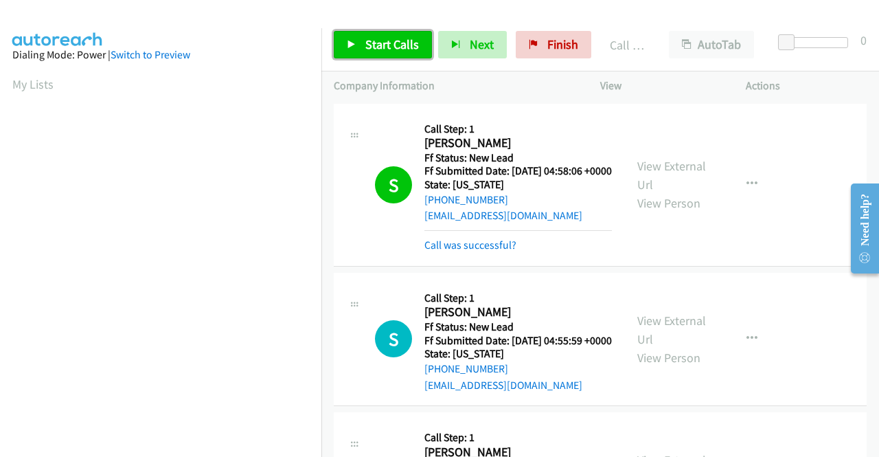
click at [355, 44] on icon at bounding box center [352, 46] width 10 height 10
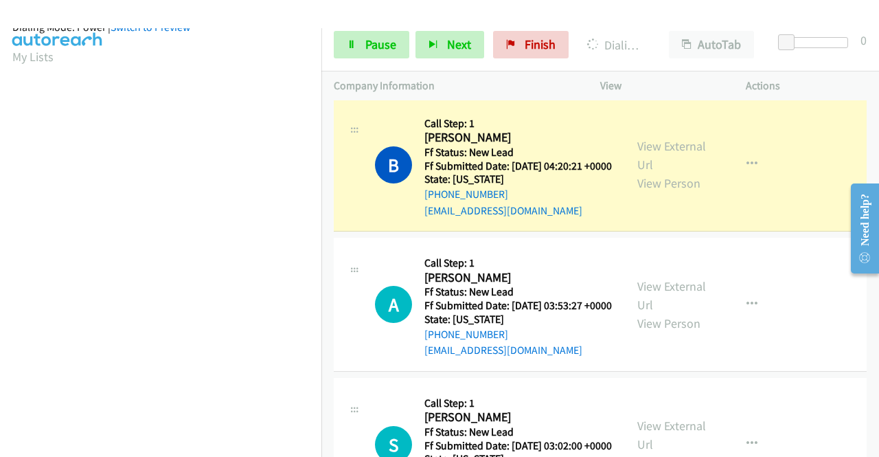
scroll to position [313, 0]
click at [367, 41] on span "Pause" at bounding box center [380, 44] width 31 height 16
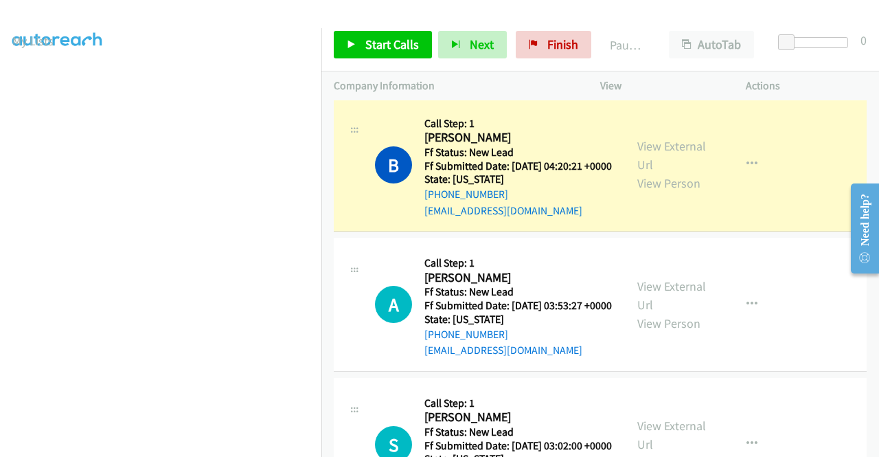
scroll to position [0, 0]
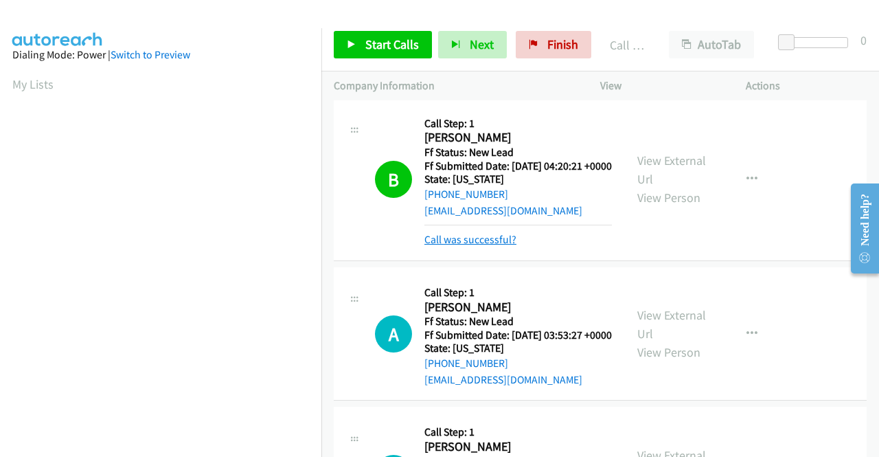
click at [496, 246] on link "Call was successful?" at bounding box center [471, 239] width 92 height 13
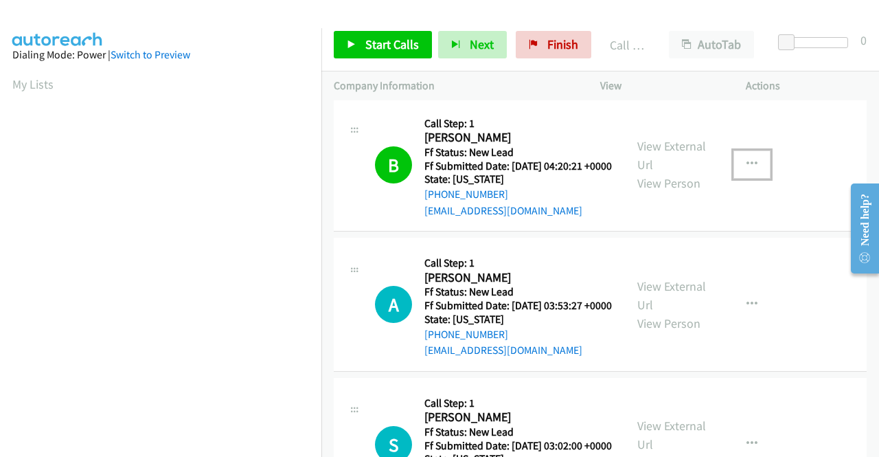
click at [752, 178] on button "button" at bounding box center [752, 163] width 37 height 27
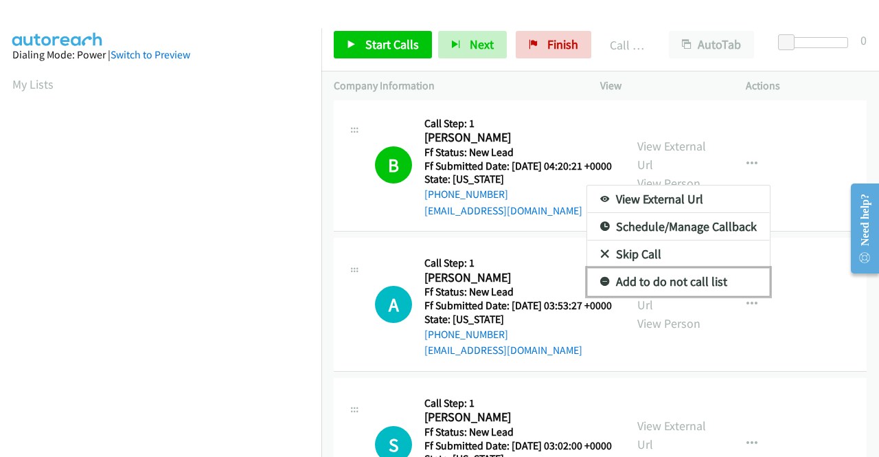
click at [675, 295] on link "Add to do not call list" at bounding box center [678, 281] width 183 height 27
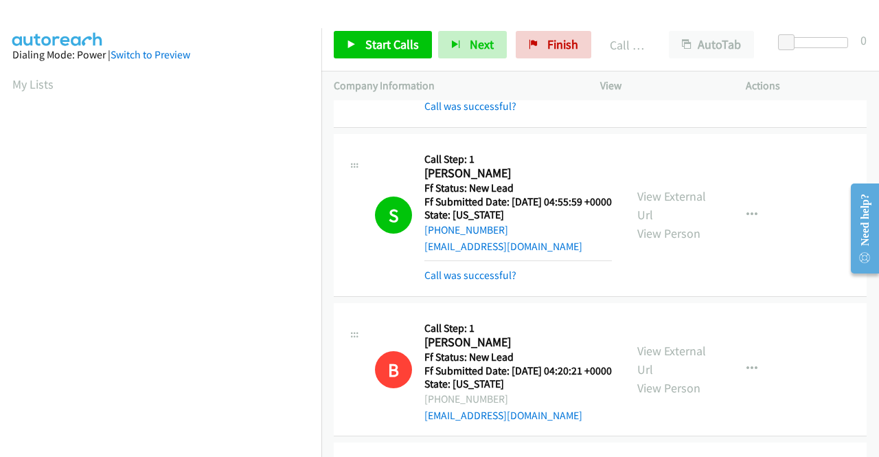
scroll to position [137, 0]
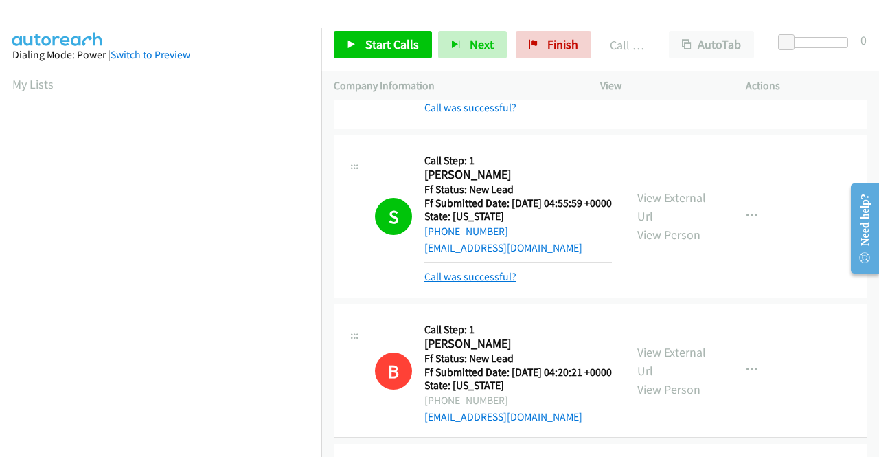
click at [473, 283] on link "Call was successful?" at bounding box center [471, 276] width 92 height 13
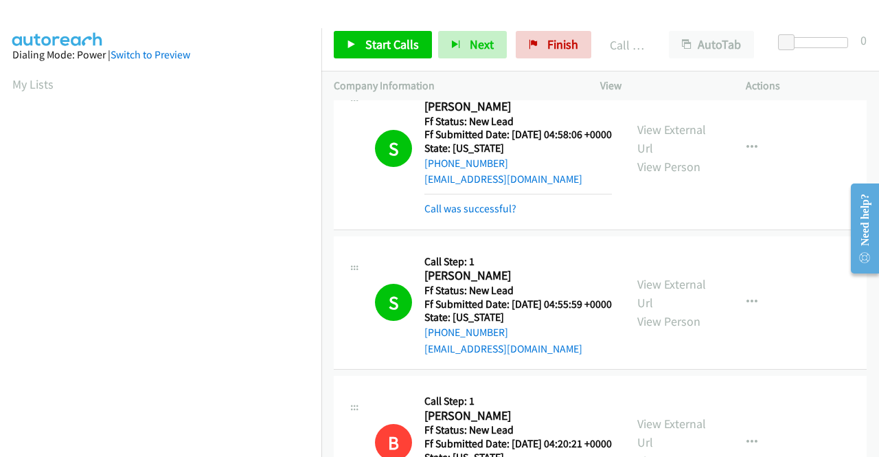
scroll to position [0, 0]
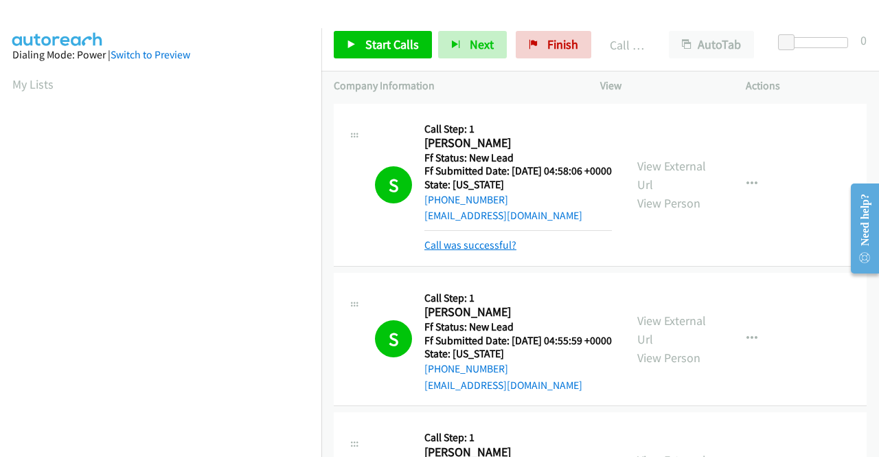
click at [506, 251] on link "Call was successful?" at bounding box center [471, 244] width 92 height 13
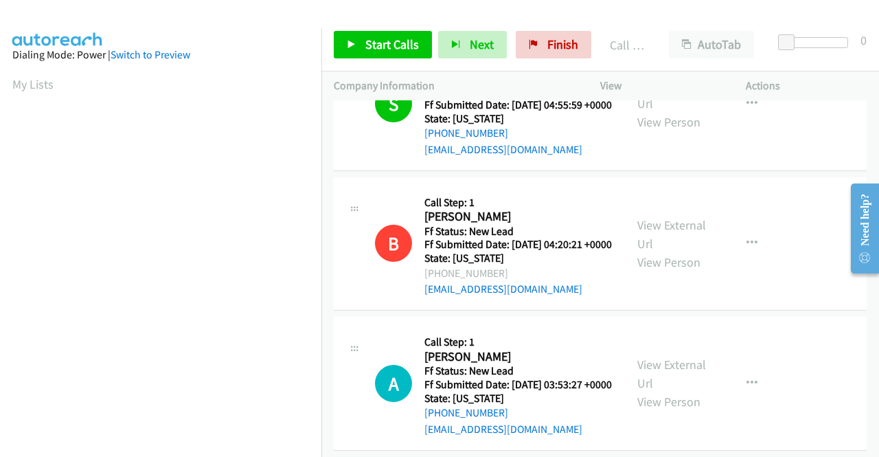
scroll to position [275, 0]
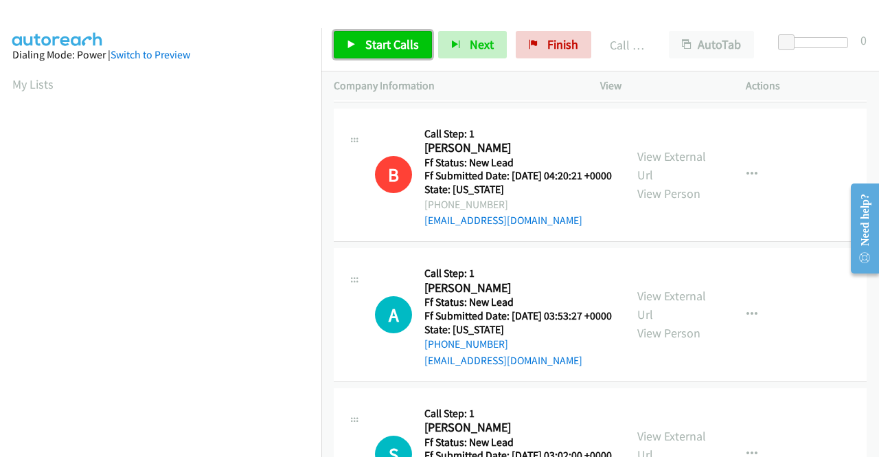
click at [409, 47] on span "Start Calls" at bounding box center [392, 44] width 54 height 16
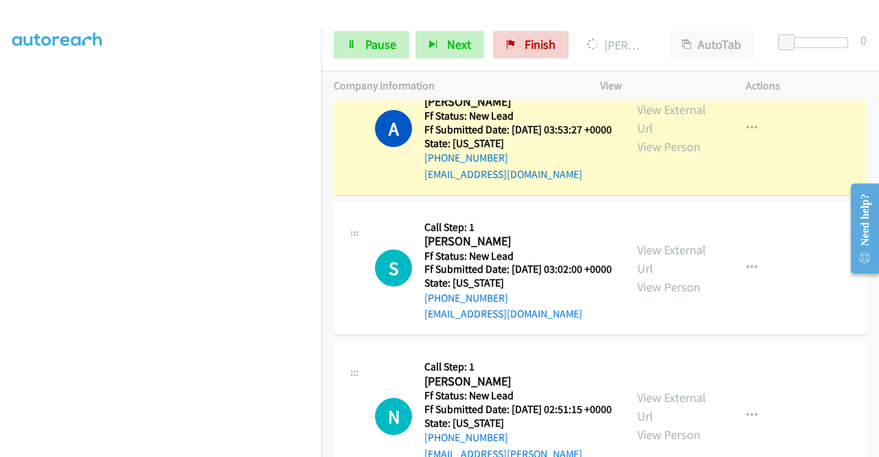
scroll to position [481, 0]
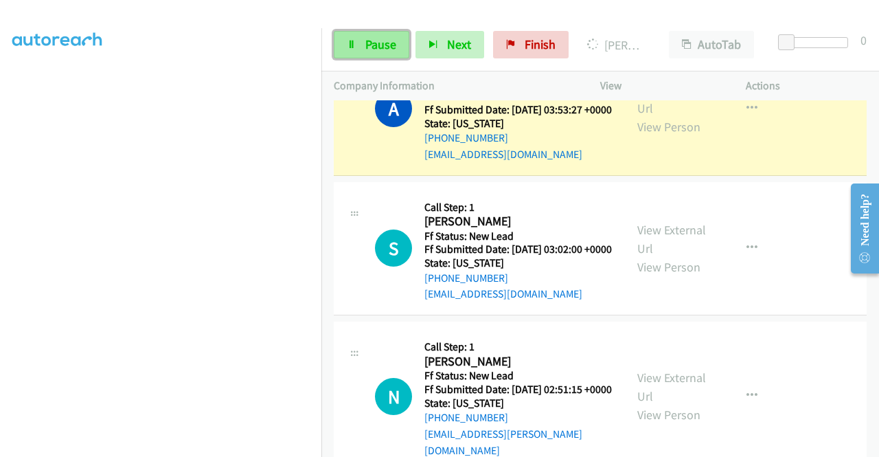
click at [361, 43] on link "Pause" at bounding box center [372, 44] width 76 height 27
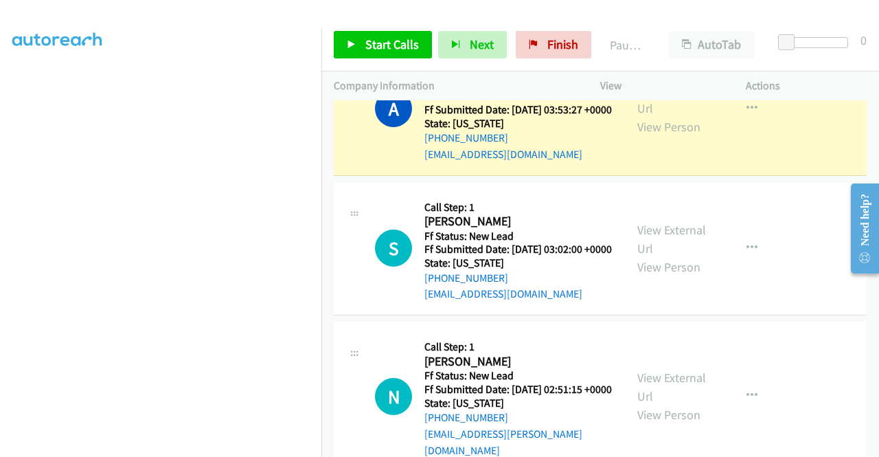
scroll to position [96, 0]
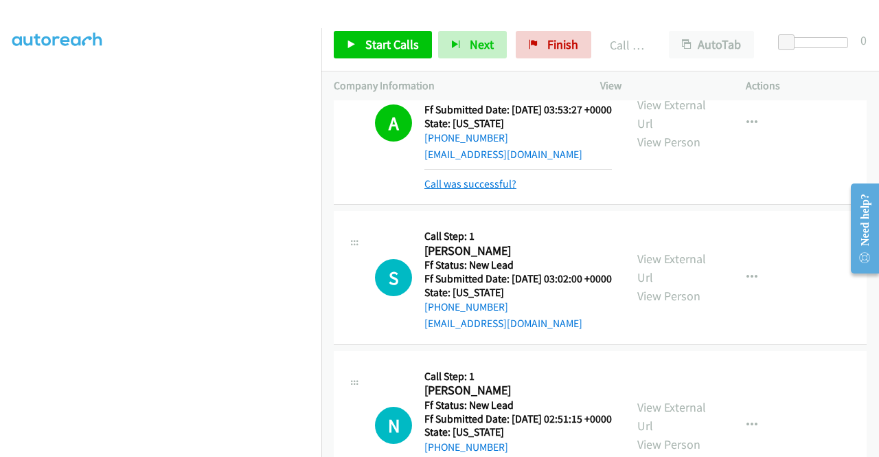
click at [490, 190] on link "Call was successful?" at bounding box center [471, 183] width 92 height 13
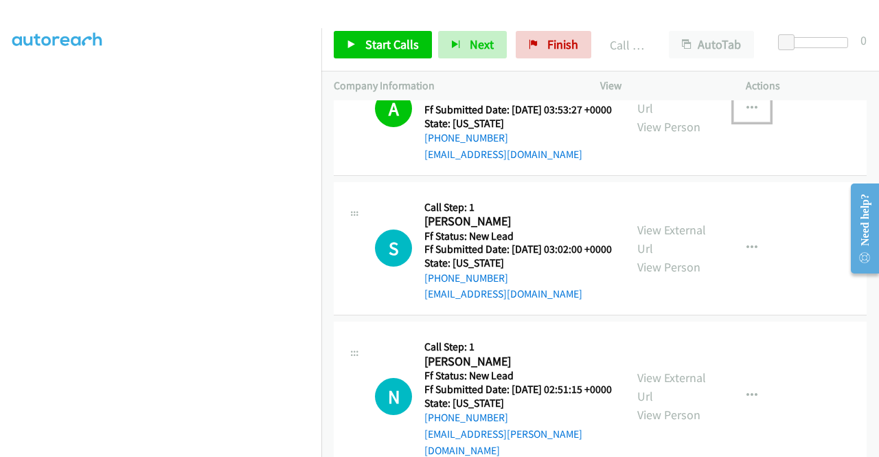
click at [747, 114] on icon "button" at bounding box center [752, 108] width 11 height 11
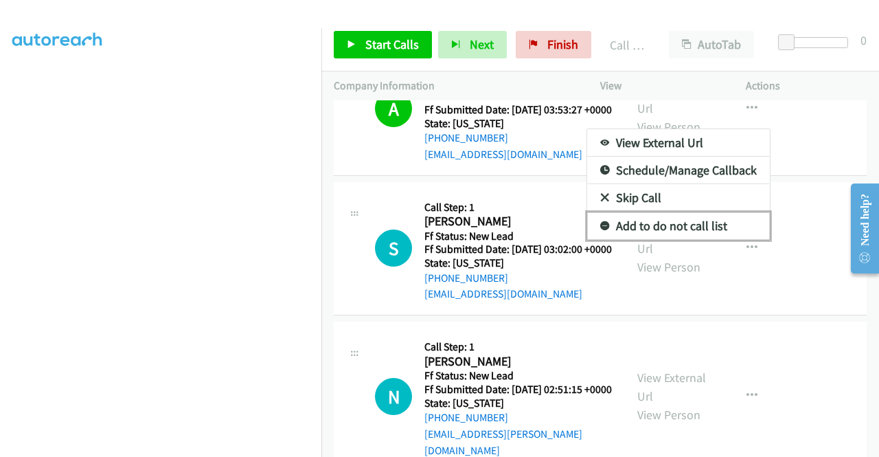
click at [700, 240] on link "Add to do not call list" at bounding box center [678, 225] width 183 height 27
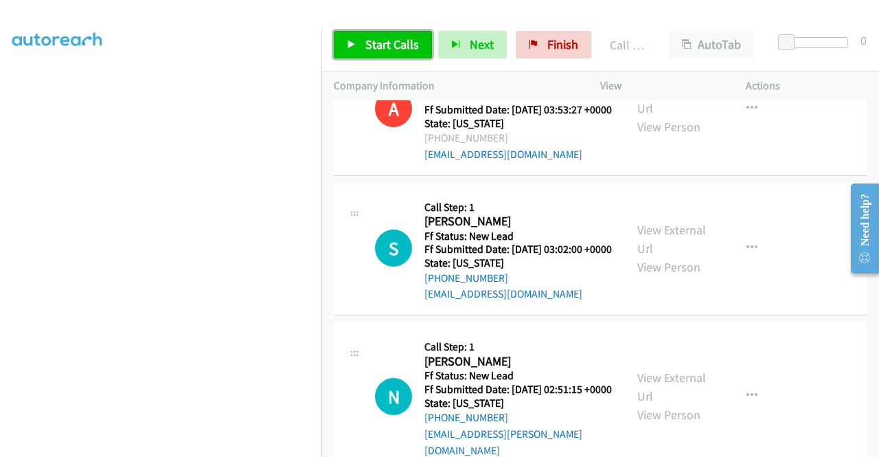
click at [379, 41] on span "Start Calls" at bounding box center [392, 44] width 54 height 16
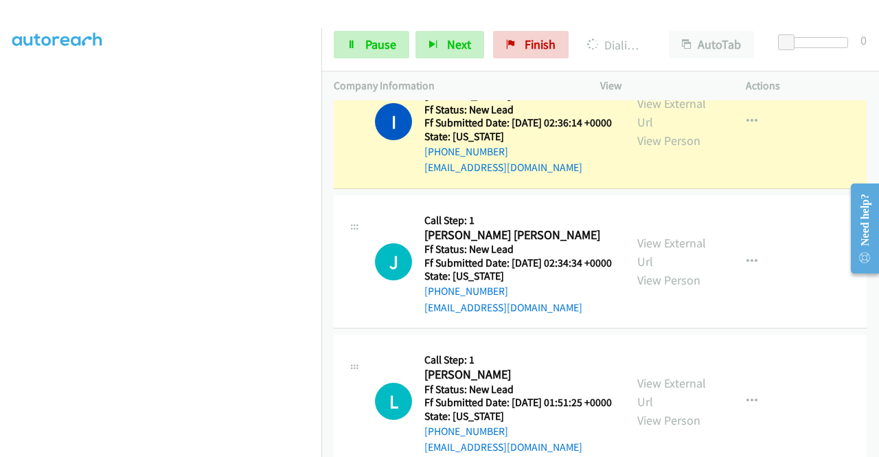
scroll to position [824, 0]
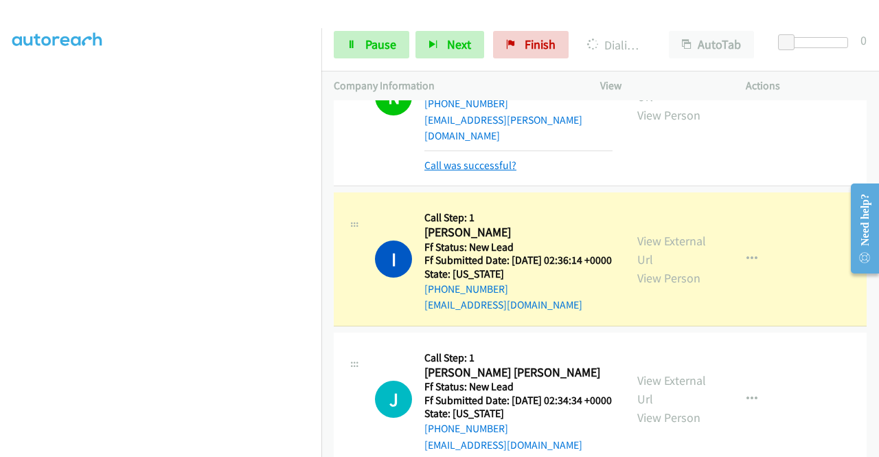
click at [480, 172] on link "Call was successful?" at bounding box center [471, 165] width 92 height 13
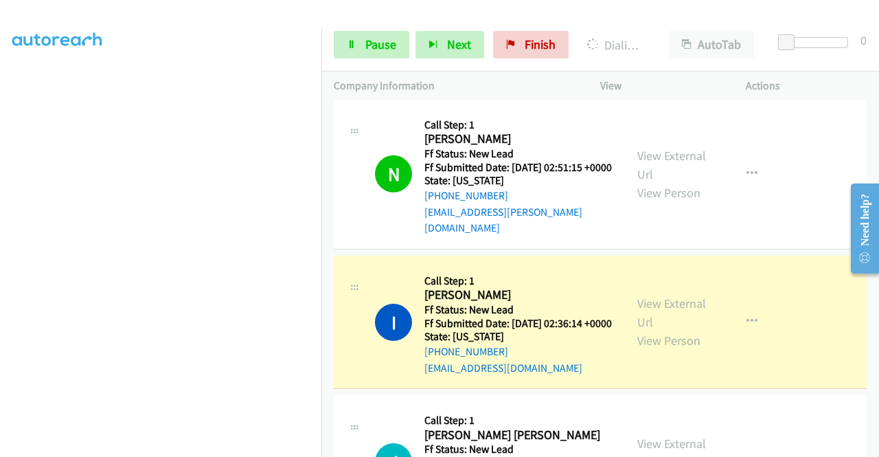
scroll to position [687, 0]
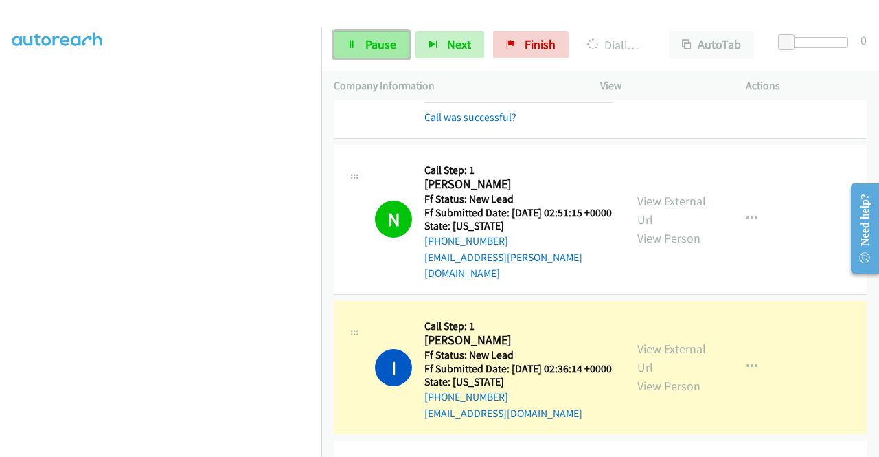
click at [387, 47] on span "Pause" at bounding box center [380, 44] width 31 height 16
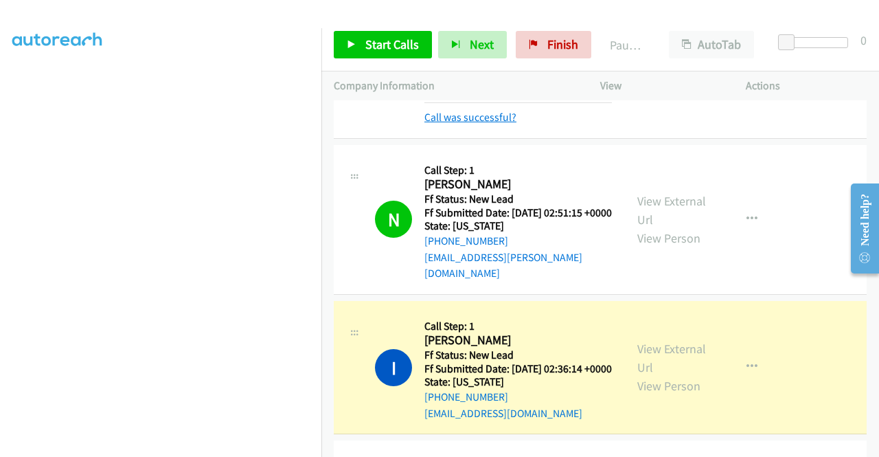
click at [471, 124] on link "Call was successful?" at bounding box center [471, 117] width 92 height 13
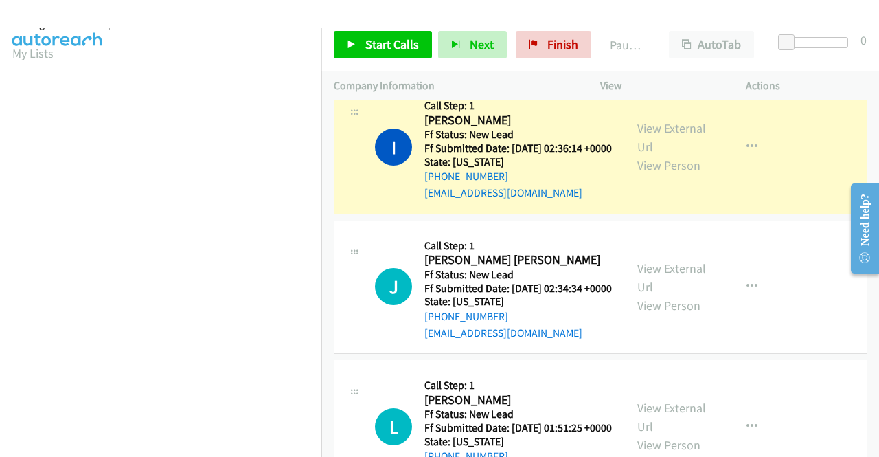
scroll to position [0, 0]
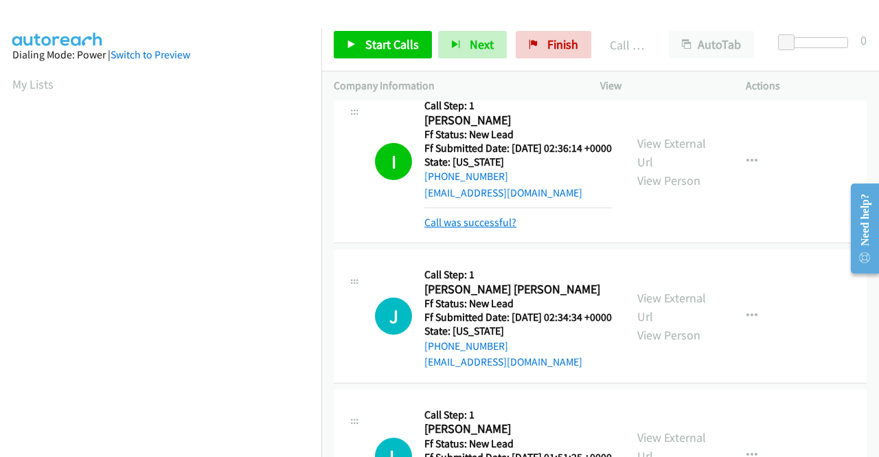
click at [504, 229] on link "Call was successful?" at bounding box center [471, 222] width 92 height 13
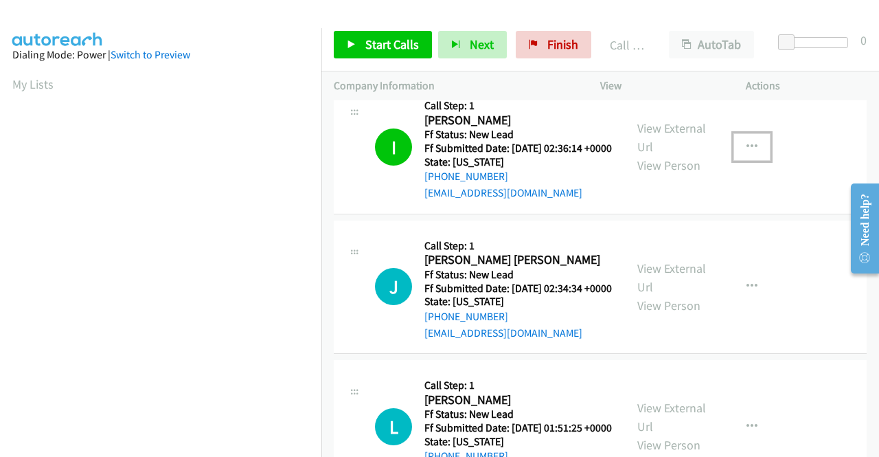
click at [747, 153] on icon "button" at bounding box center [752, 147] width 11 height 11
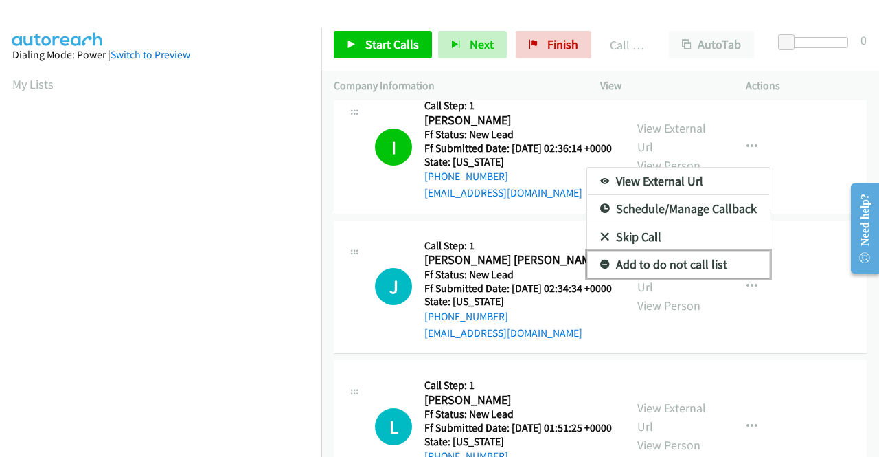
click at [671, 278] on link "Add to do not call list" at bounding box center [678, 264] width 183 height 27
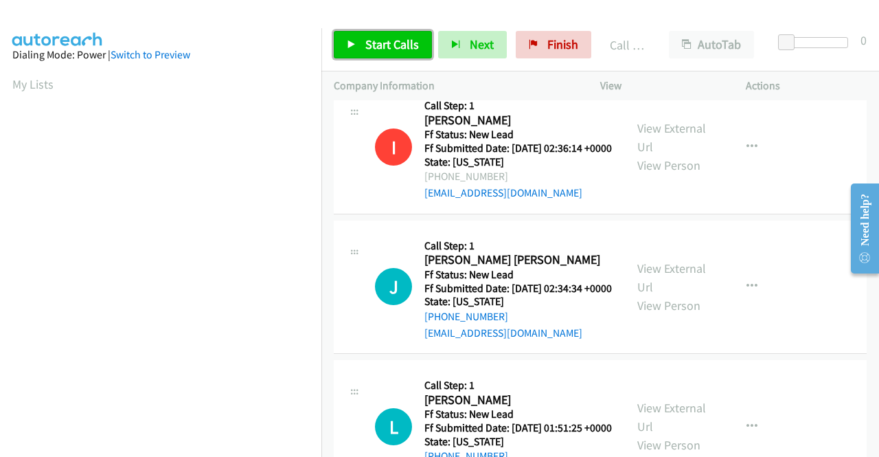
click at [367, 42] on span "Start Calls" at bounding box center [392, 44] width 54 height 16
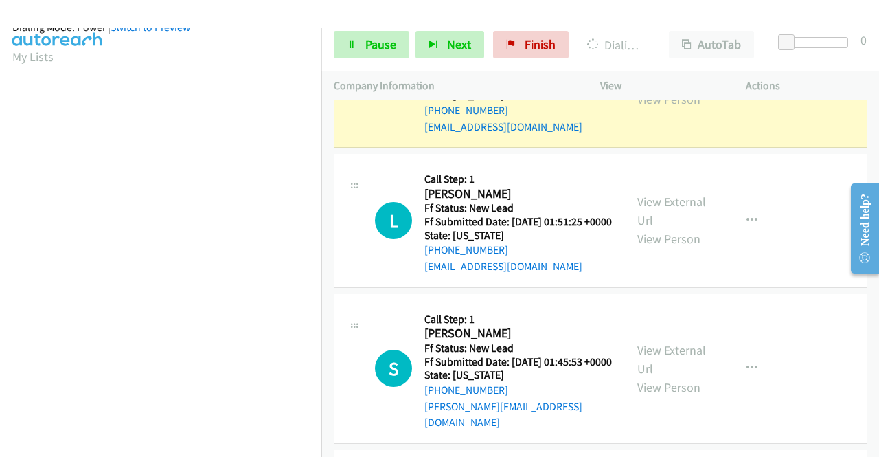
scroll to position [313, 0]
click at [394, 38] on span "Pause" at bounding box center [380, 44] width 31 height 16
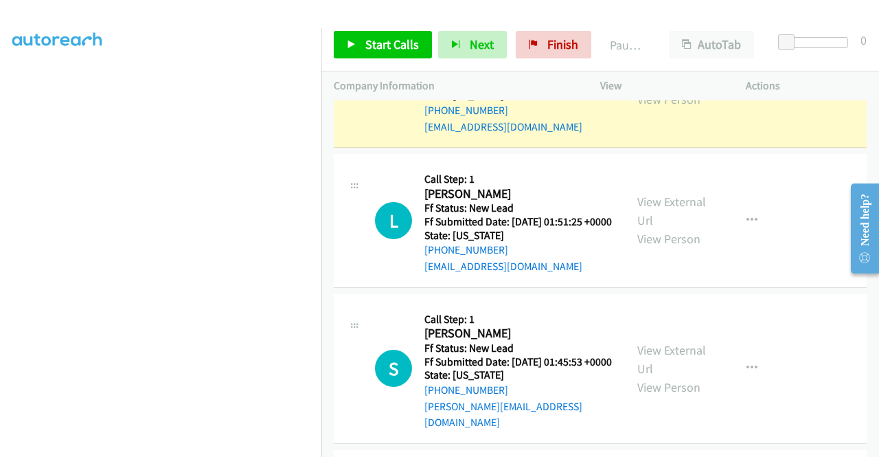
scroll to position [38, 0]
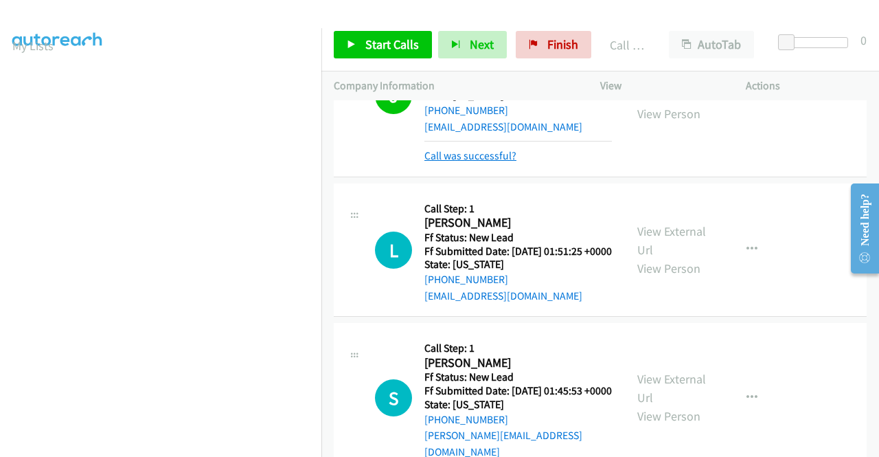
click at [473, 162] on link "Call was successful?" at bounding box center [471, 155] width 92 height 13
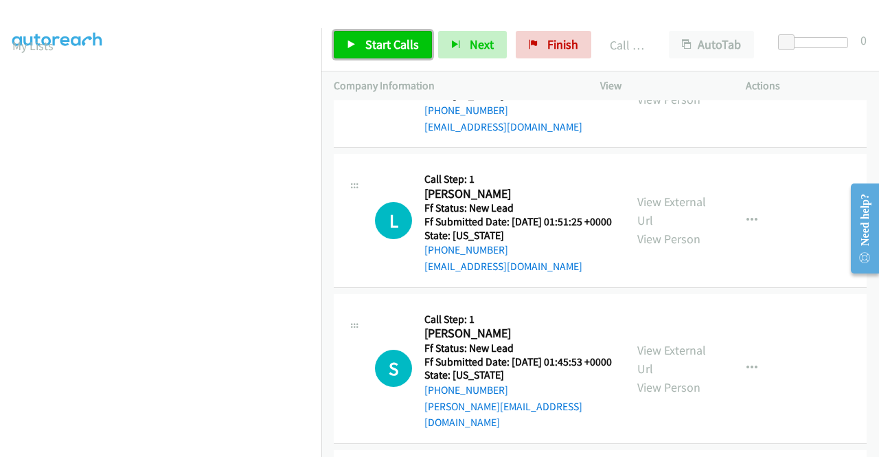
click at [383, 45] on span "Start Calls" at bounding box center [392, 44] width 54 height 16
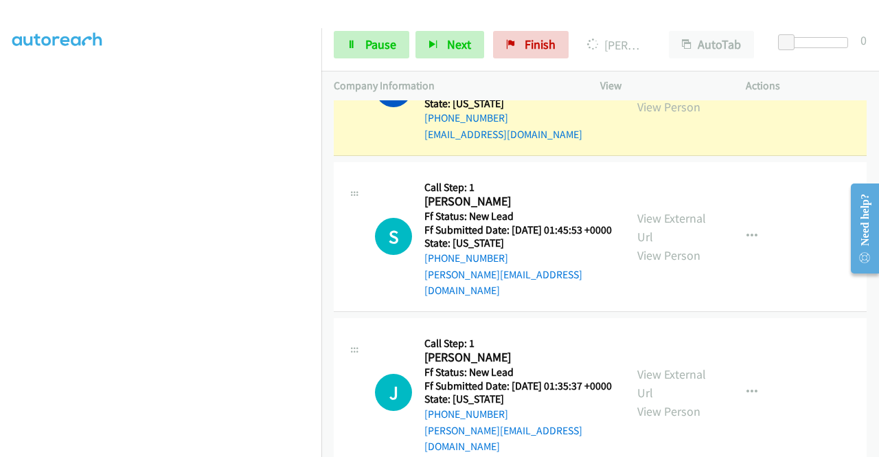
scroll to position [1222, 0]
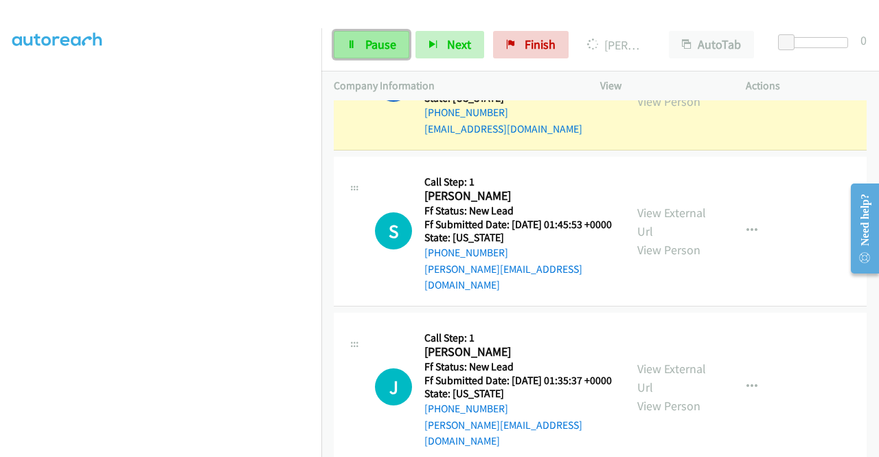
click at [385, 41] on span "Pause" at bounding box center [380, 44] width 31 height 16
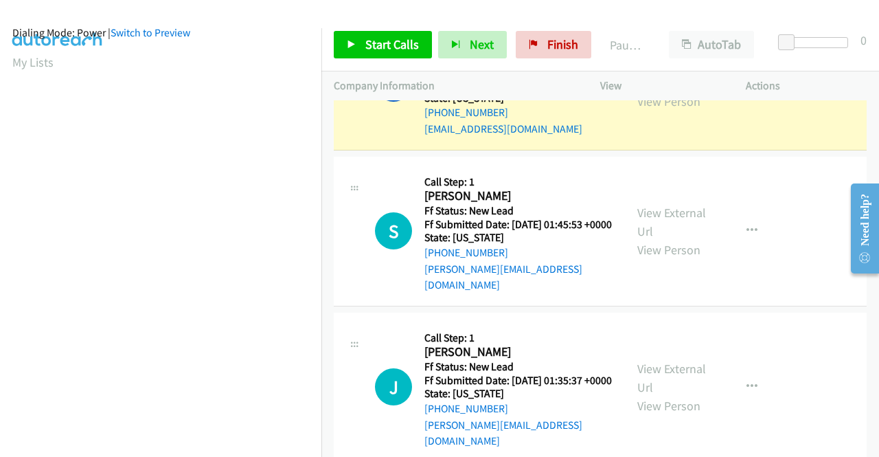
scroll to position [0, 0]
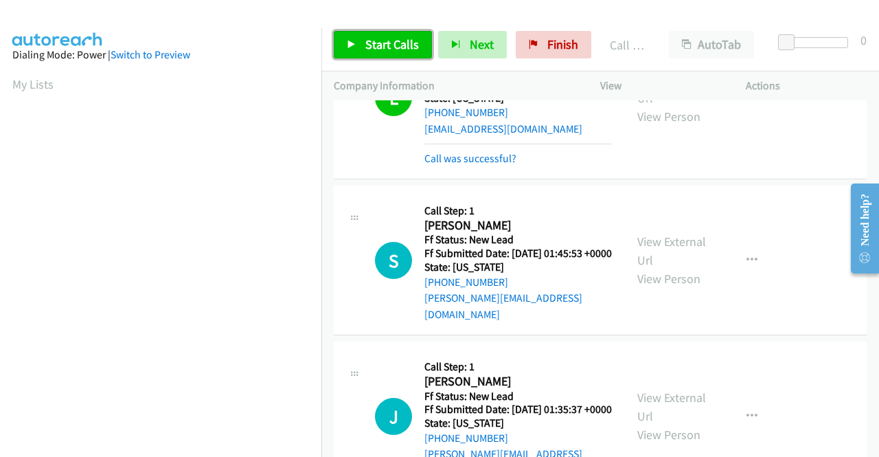
click at [391, 52] on link "Start Calls" at bounding box center [383, 44] width 98 height 27
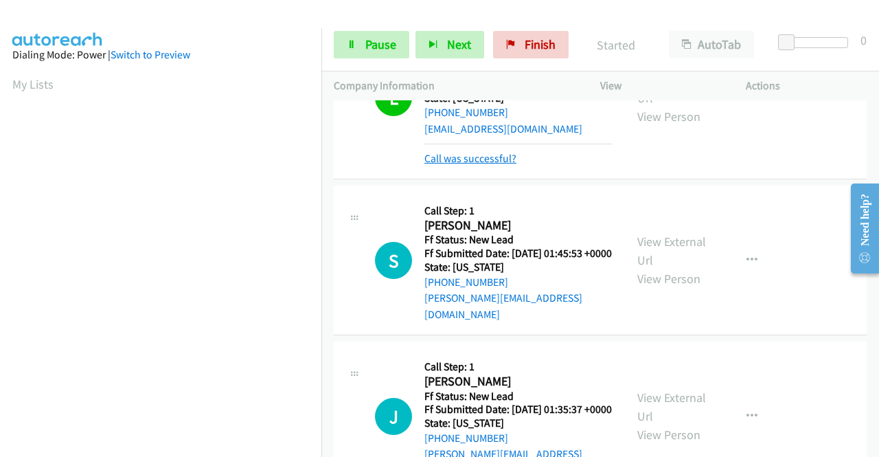
click at [506, 165] on link "Call was successful?" at bounding box center [471, 158] width 92 height 13
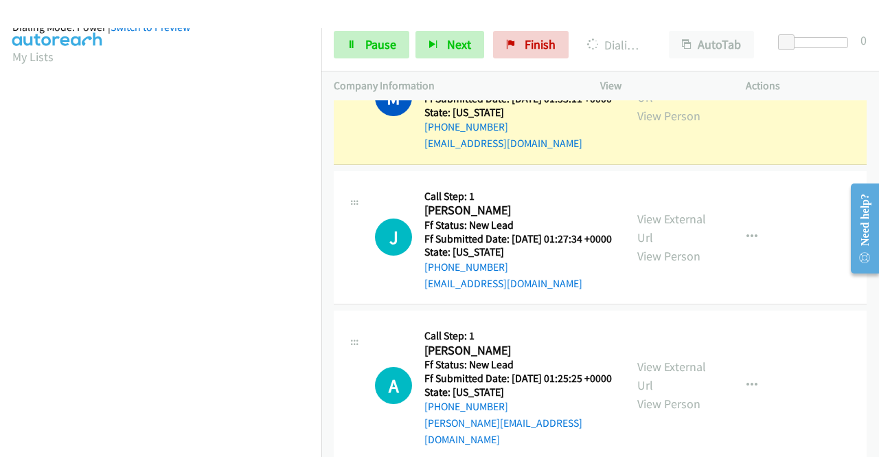
scroll to position [302, 0]
click at [383, 41] on span "Pause" at bounding box center [380, 44] width 31 height 16
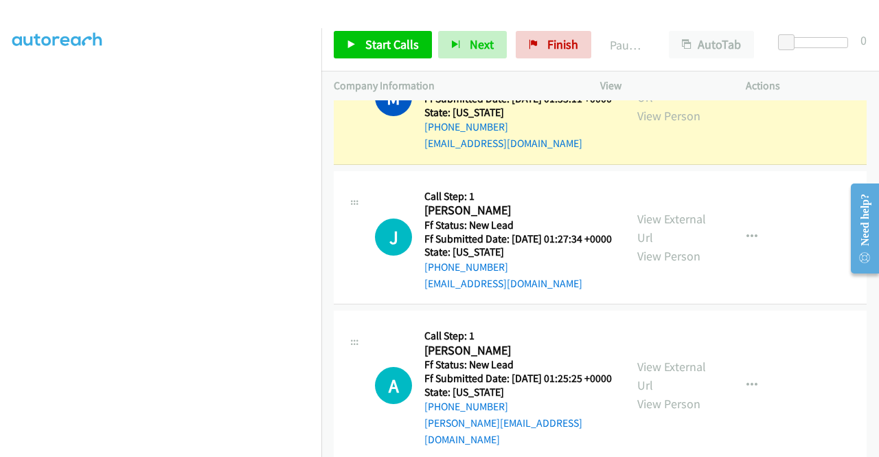
scroll to position [96, 0]
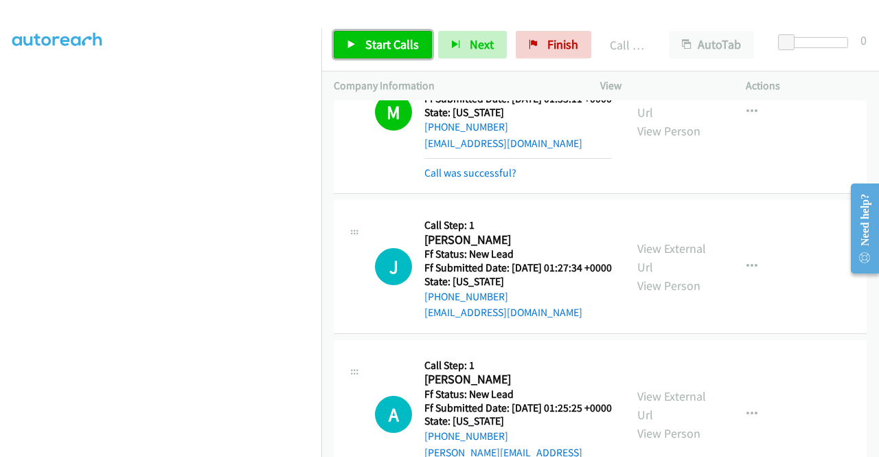
click at [408, 45] on span "Start Calls" at bounding box center [392, 44] width 54 height 16
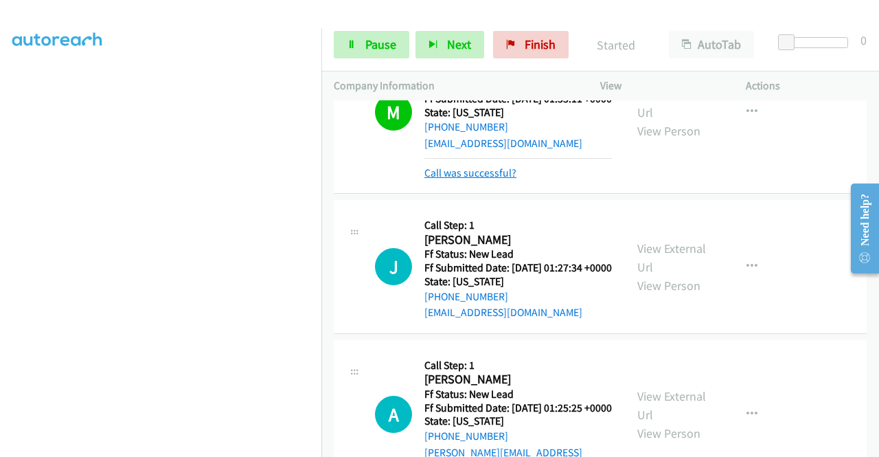
click at [475, 179] on link "Call was successful?" at bounding box center [471, 172] width 92 height 13
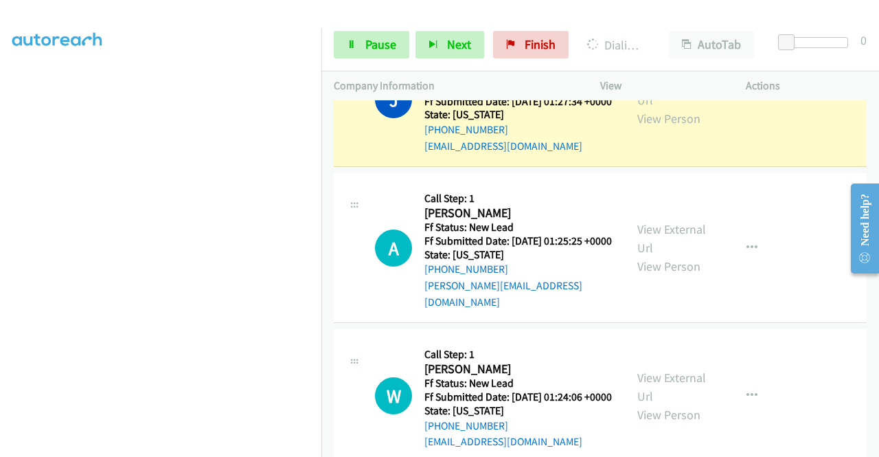
scroll to position [313, 0]
click at [394, 44] on span "Pause" at bounding box center [380, 44] width 31 height 16
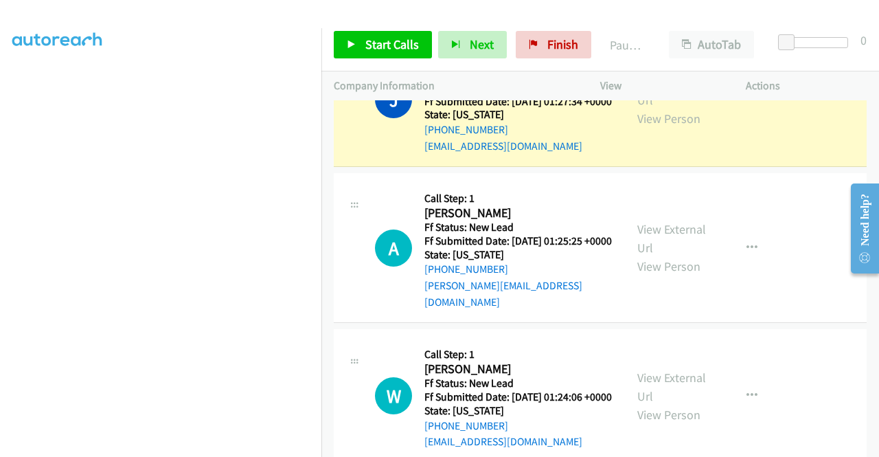
scroll to position [38, 0]
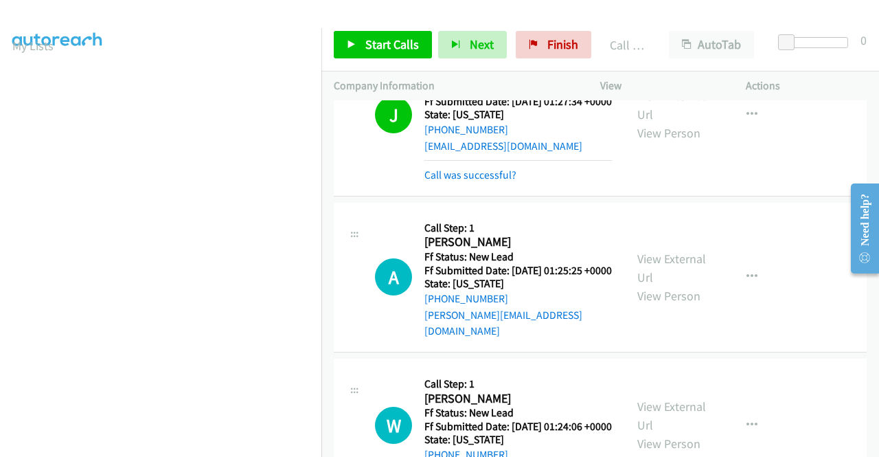
click at [502, 183] on div "Call was successful?" at bounding box center [519, 175] width 188 height 16
click at [502, 181] on link "Call was successful?" at bounding box center [471, 174] width 92 height 13
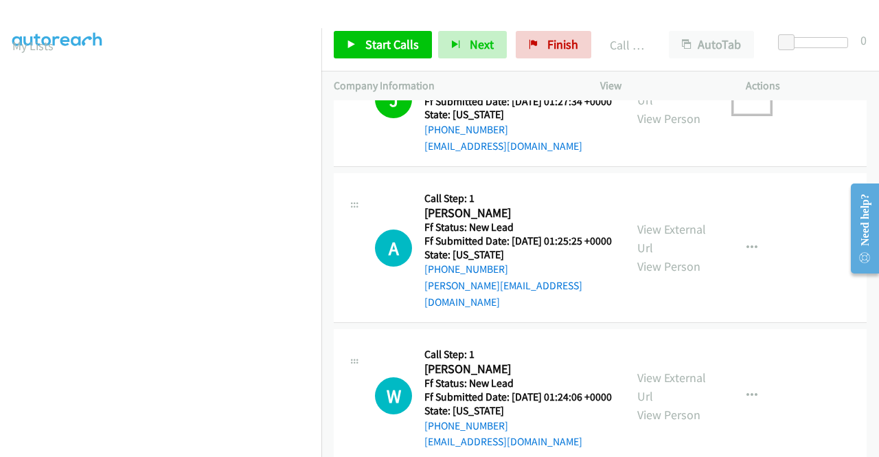
click at [747, 105] on icon "button" at bounding box center [752, 99] width 11 height 11
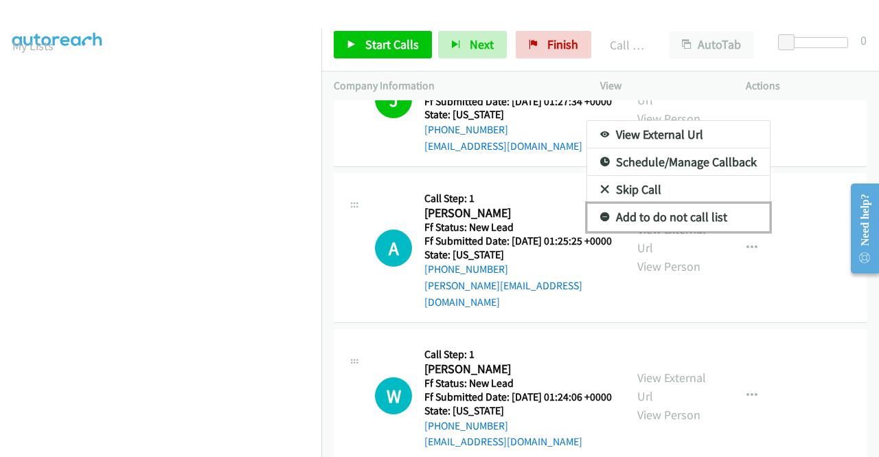
click at [660, 231] on link "Add to do not call list" at bounding box center [678, 216] width 183 height 27
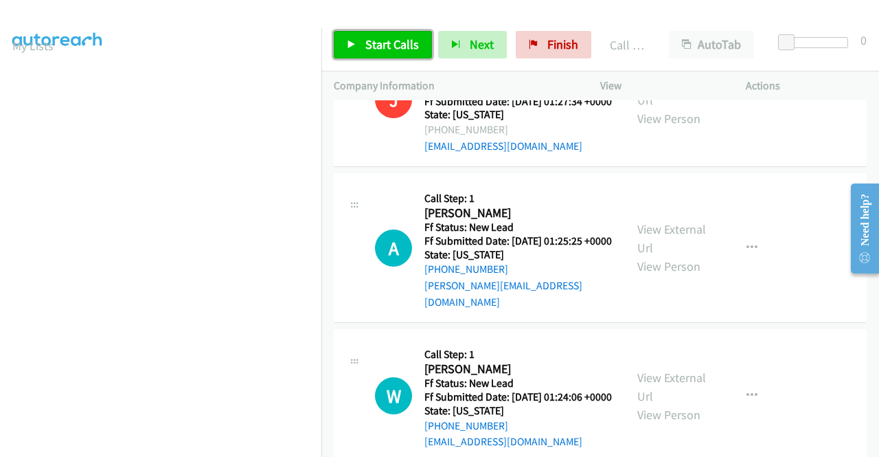
click at [375, 53] on link "Start Calls" at bounding box center [383, 44] width 98 height 27
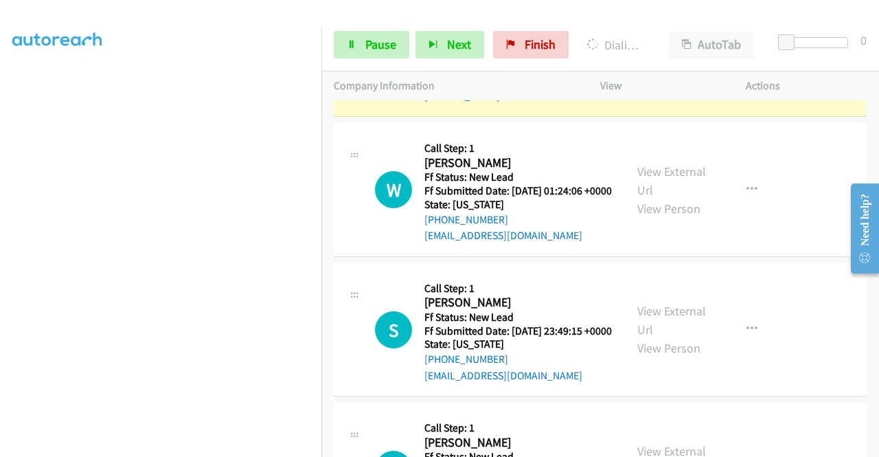
scroll to position [0, 0]
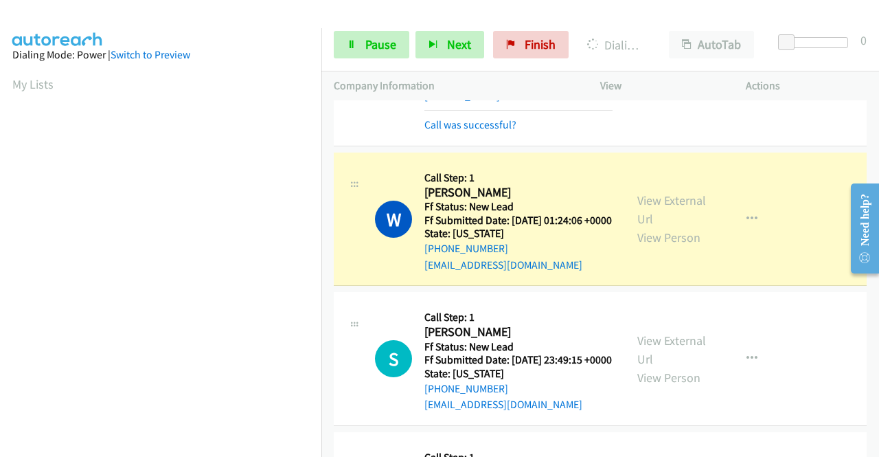
click at [364, 59] on div "Start Calls Pause Next Finish Dialing Wallene Bullard AutoTab AutoTab 0" at bounding box center [601, 45] width 558 height 53
click at [367, 40] on span "Pause" at bounding box center [380, 44] width 31 height 16
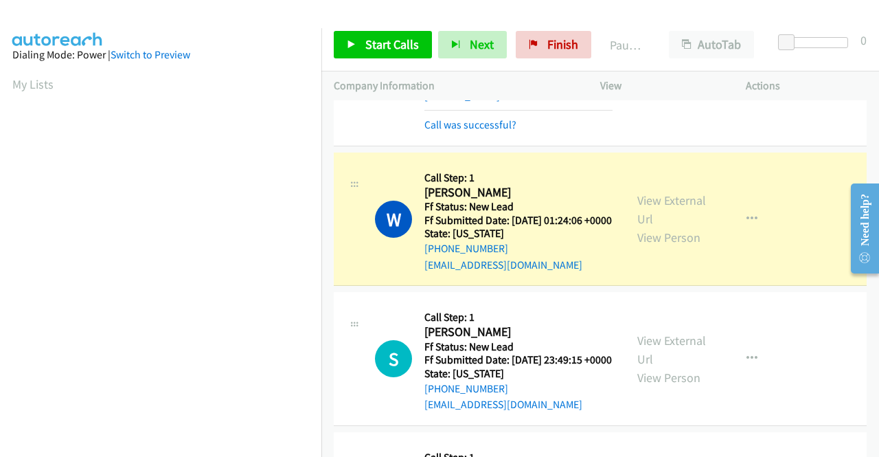
scroll to position [313, 0]
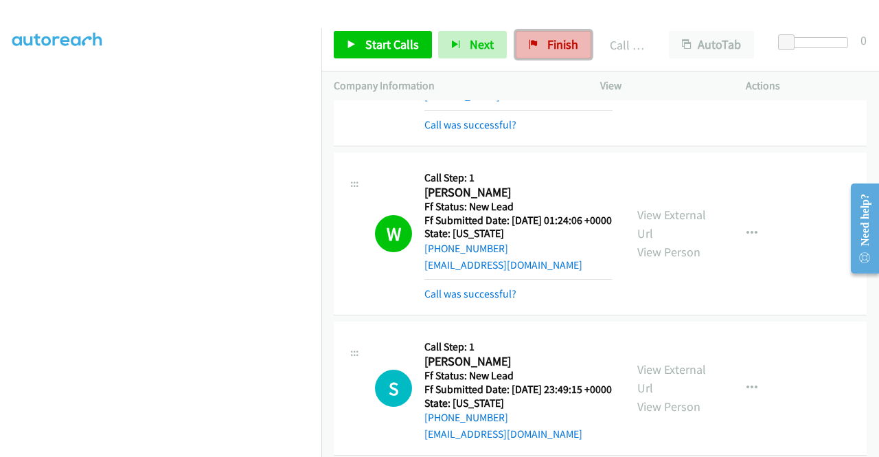
click at [559, 41] on span "Finish" at bounding box center [563, 44] width 31 height 16
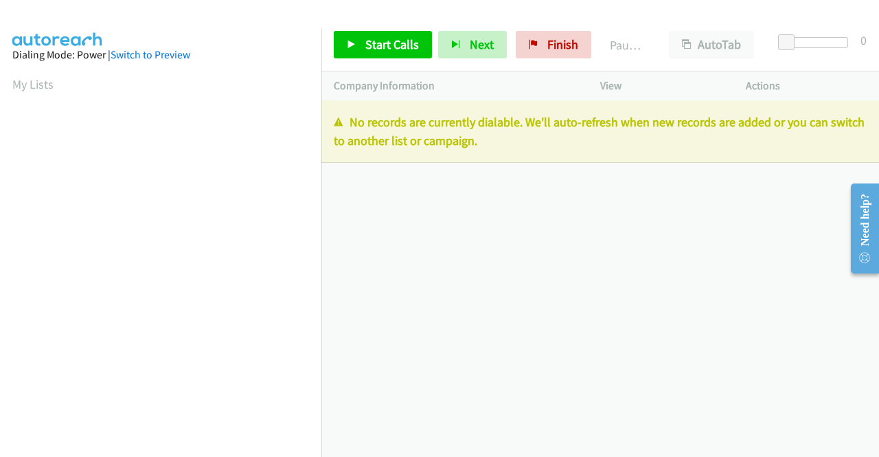
drag, startPoint x: 532, startPoint y: 142, endPoint x: 320, endPoint y: 120, distance: 213.4
click at [320, 65] on main "Start Calls Pause Next Finish Paused AutoTab AutoTab 0 Company Information Info…" at bounding box center [439, 32] width 879 height 65
click at [502, 133] on p "No records are currently dialable. We'll auto-refresh when new records are adde…" at bounding box center [600, 131] width 533 height 37
drag, startPoint x: 517, startPoint y: 139, endPoint x: 348, endPoint y: 125, distance: 169.6
click at [346, 125] on p "No records are currently dialable. We'll auto-refresh when new records are adde…" at bounding box center [600, 131] width 533 height 37
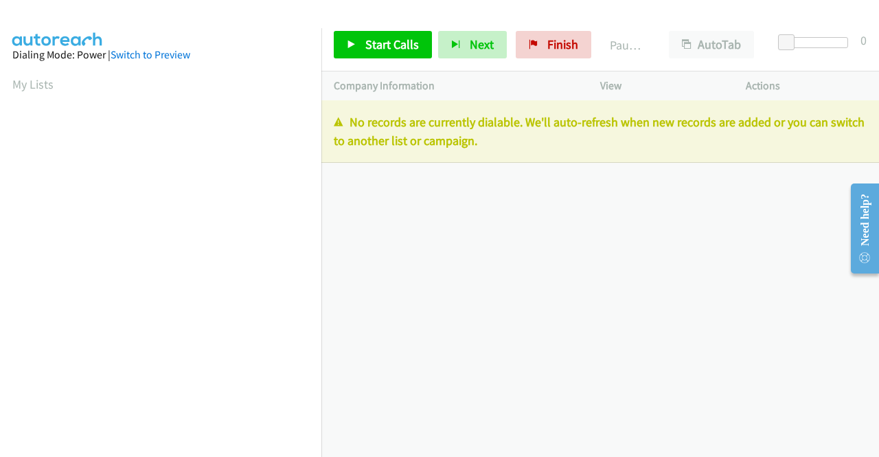
copy p "No records are currently dialable. We'll auto-refresh when new records are adde…"
click at [562, 34] on link "Finish" at bounding box center [554, 44] width 76 height 27
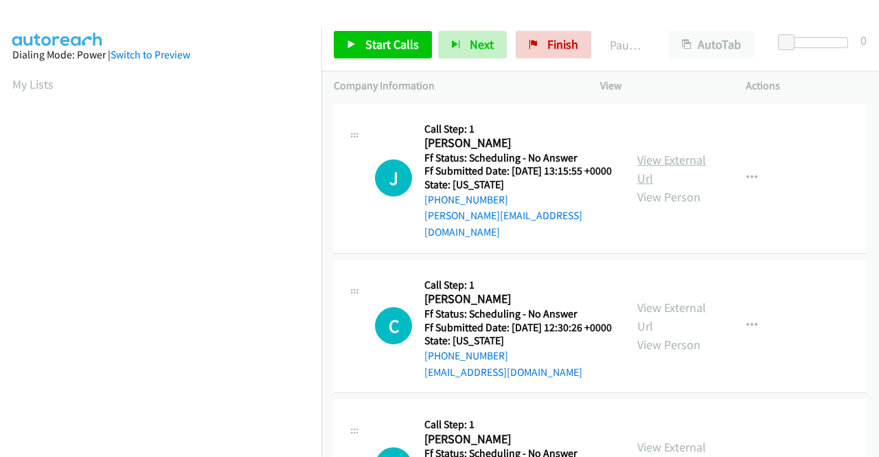
click at [653, 164] on link "View External Url" at bounding box center [672, 169] width 69 height 34
click at [662, 317] on link "View External Url" at bounding box center [672, 317] width 69 height 34
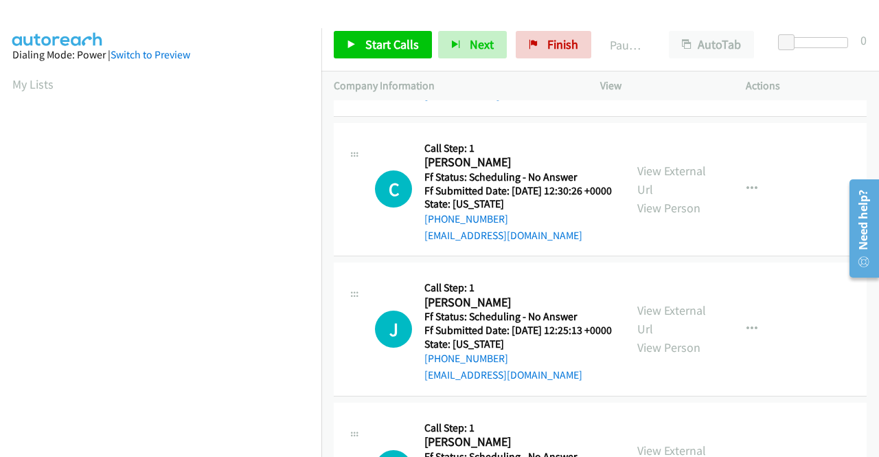
scroll to position [137, 0]
click at [649, 323] on link "View External Url" at bounding box center [672, 319] width 69 height 34
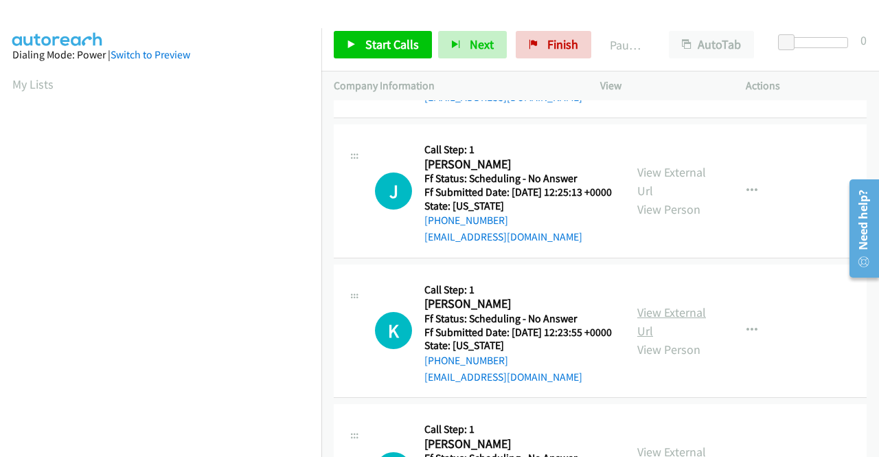
click at [673, 339] on link "View External Url" at bounding box center [672, 321] width 69 height 34
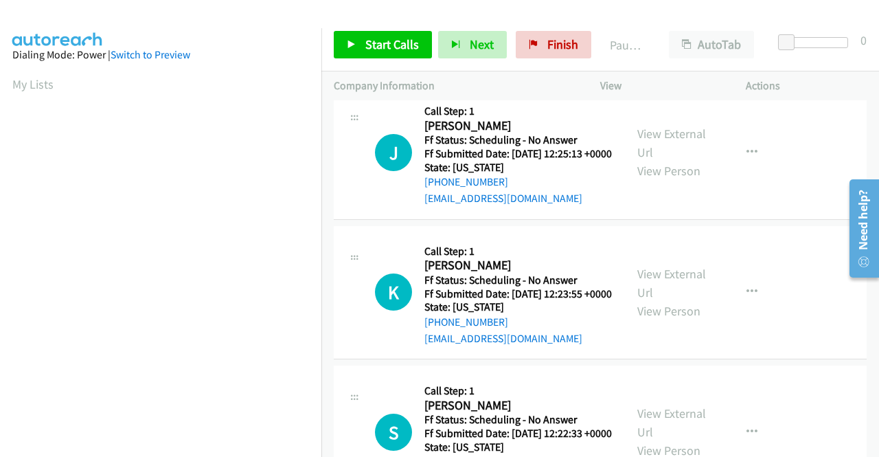
scroll to position [412, 0]
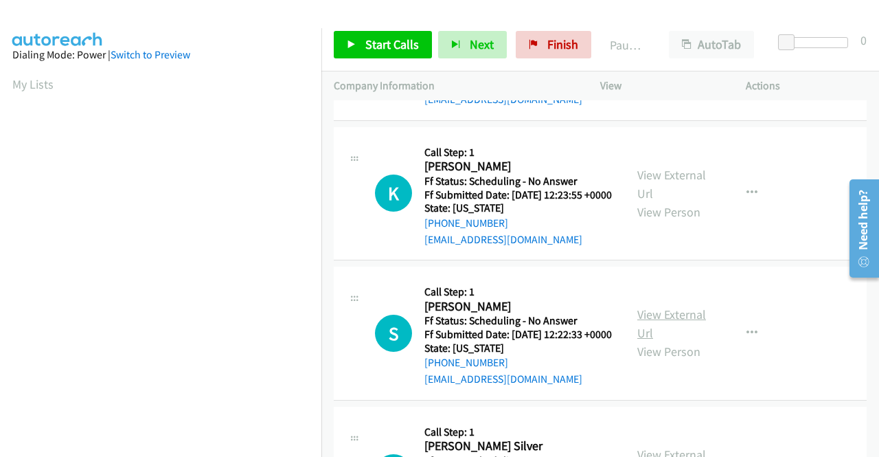
click at [647, 341] on link "View External Url" at bounding box center [672, 323] width 69 height 34
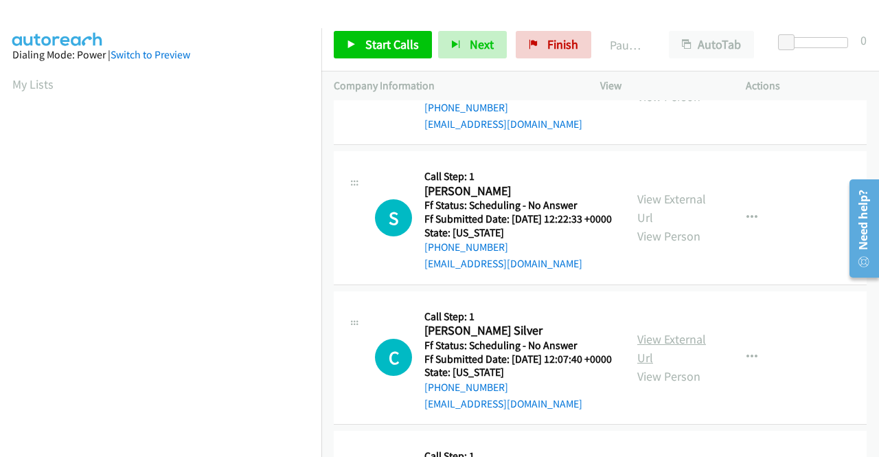
scroll to position [550, 0]
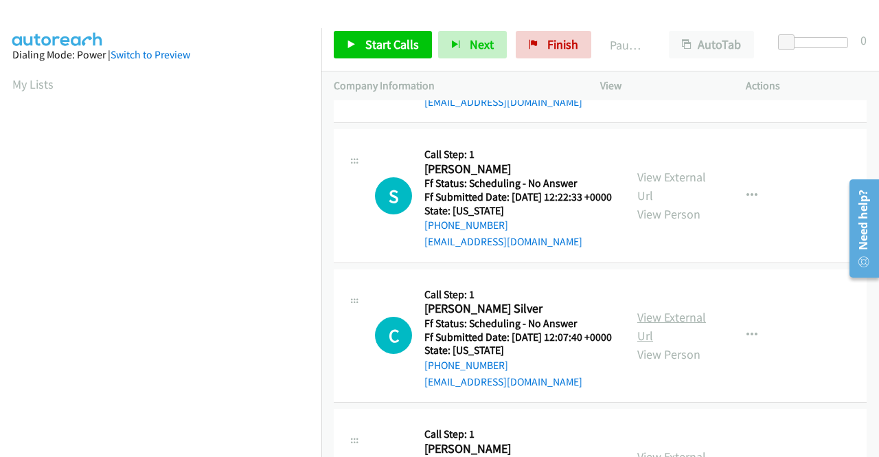
click at [647, 344] on link "View External Url" at bounding box center [672, 326] width 69 height 34
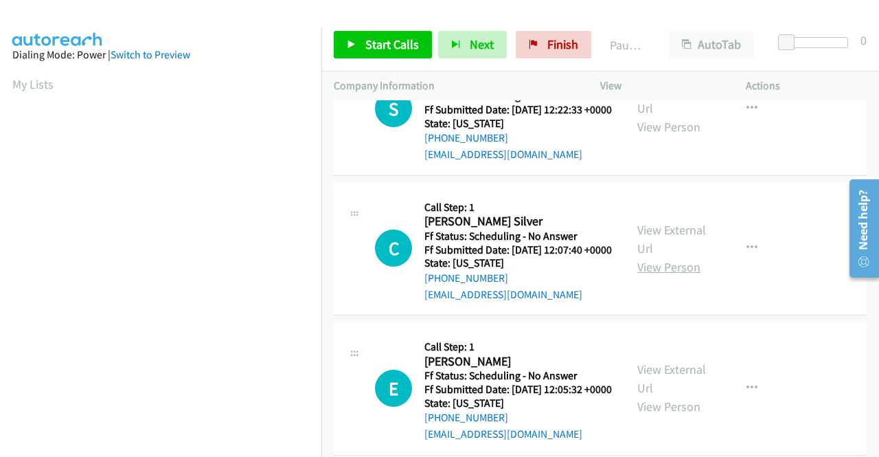
scroll to position [687, 0]
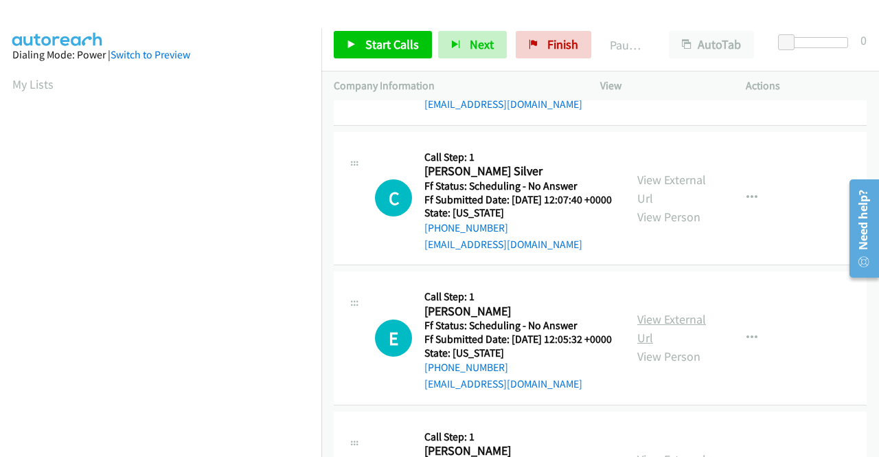
click at [658, 346] on link "View External Url" at bounding box center [672, 328] width 69 height 34
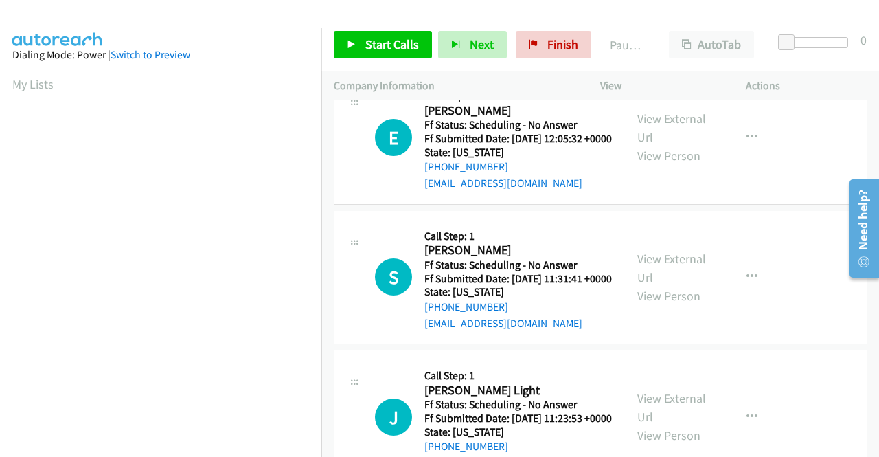
scroll to position [893, 0]
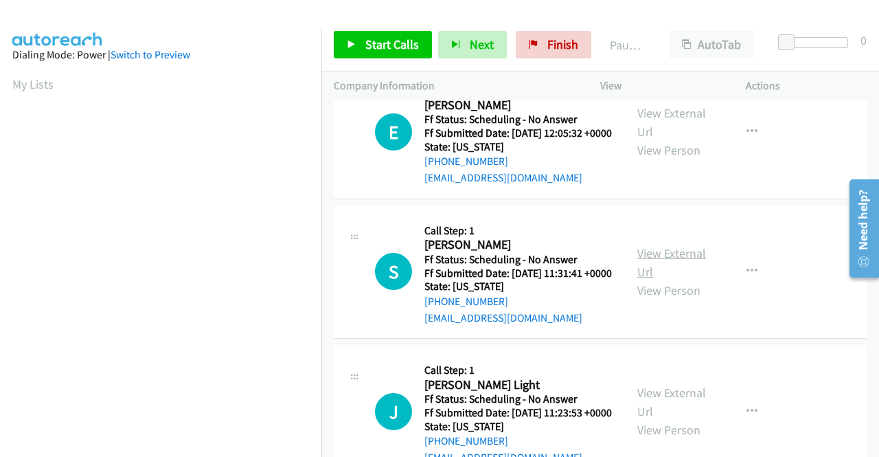
click at [673, 280] on link "View External Url" at bounding box center [672, 262] width 69 height 34
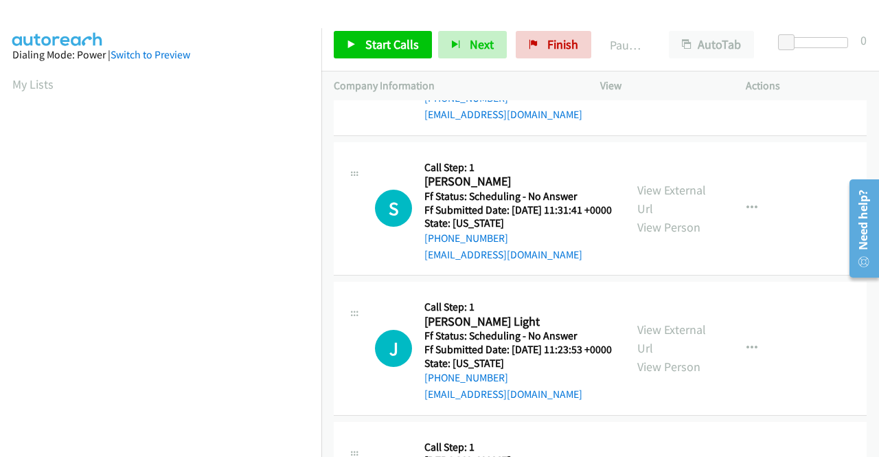
scroll to position [1099, 0]
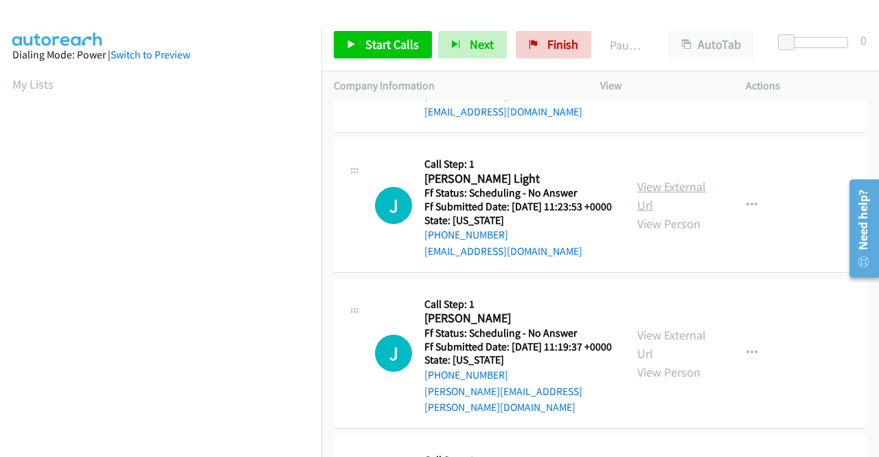
click at [682, 213] on link "View External Url" at bounding box center [672, 196] width 69 height 34
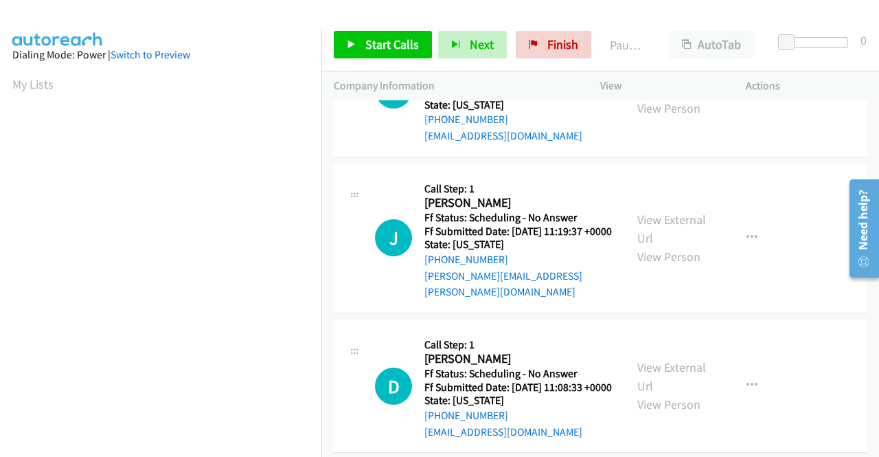
scroll to position [1237, 0]
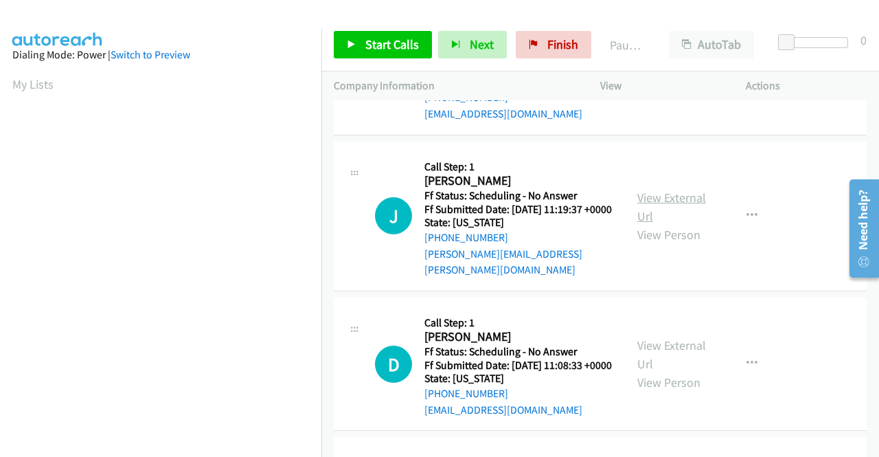
click at [656, 224] on link "View External Url" at bounding box center [672, 207] width 69 height 34
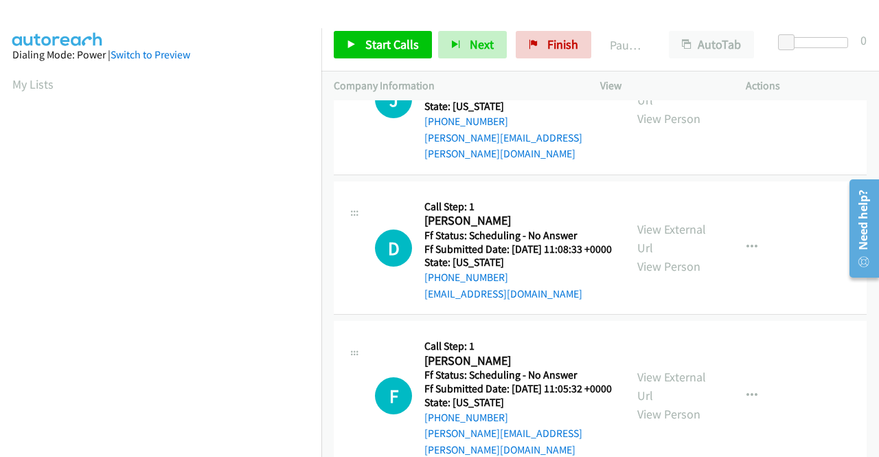
scroll to position [1374, 0]
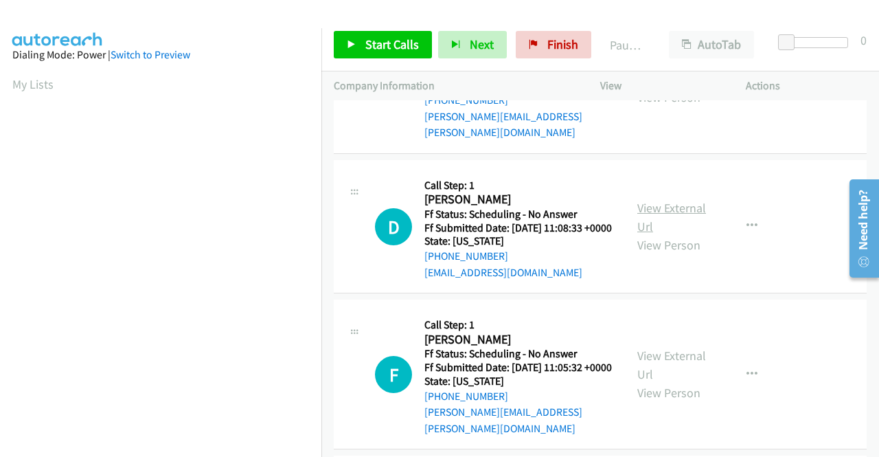
click at [644, 234] on link "View External Url" at bounding box center [672, 217] width 69 height 34
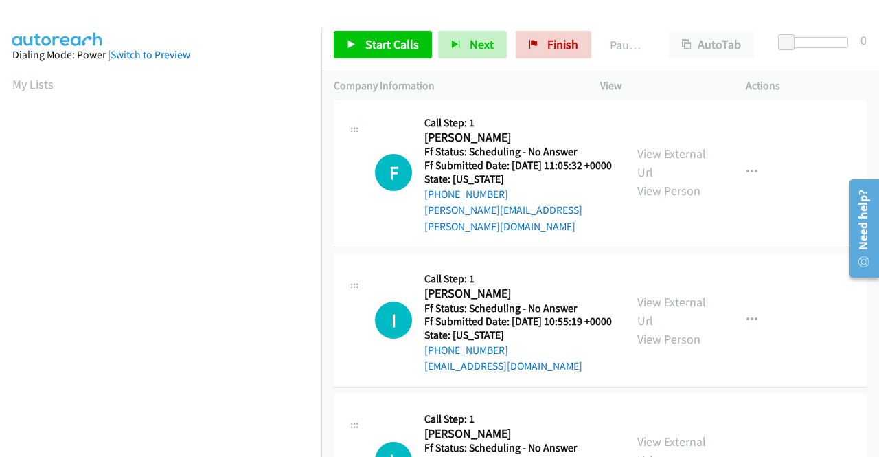
scroll to position [1580, 0]
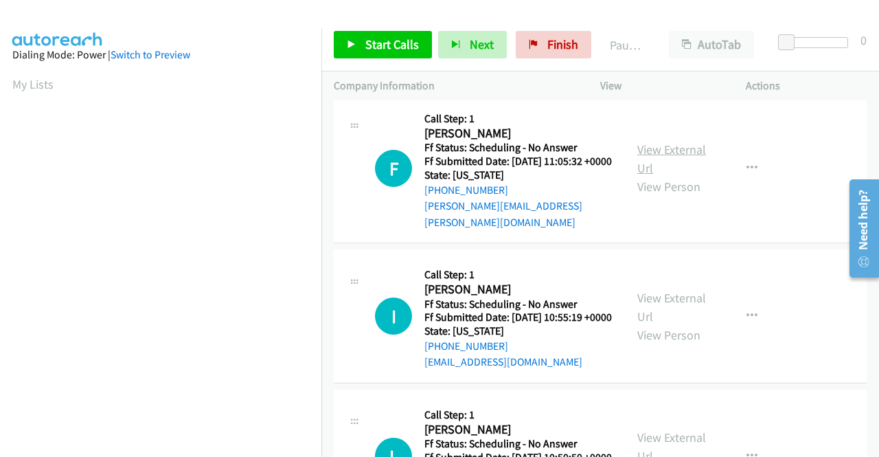
click at [669, 176] on link "View External Url" at bounding box center [672, 159] width 69 height 34
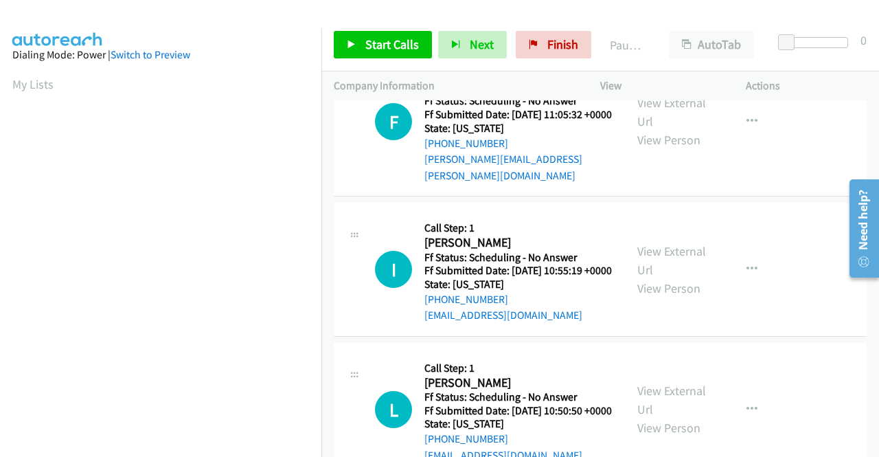
scroll to position [1649, 0]
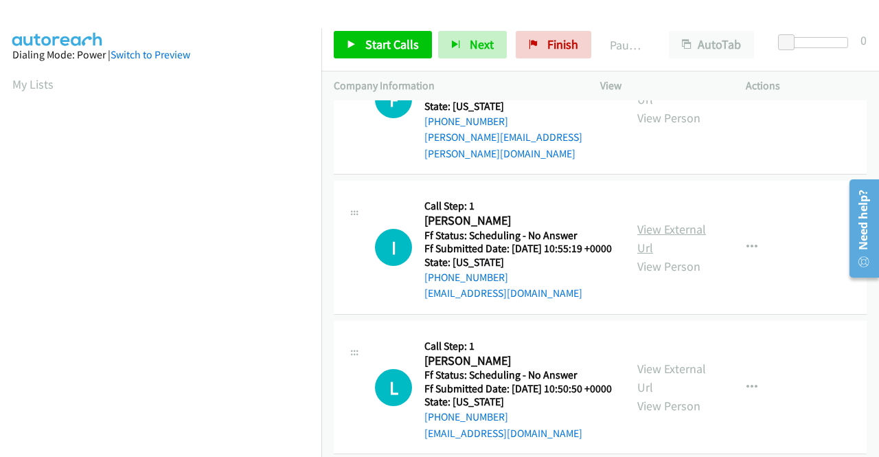
click at [644, 256] on link "View External Url" at bounding box center [672, 238] width 69 height 34
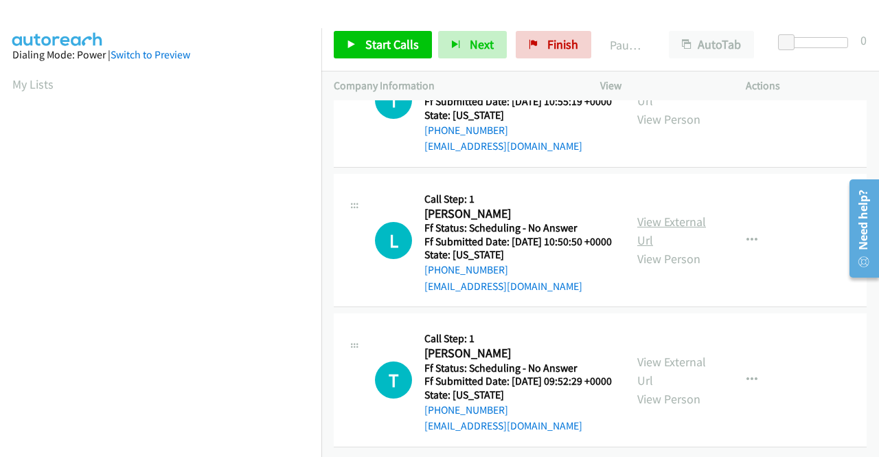
scroll to position [1855, 0]
click at [640, 248] on link "View External Url" at bounding box center [672, 231] width 69 height 34
click at [655, 354] on link "View External Url" at bounding box center [672, 371] width 69 height 34
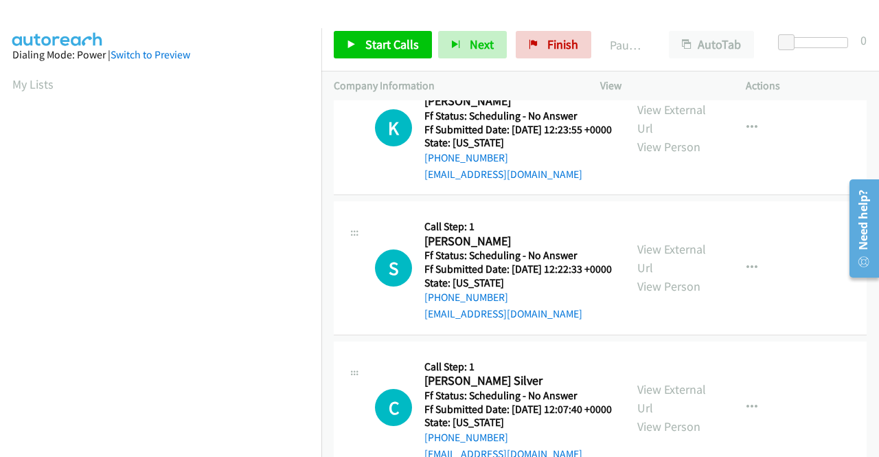
scroll to position [0, 0]
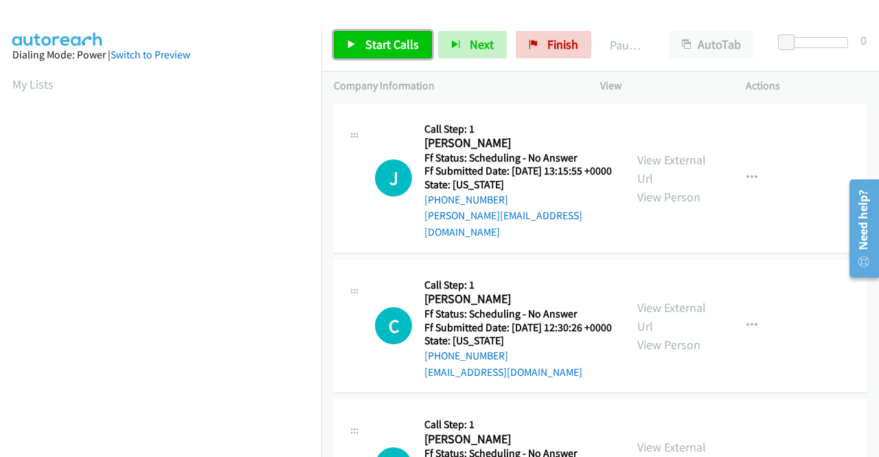
click at [364, 35] on link "Start Calls" at bounding box center [383, 44] width 98 height 27
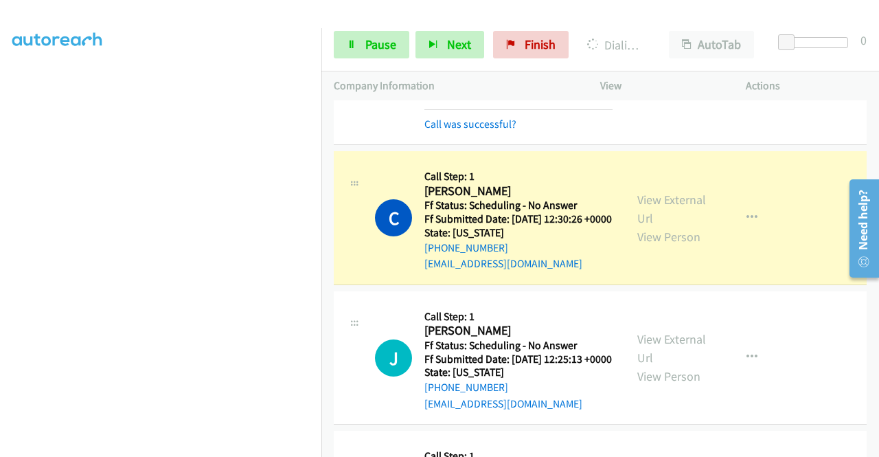
scroll to position [206, 0]
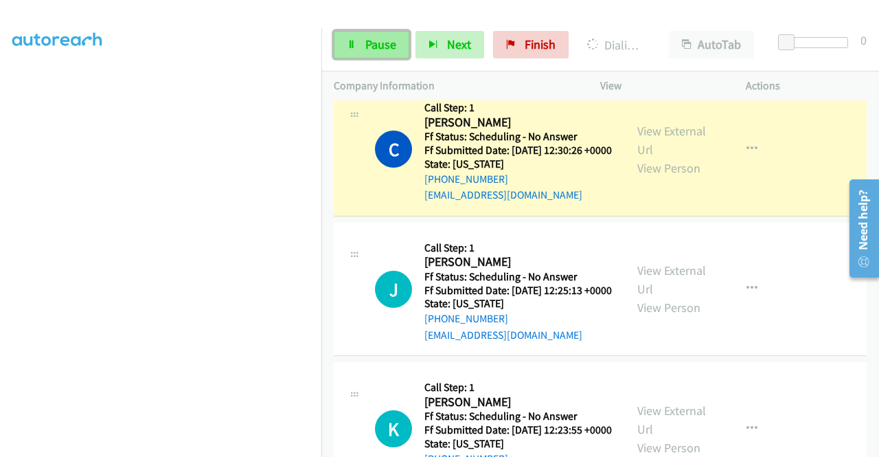
click at [378, 47] on span "Pause" at bounding box center [380, 44] width 31 height 16
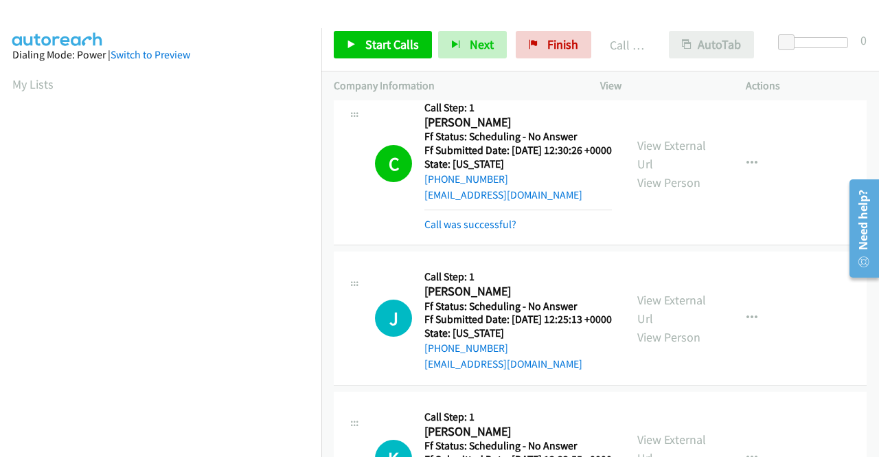
scroll to position [313, 0]
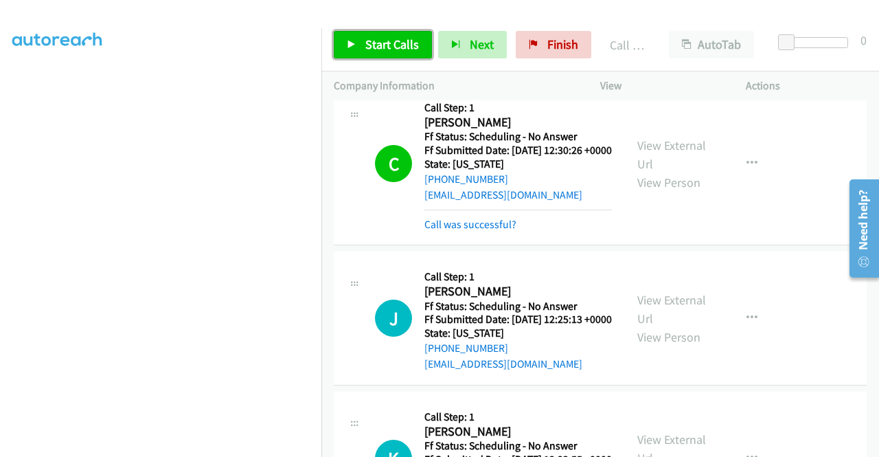
click at [374, 39] on span "Start Calls" at bounding box center [392, 44] width 54 height 16
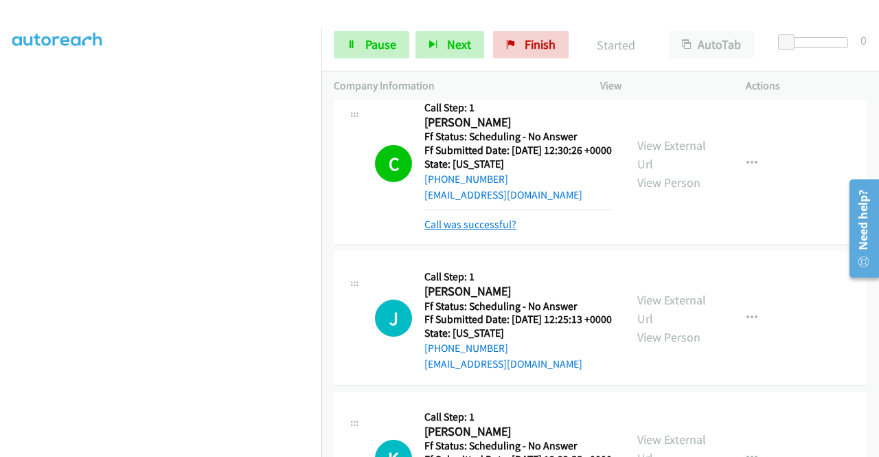
click at [468, 230] on link "Call was successful?" at bounding box center [471, 224] width 92 height 13
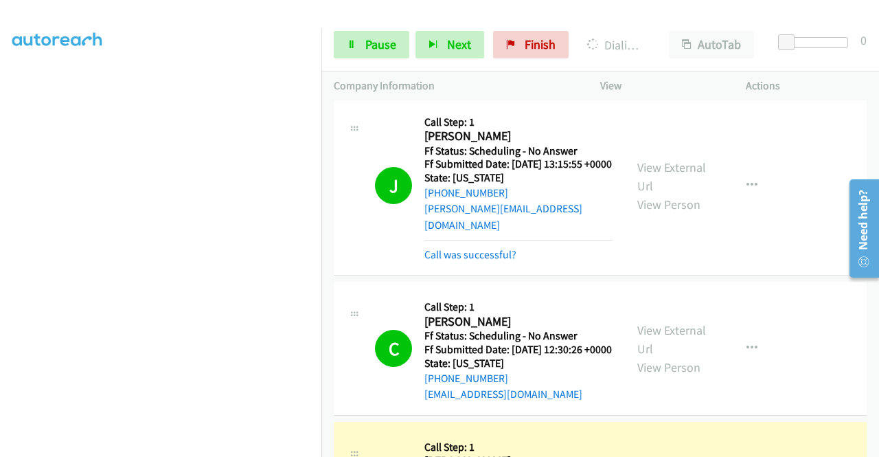
scroll to position [0, 0]
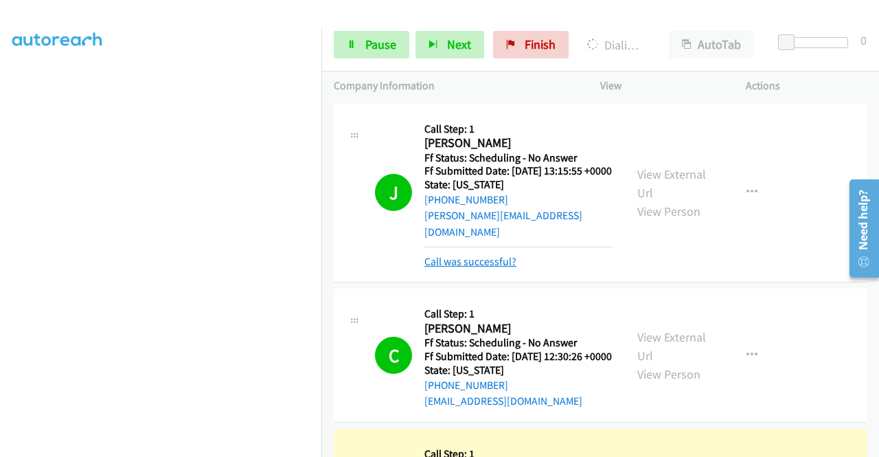
click at [482, 256] on link "Call was successful?" at bounding box center [471, 261] width 92 height 13
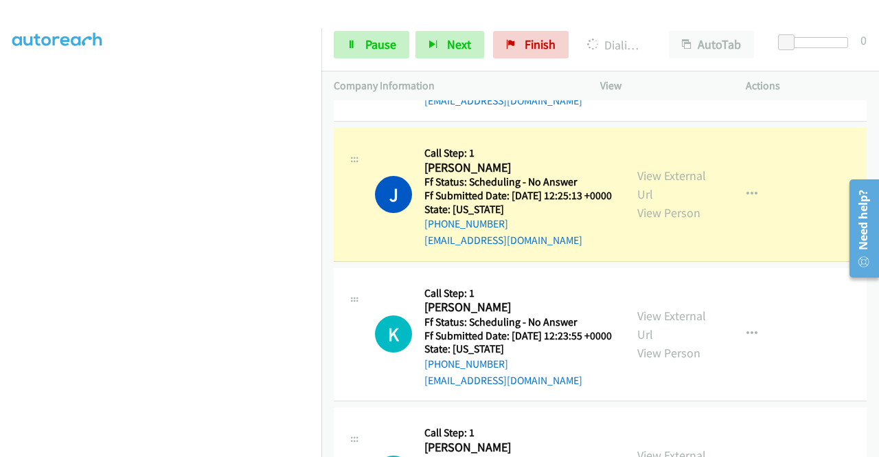
scroll to position [275, 0]
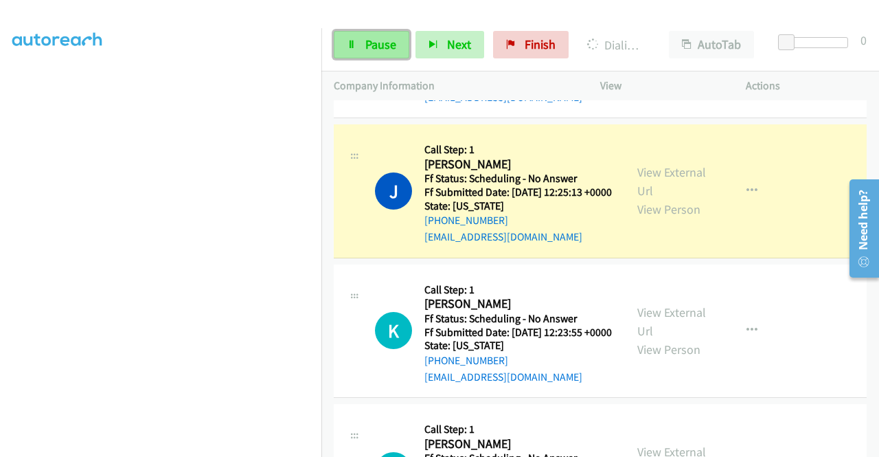
click at [383, 44] on span "Pause" at bounding box center [380, 44] width 31 height 16
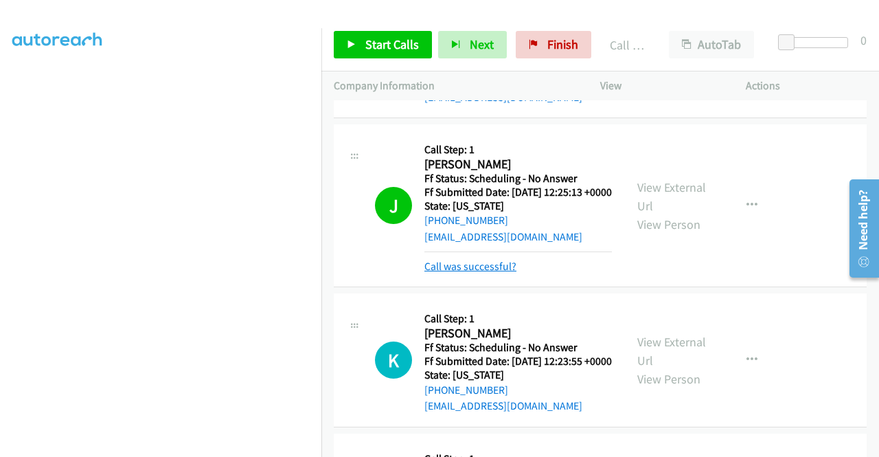
click at [482, 273] on link "Call was successful?" at bounding box center [471, 266] width 92 height 13
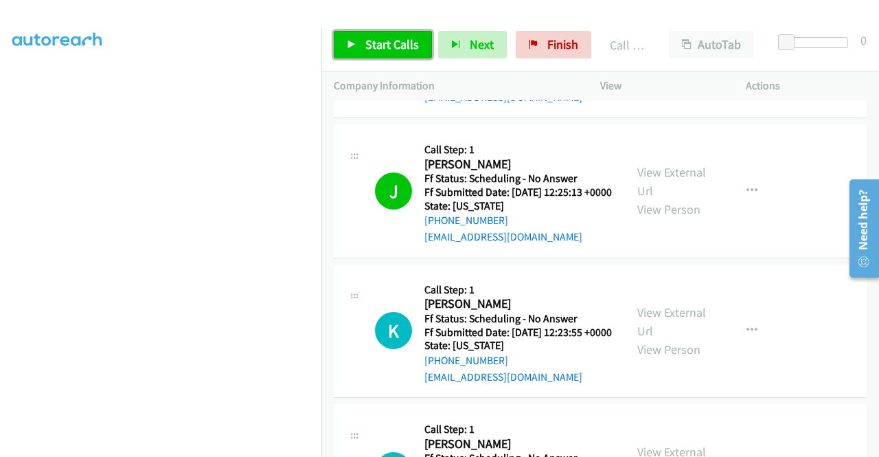
click at [400, 52] on link "Start Calls" at bounding box center [383, 44] width 98 height 27
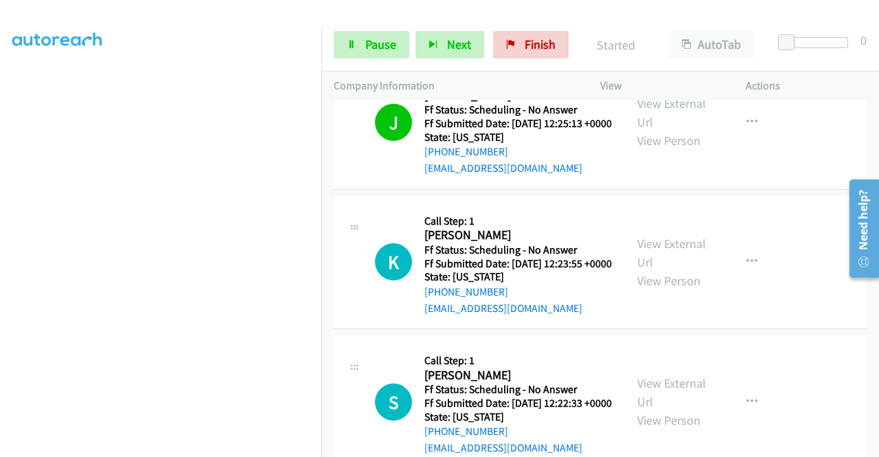
scroll to position [412, 0]
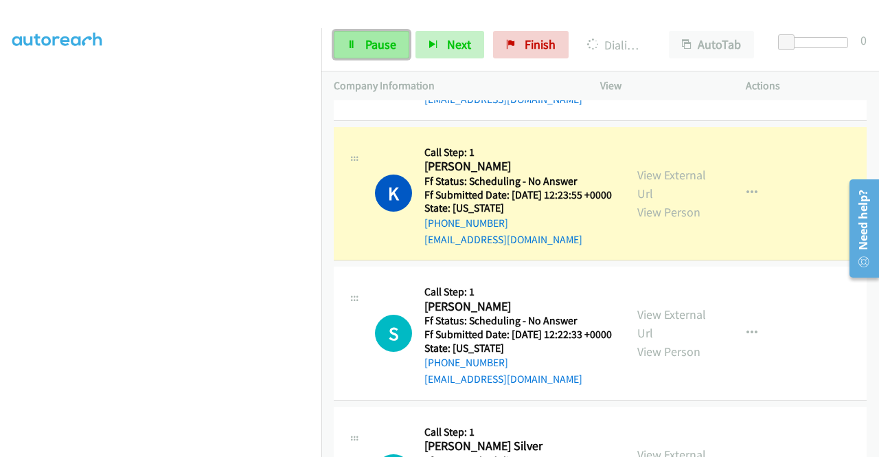
click at [389, 43] on span "Pause" at bounding box center [380, 44] width 31 height 16
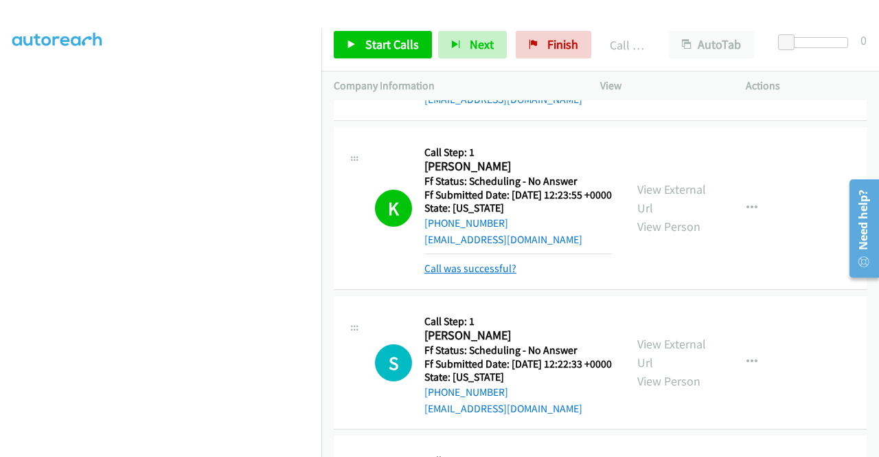
click at [459, 275] on link "Call was successful?" at bounding box center [471, 268] width 92 height 13
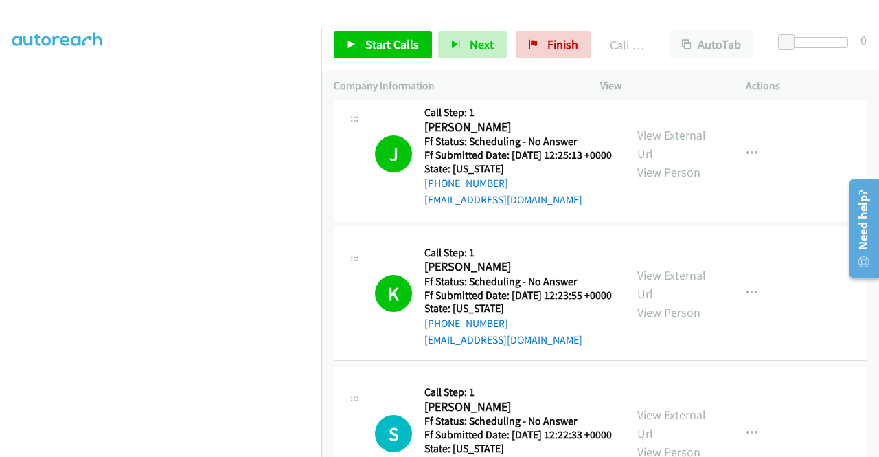
scroll to position [275, 0]
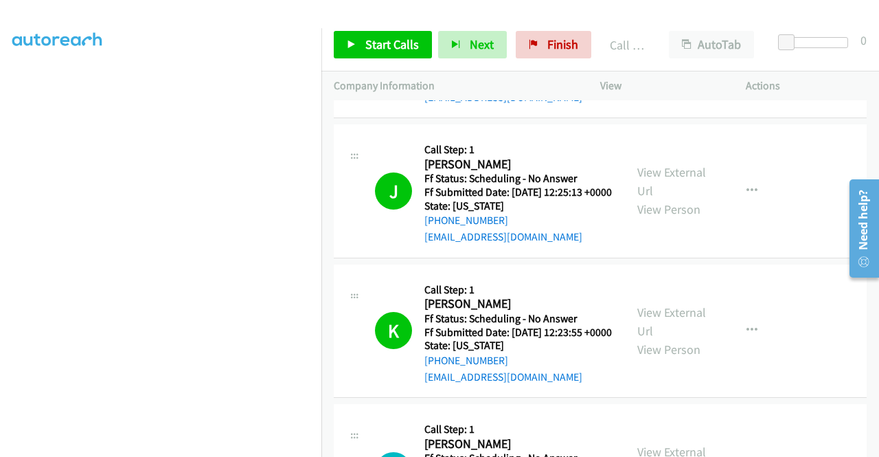
click at [556, 58] on div "Start Calls Pause Next Finish Call Completed AutoTab AutoTab 0" at bounding box center [601, 45] width 558 height 53
click at [556, 36] on span "Finish" at bounding box center [563, 44] width 31 height 16
